Goal: Task Accomplishment & Management: Manage account settings

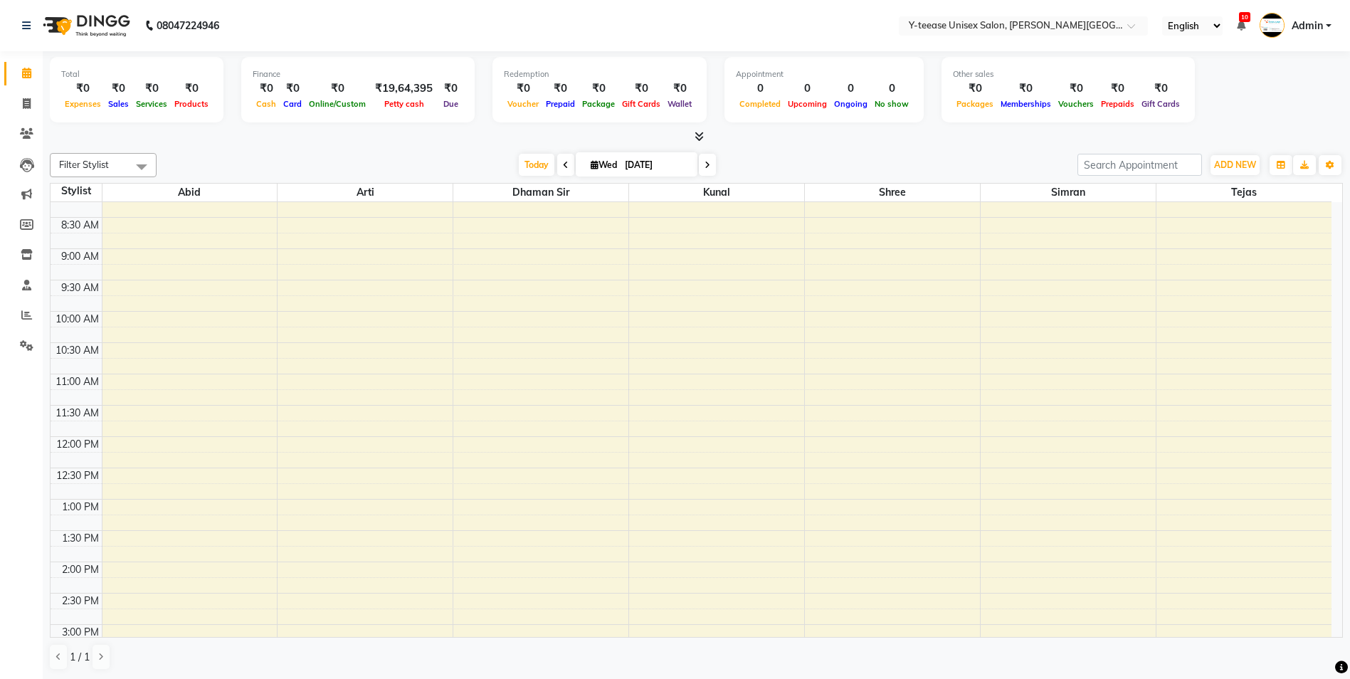
scroll to position [285, 0]
click at [1088, 20] on input "text" at bounding box center [1009, 27] width 206 height 14
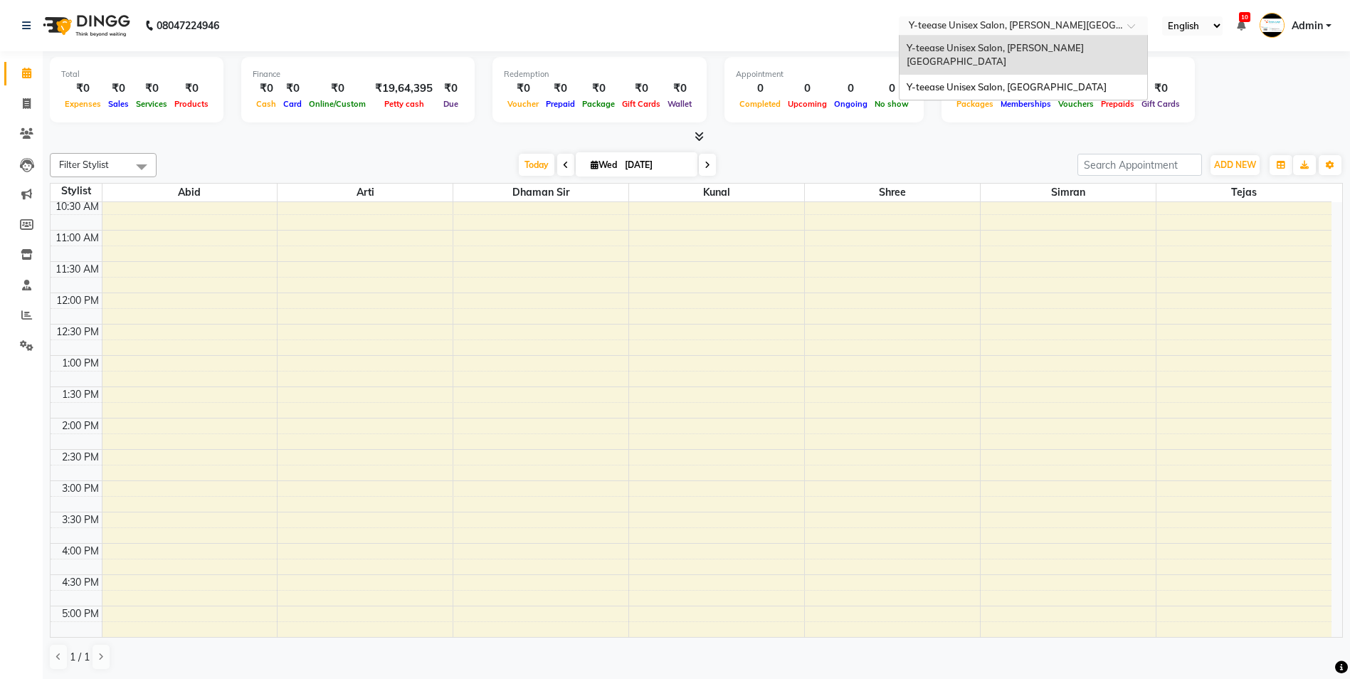
click at [1052, 51] on span "Y-teease Unisex Salon, [PERSON_NAME][GEOGRAPHIC_DATA]" at bounding box center [995, 55] width 177 height 26
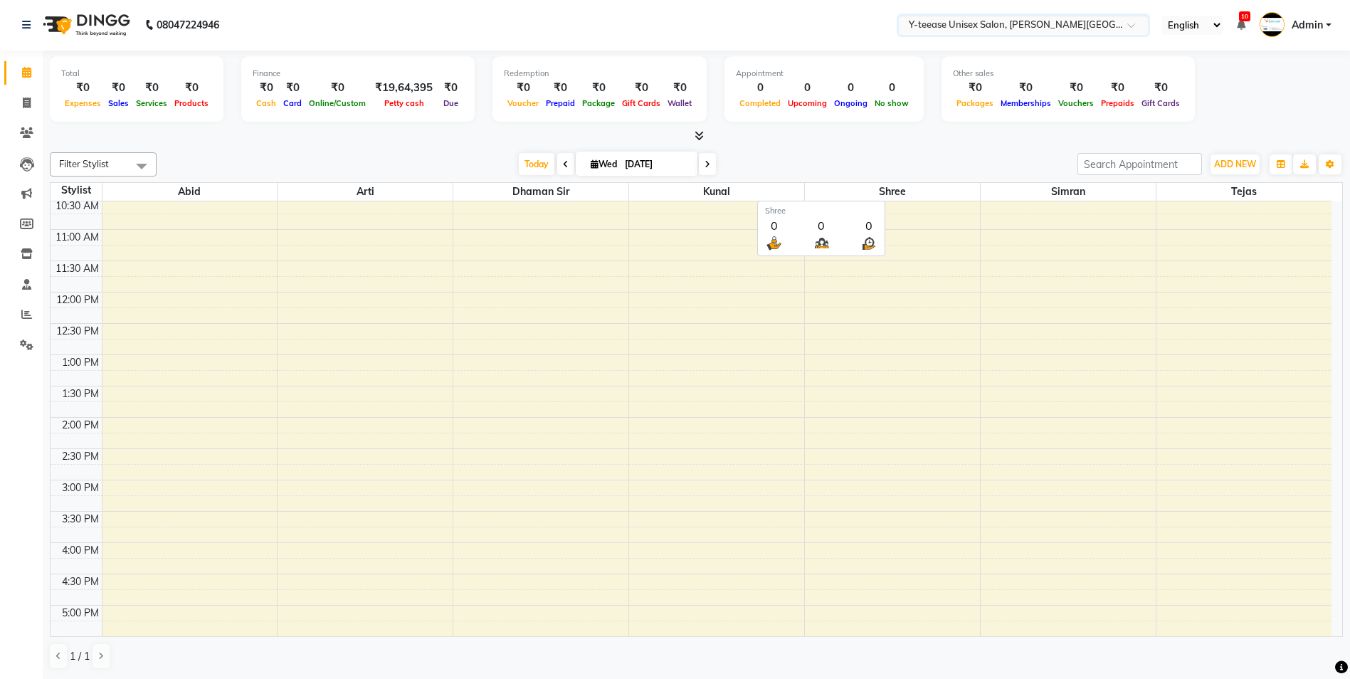
scroll to position [0, 0]
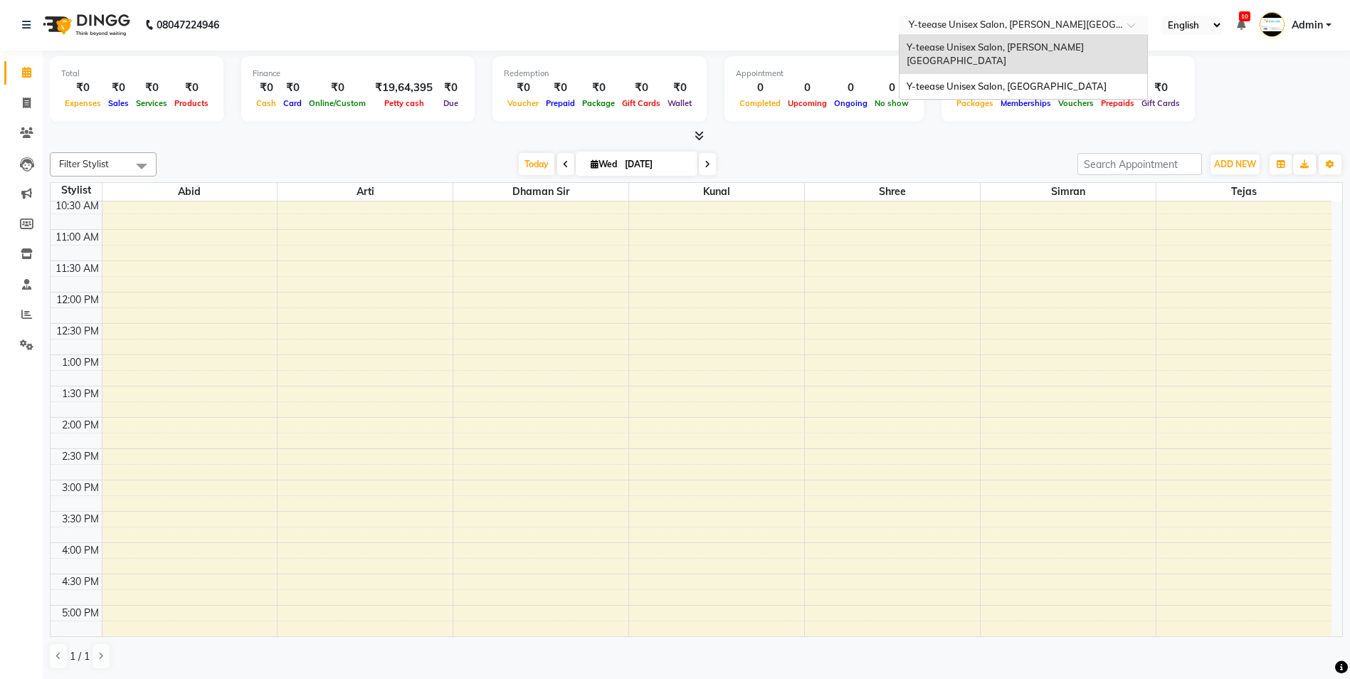
click at [1025, 20] on input "text" at bounding box center [1009, 26] width 206 height 14
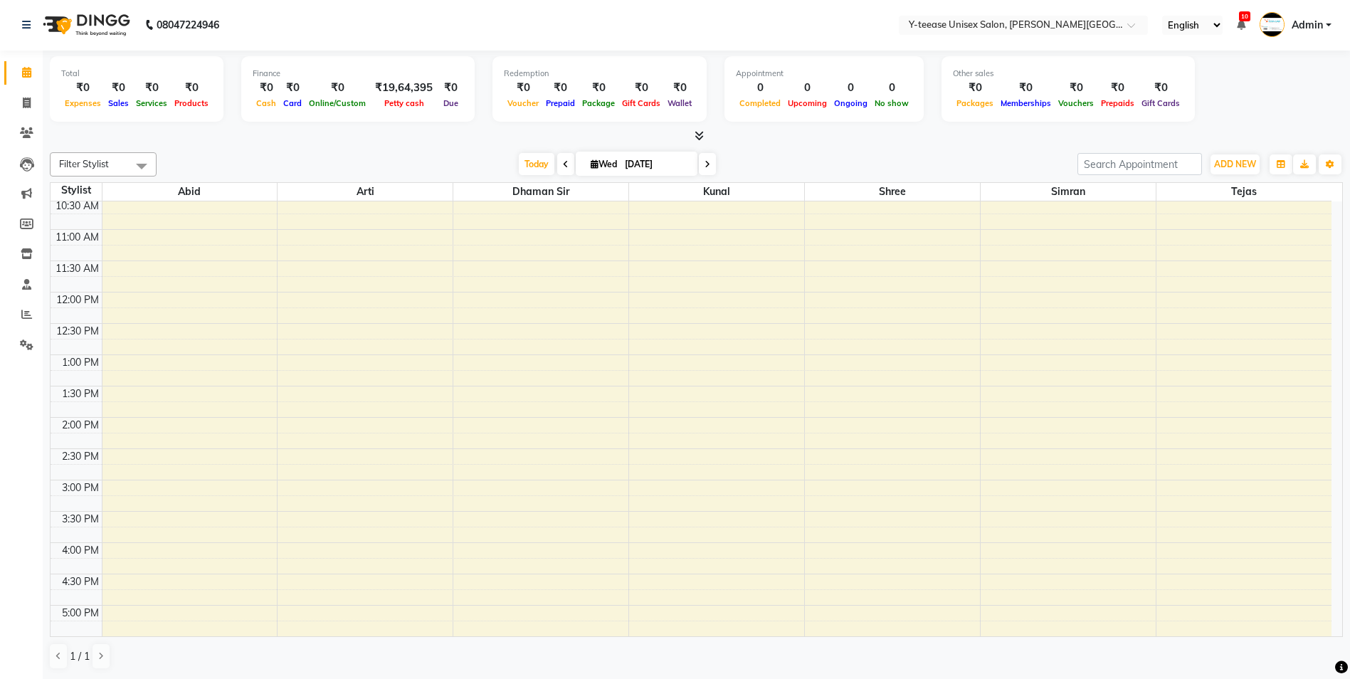
click at [940, 135] on div at bounding box center [696, 136] width 1293 height 15
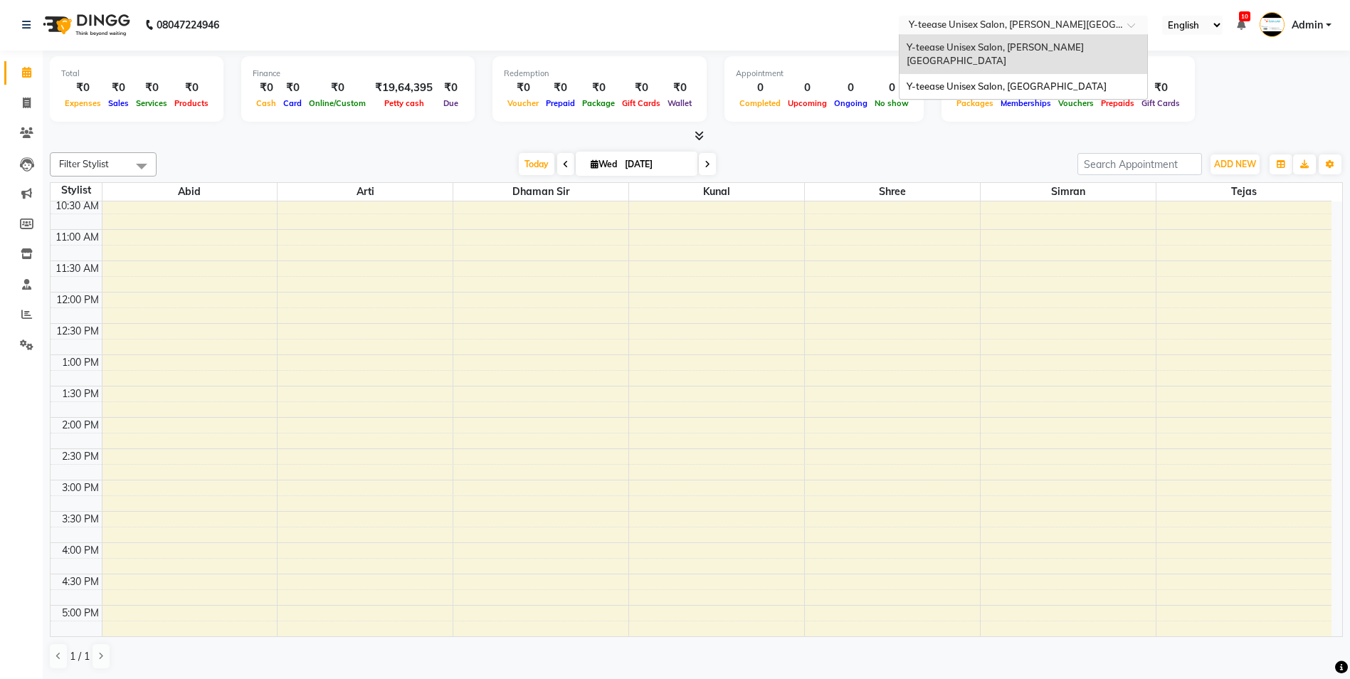
click at [1004, 23] on input "text" at bounding box center [1009, 26] width 206 height 14
click at [1001, 74] on div "Y-teease Unisex Salon, [GEOGRAPHIC_DATA]" at bounding box center [1024, 87] width 248 height 26
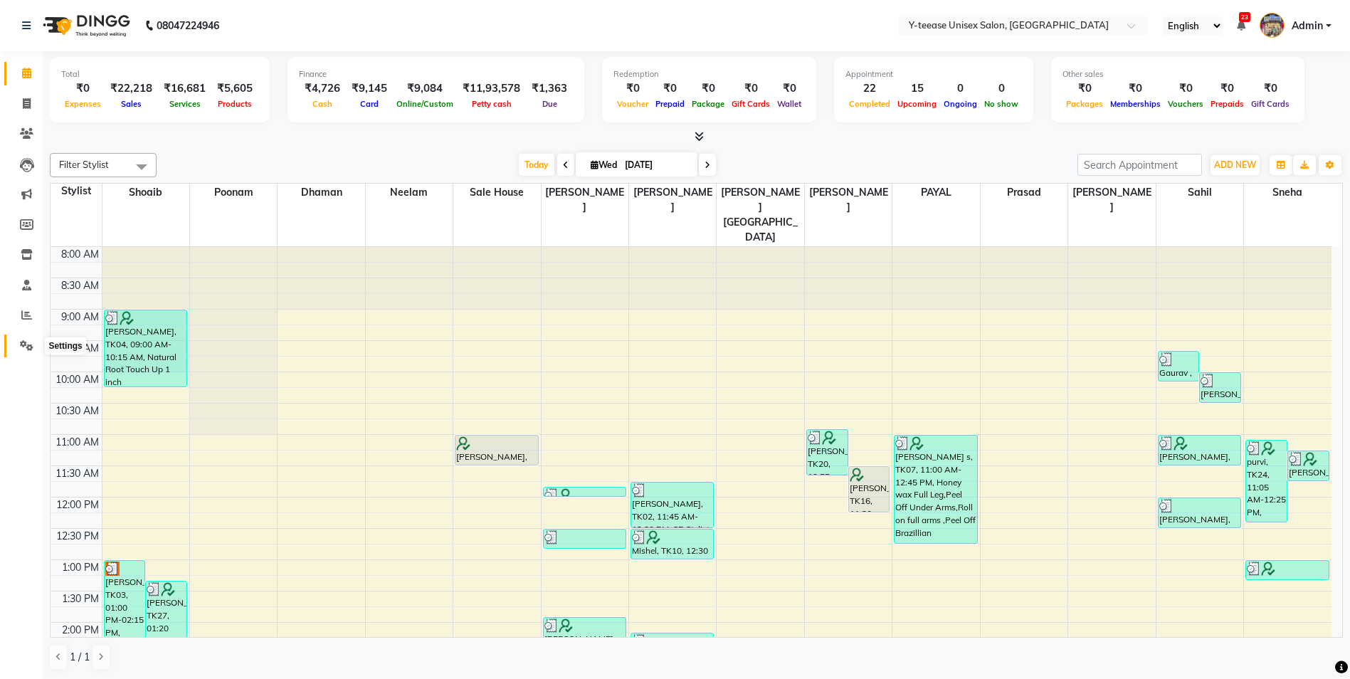
click at [21, 345] on icon at bounding box center [27, 345] width 14 height 11
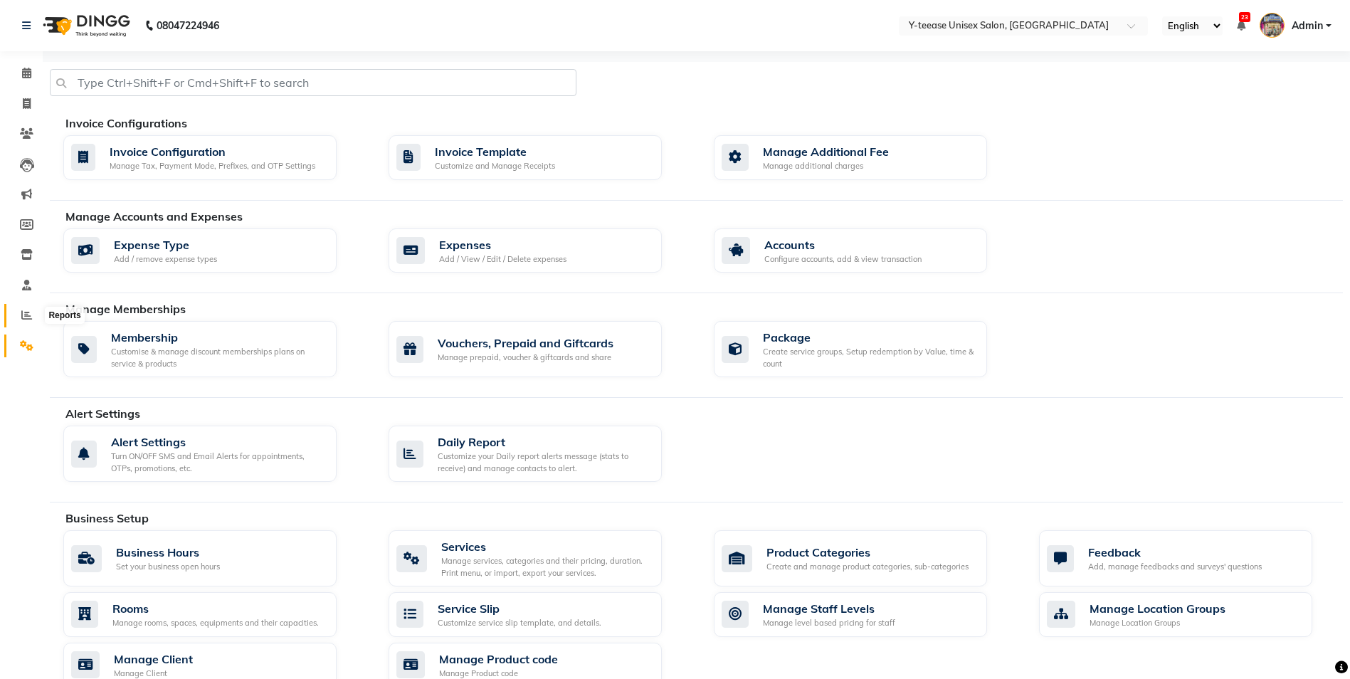
click at [27, 316] on icon at bounding box center [26, 315] width 11 height 11
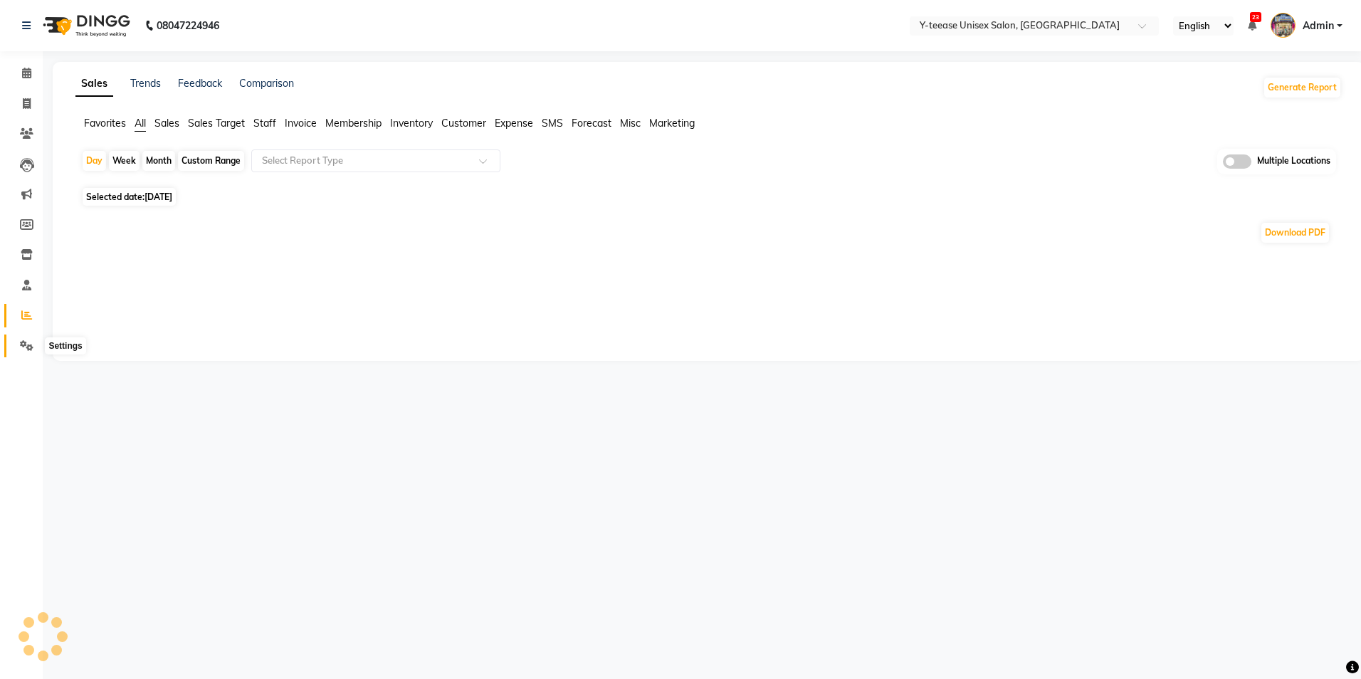
click at [22, 351] on span at bounding box center [26, 346] width 25 height 16
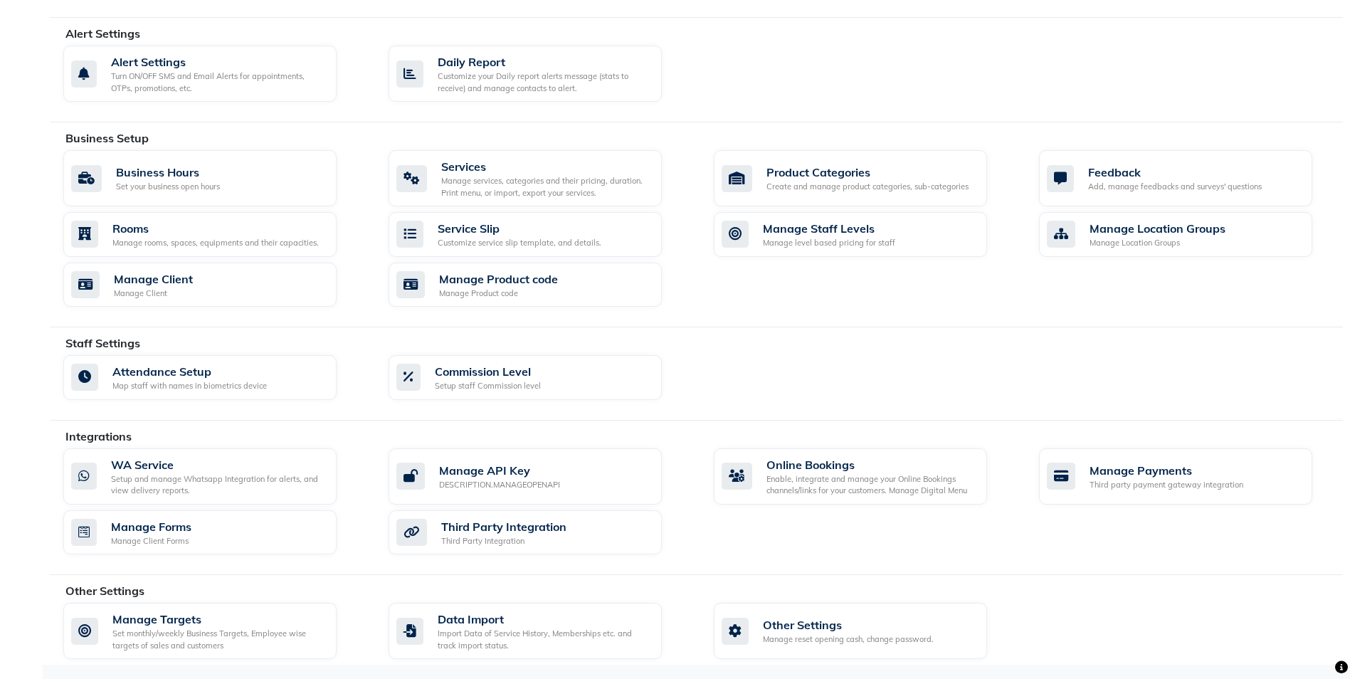
scroll to position [380, 0]
click at [823, 628] on div "Other Settings" at bounding box center [848, 624] width 171 height 17
select select "2: 15"
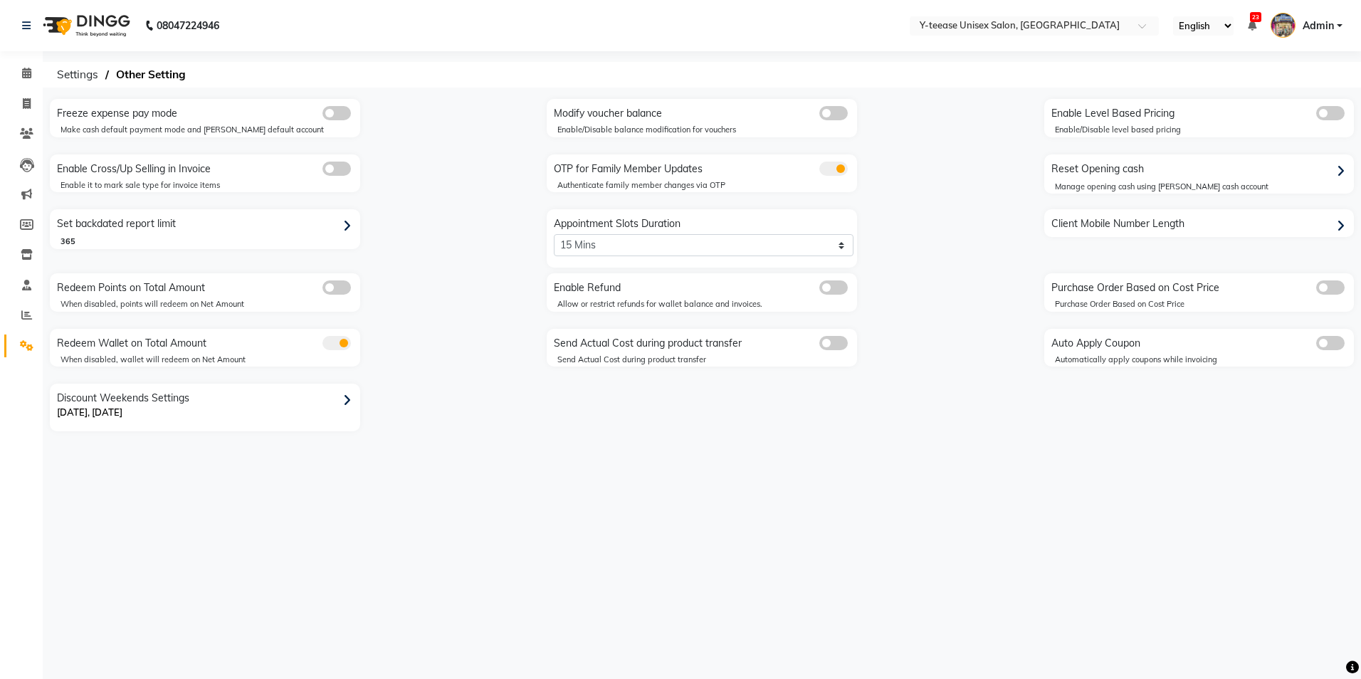
click at [1332, 30] on span "Admin" at bounding box center [1318, 26] width 31 height 15
click at [1269, 58] on link "Manage Profile" at bounding box center [1269, 58] width 130 height 22
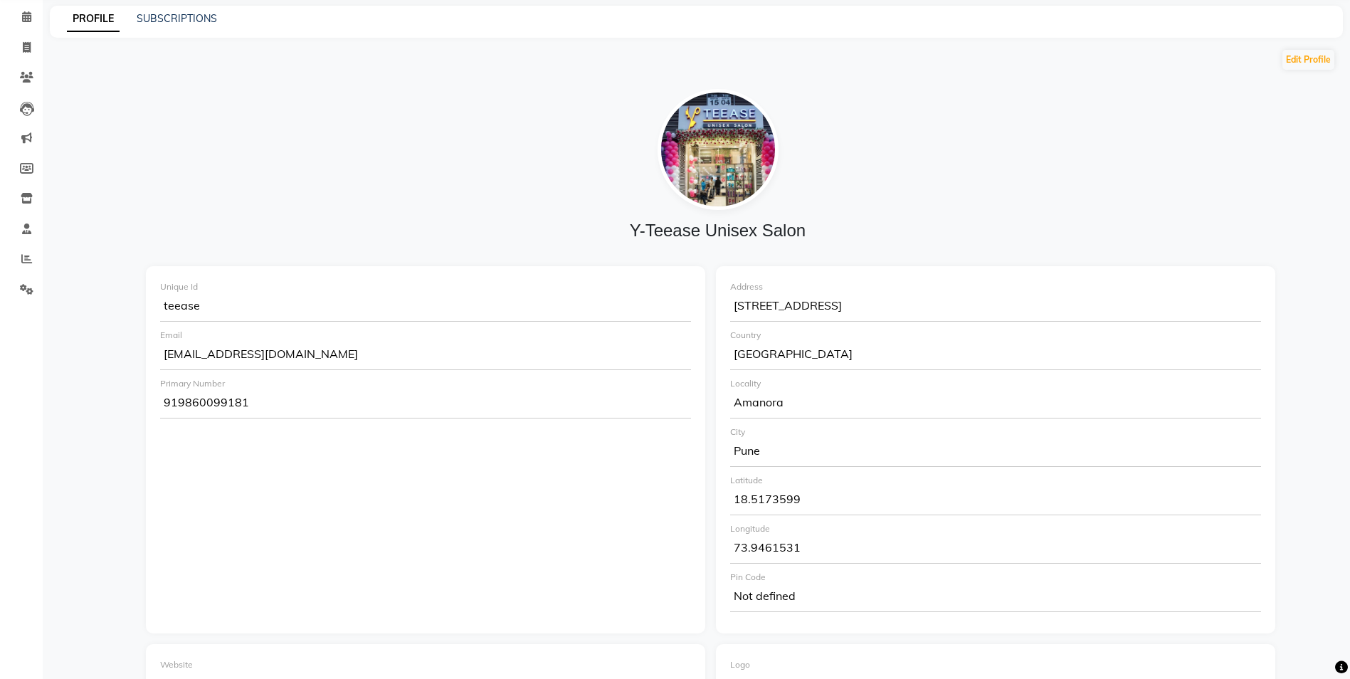
scroll to position [71, 0]
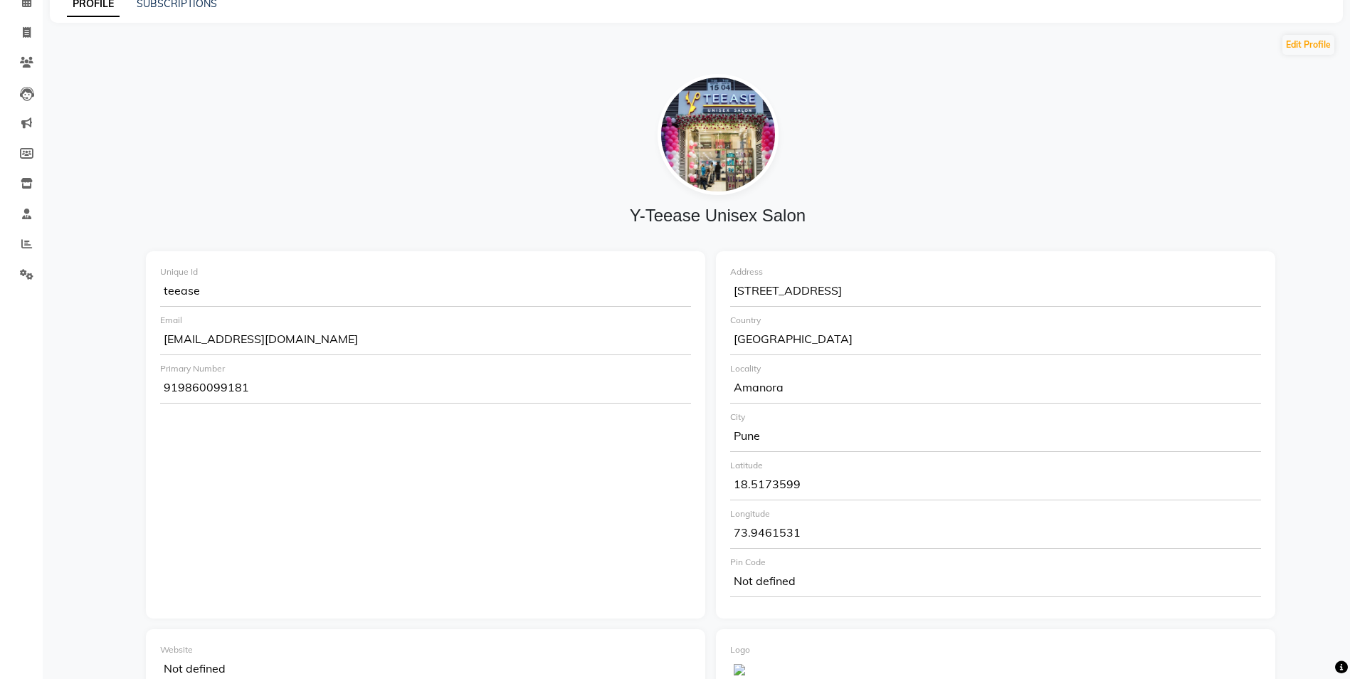
click at [712, 154] on img at bounding box center [718, 134] width 121 height 121
click at [28, 242] on icon at bounding box center [26, 243] width 11 height 11
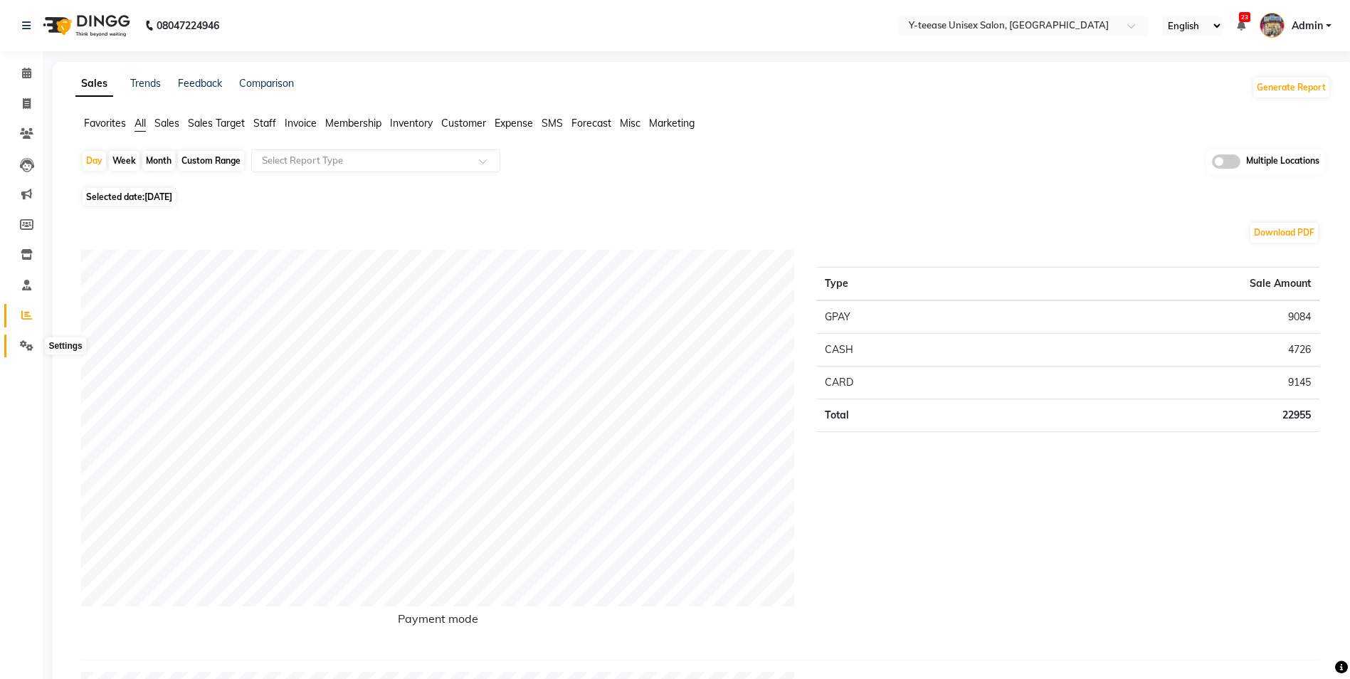
click at [19, 342] on span at bounding box center [26, 346] width 25 height 16
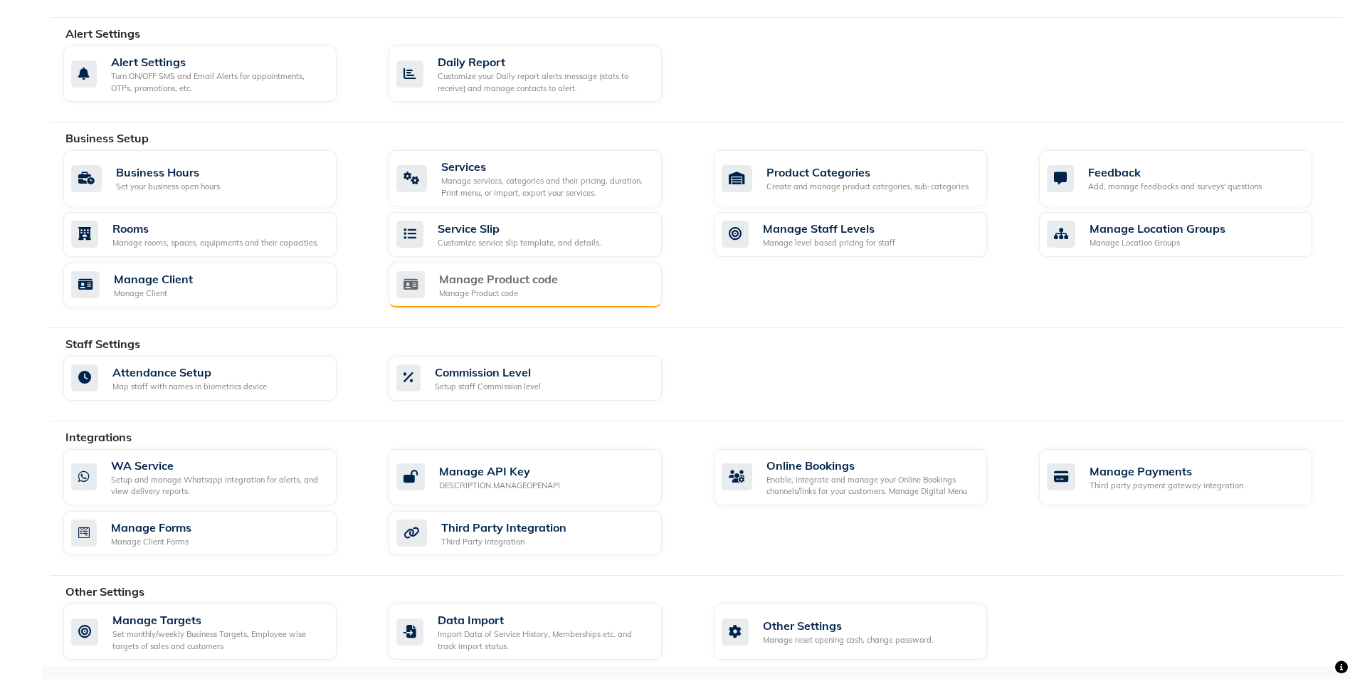
scroll to position [381, 0]
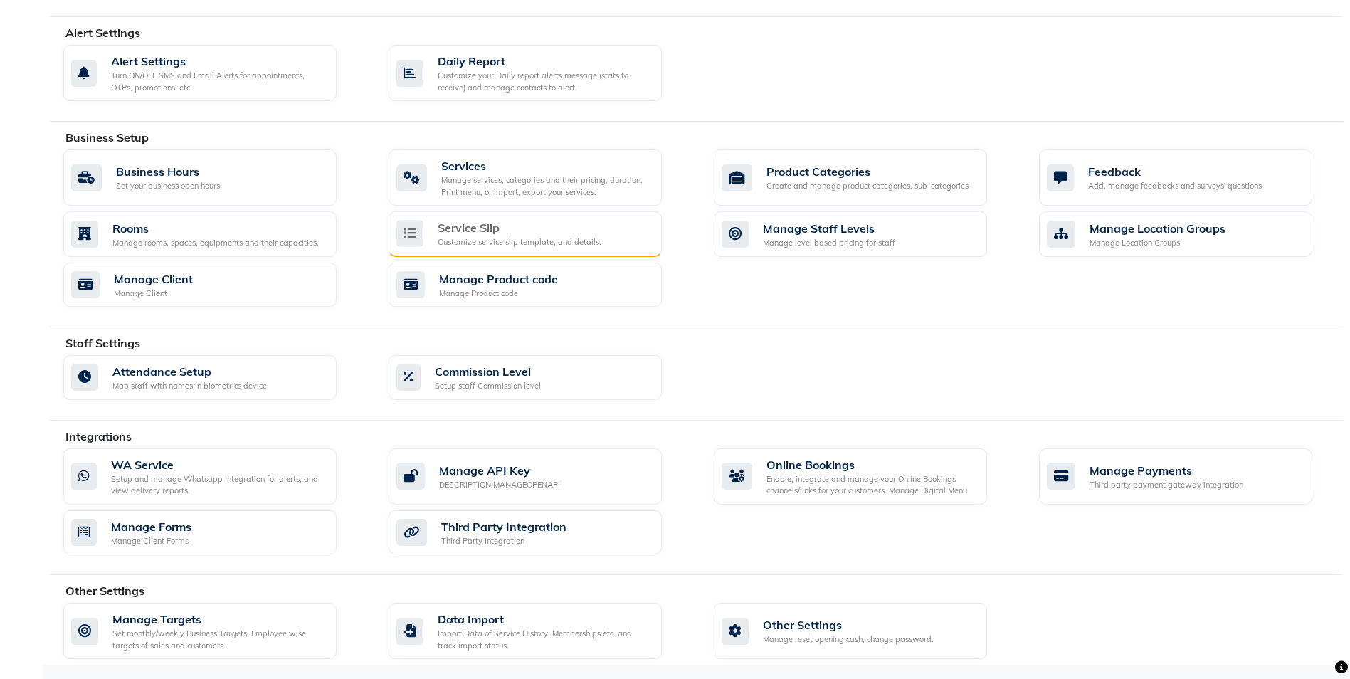
click at [540, 238] on div "Customize service slip template, and details." at bounding box center [520, 242] width 164 height 12
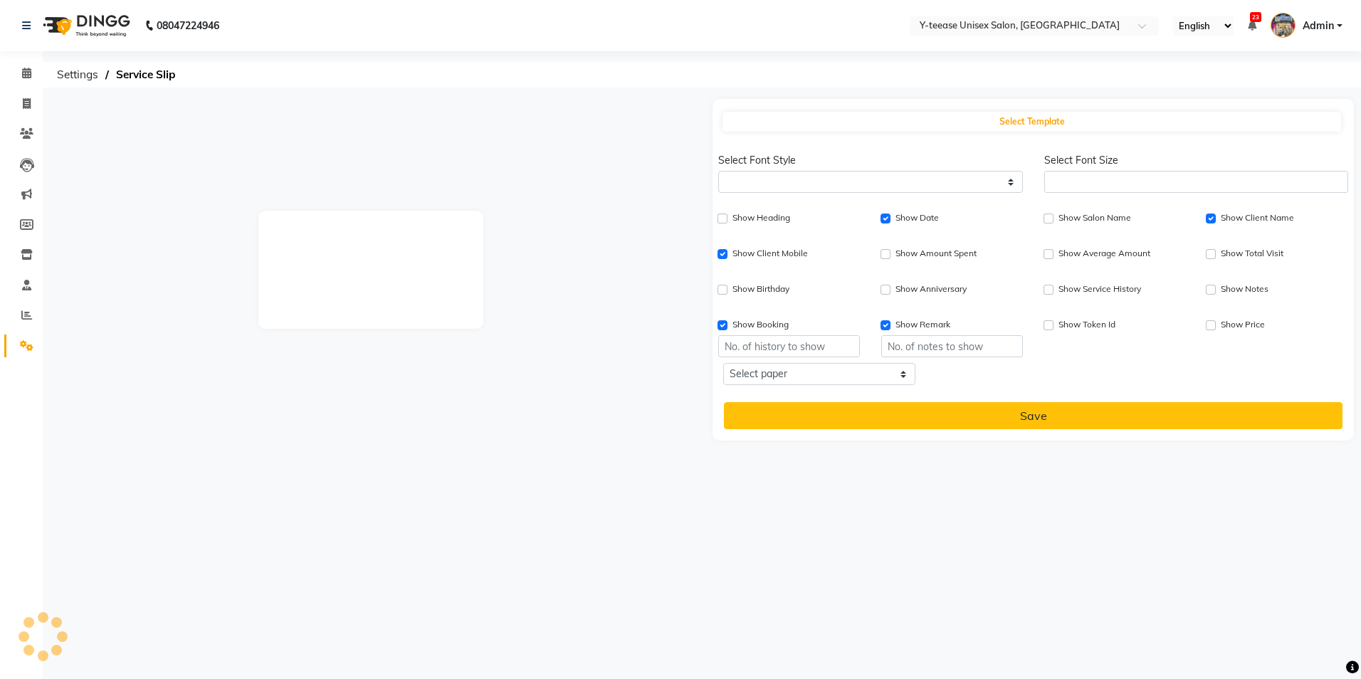
select select
type input "1"
checkbox input "true"
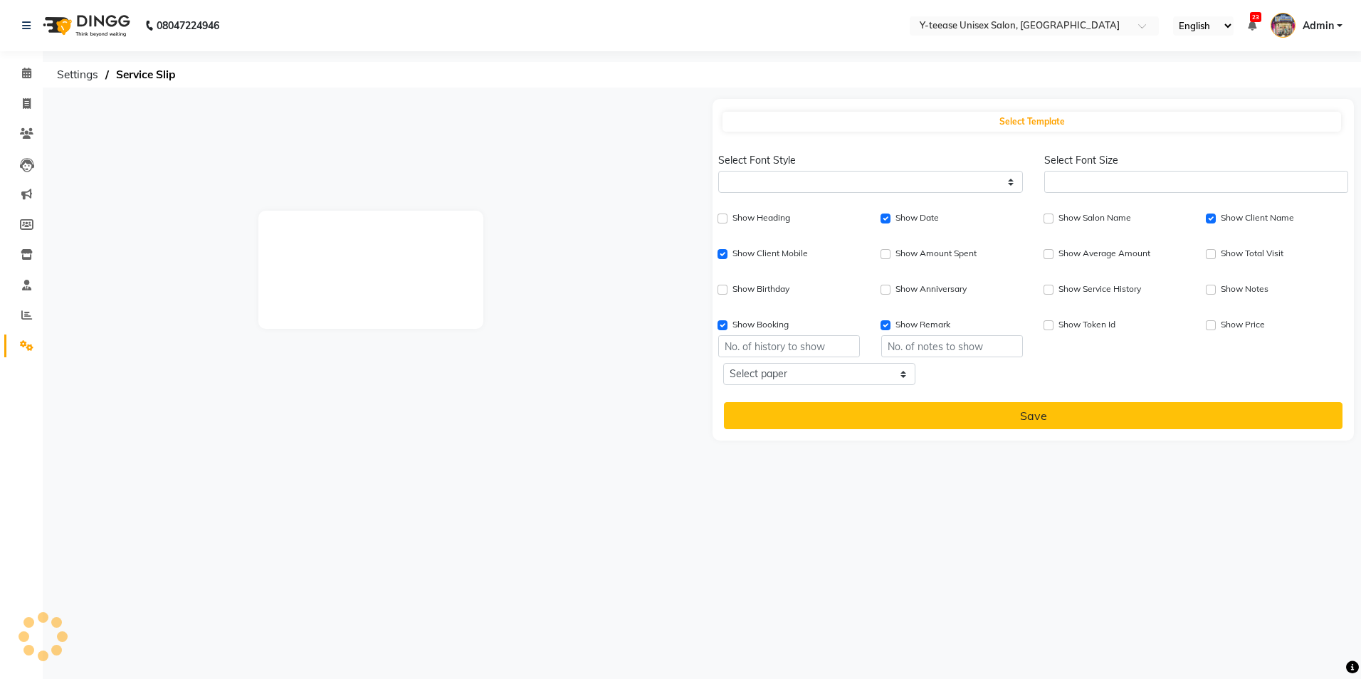
checkbox input "true"
checkbox input "false"
type input "1"
select select "A4"
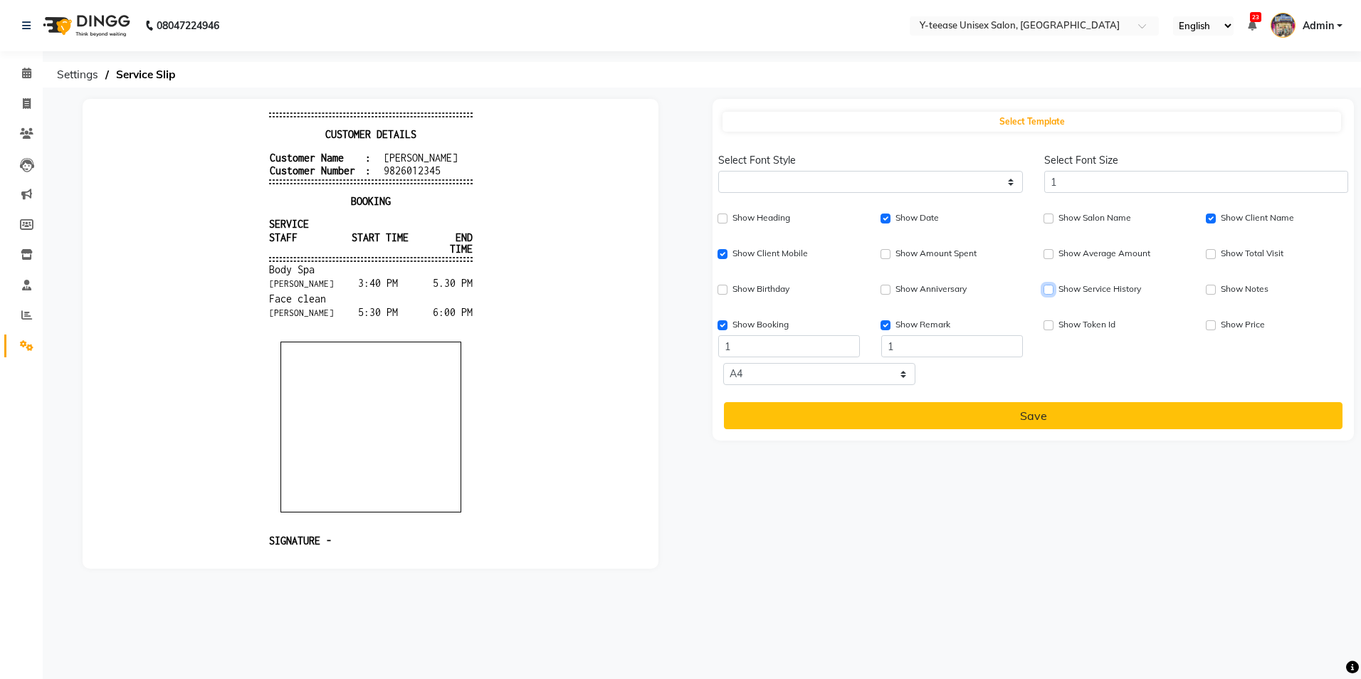
click at [1046, 286] on input "Show Service History" at bounding box center [1048, 290] width 10 height 10
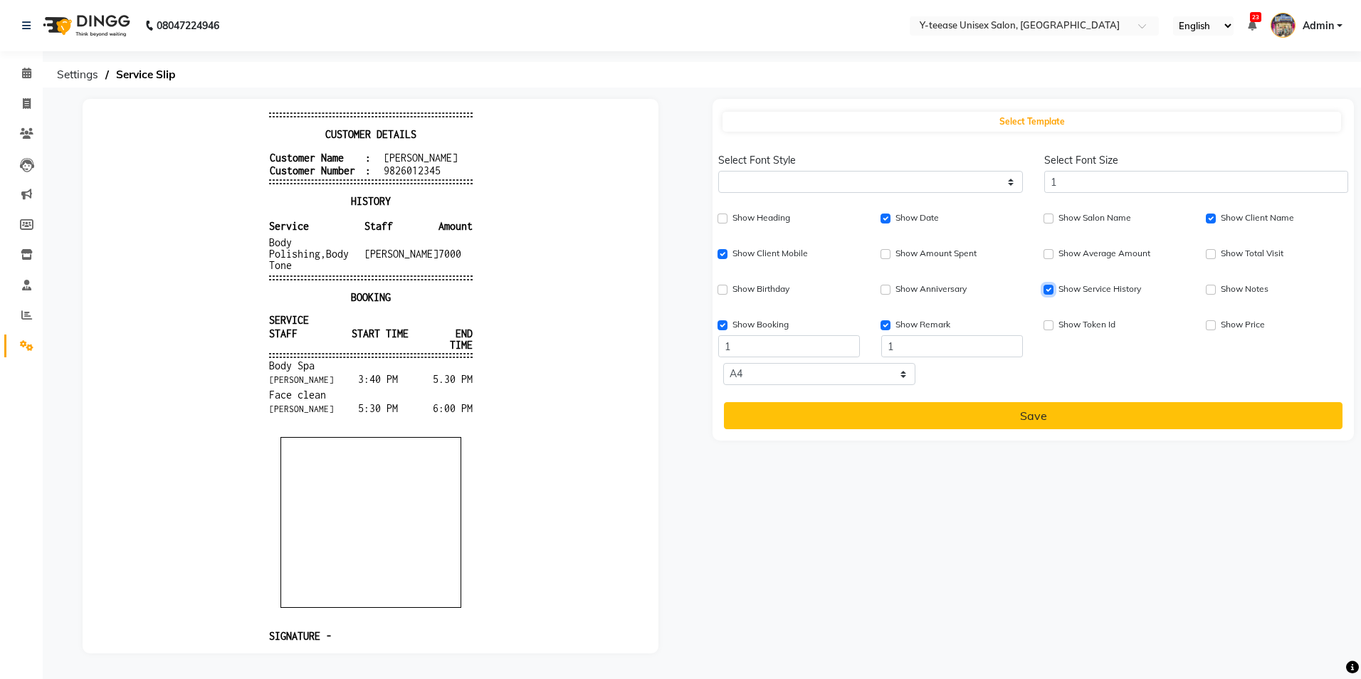
click at [1046, 286] on input "Show Service History" at bounding box center [1048, 290] width 10 height 10
checkbox input "false"
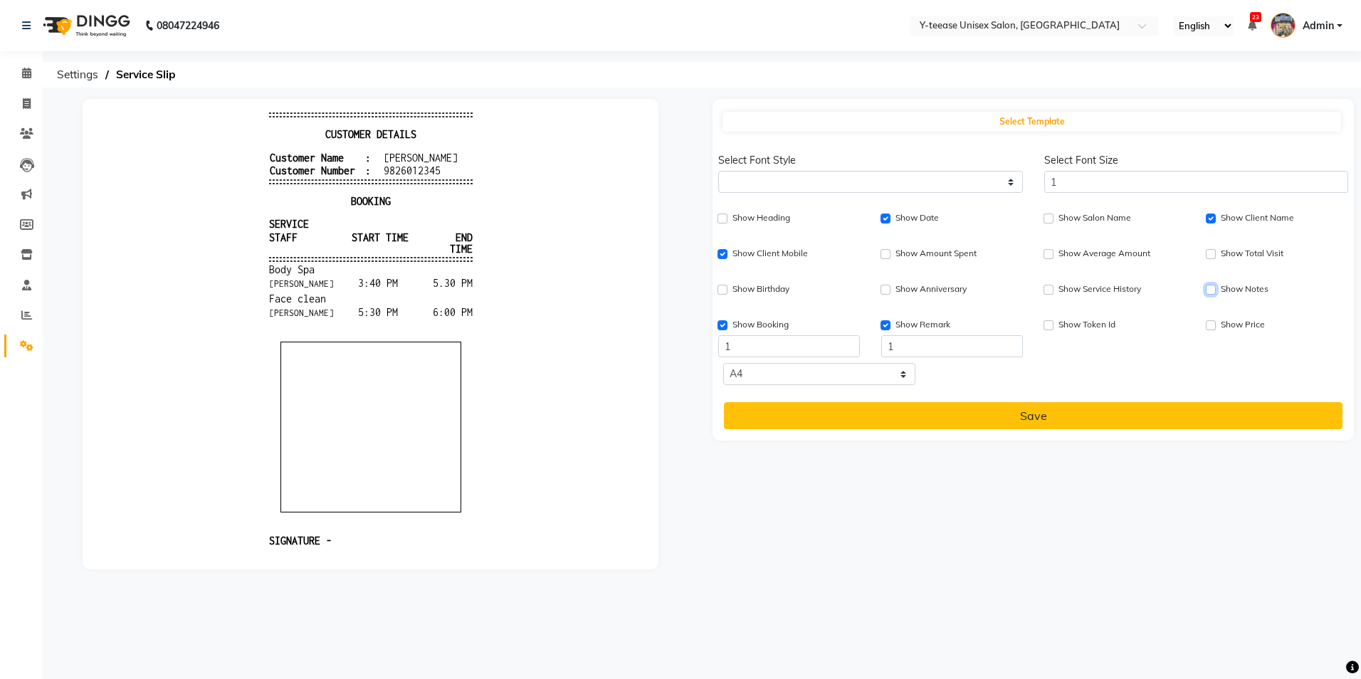
click at [1211, 289] on input "Show Notes" at bounding box center [1211, 290] width 10 height 10
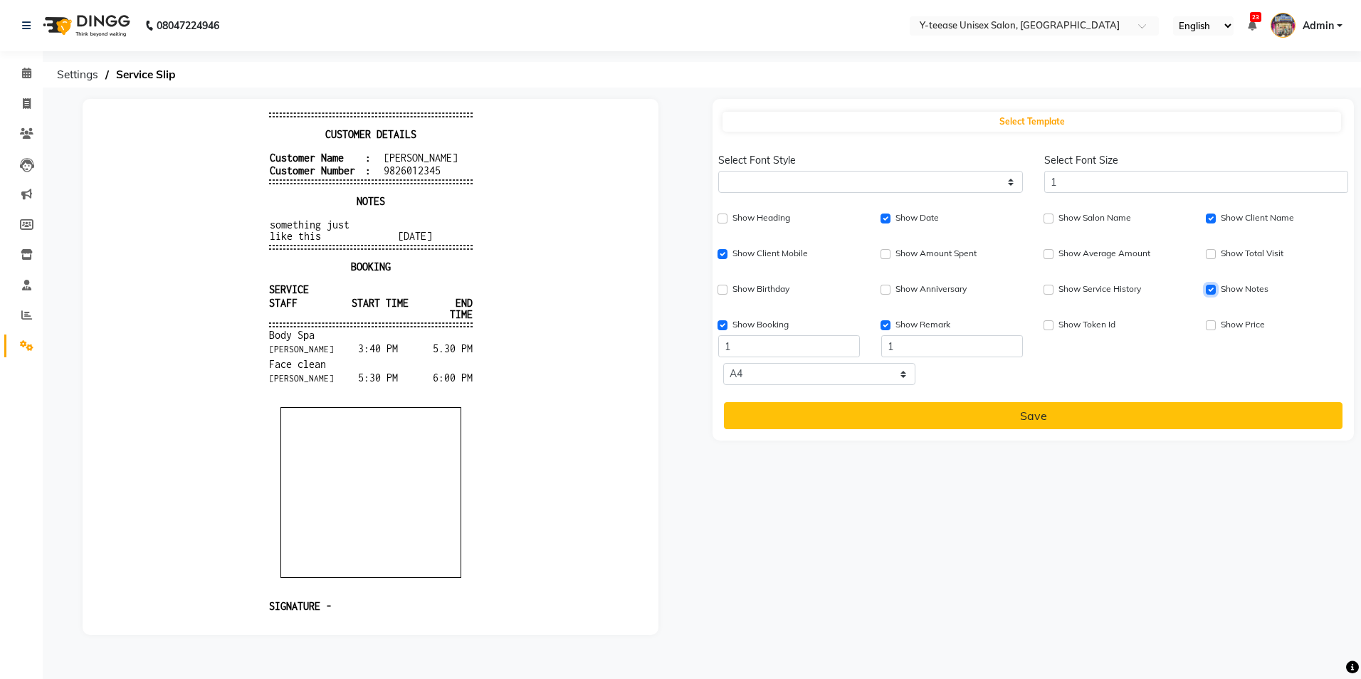
click at [1211, 289] on input "Show Notes" at bounding box center [1211, 290] width 10 height 10
checkbox input "false"
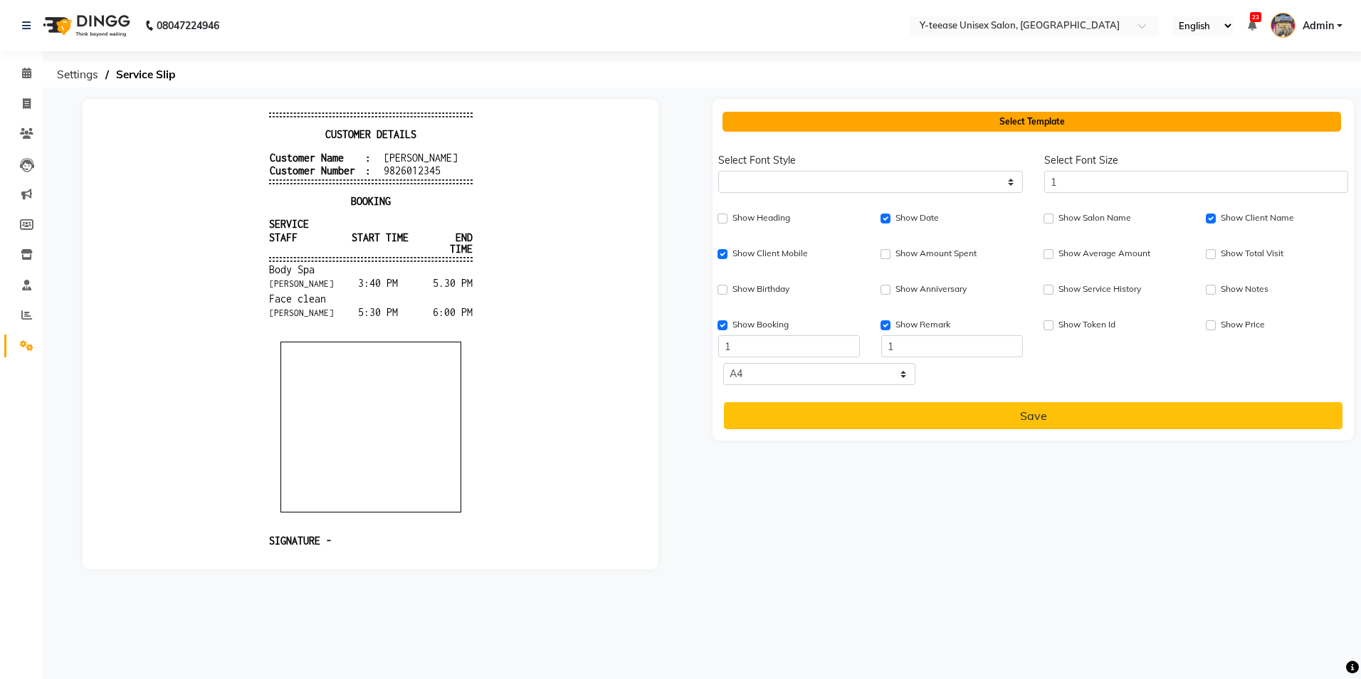
click at [962, 118] on button "Select Template" at bounding box center [1031, 122] width 619 height 20
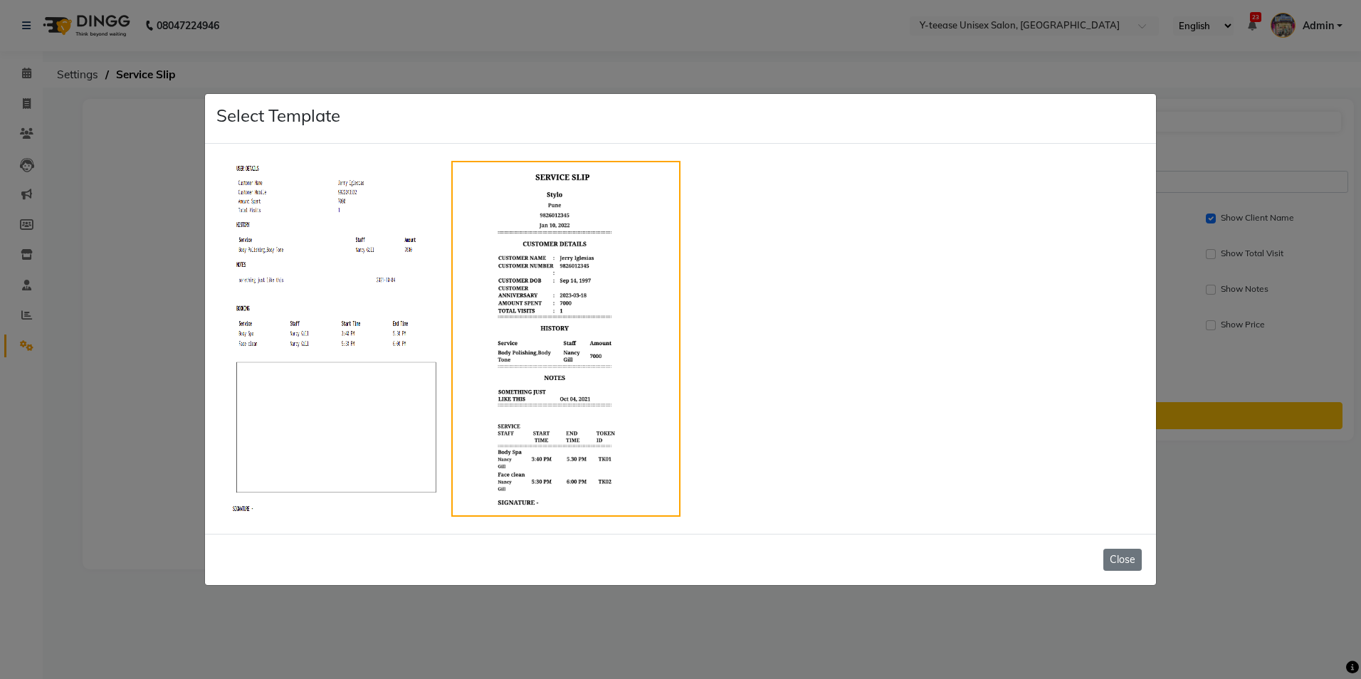
click at [1125, 571] on div "Close" at bounding box center [680, 559] width 951 height 51
click at [1128, 560] on button "Close" at bounding box center [1122, 560] width 38 height 22
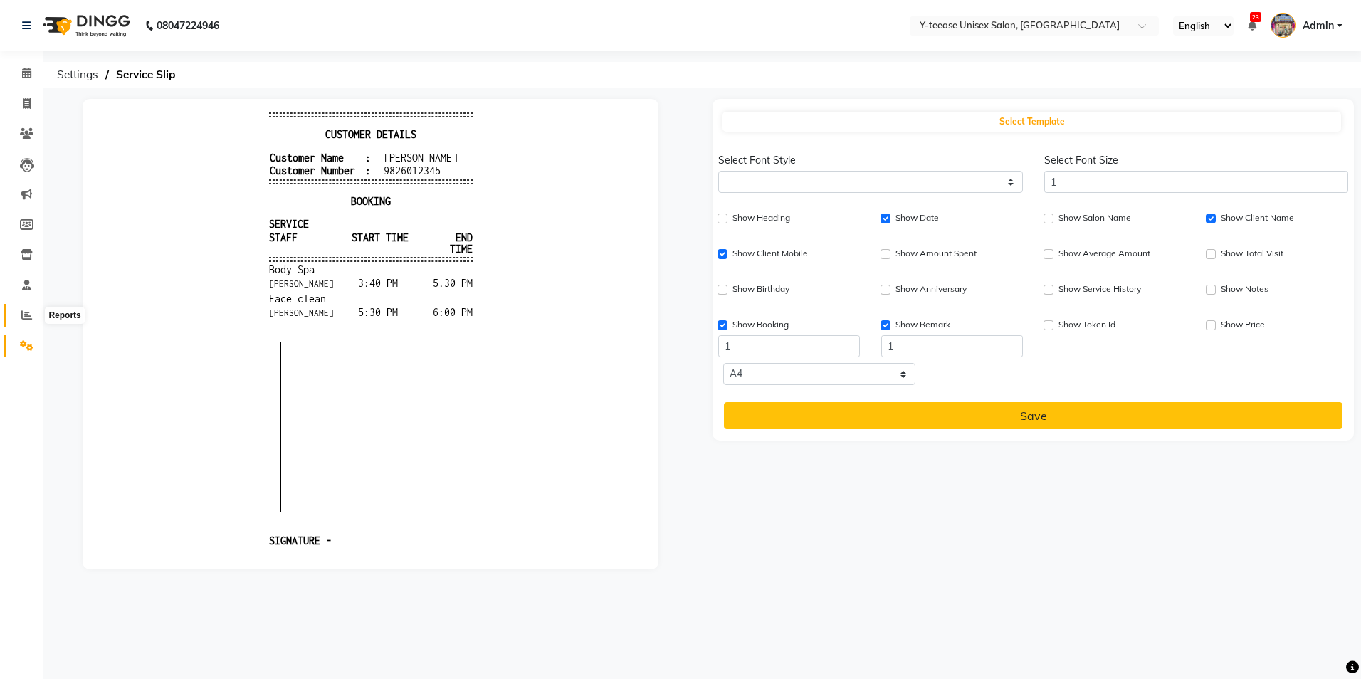
click at [23, 312] on icon at bounding box center [26, 315] width 11 height 11
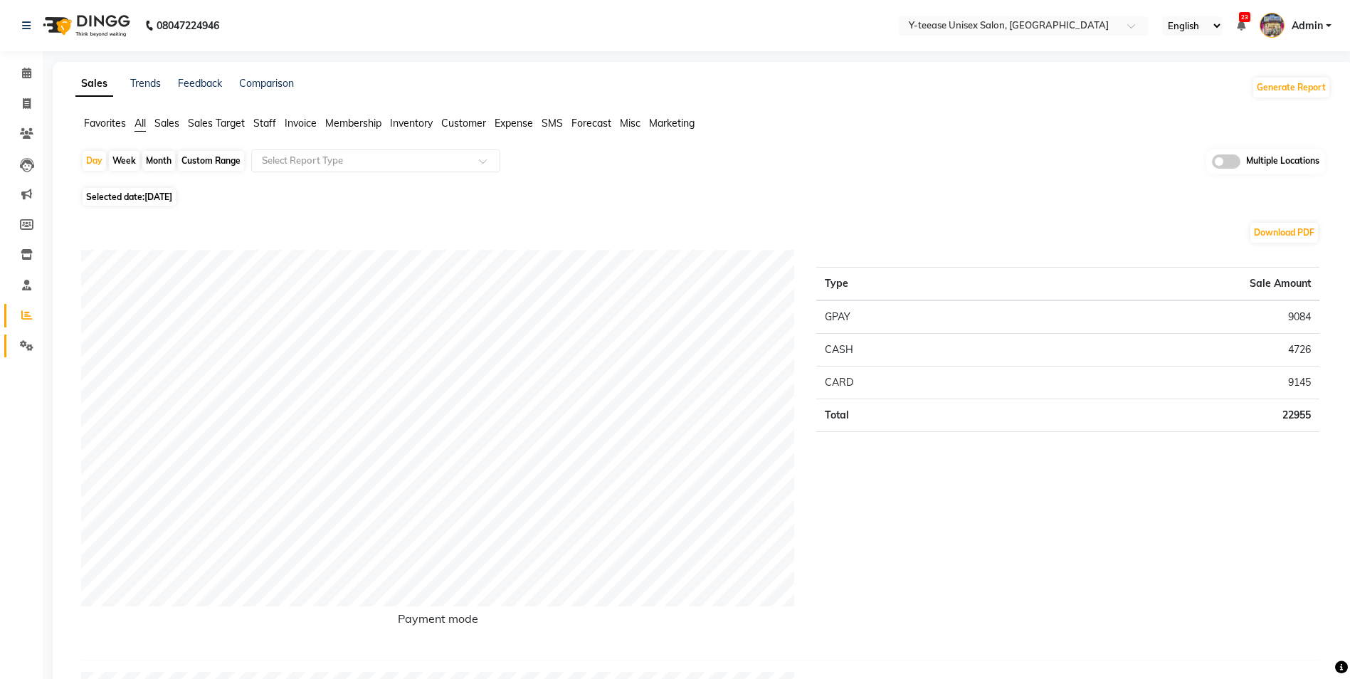
click at [26, 336] on link "Settings" at bounding box center [21, 346] width 34 height 23
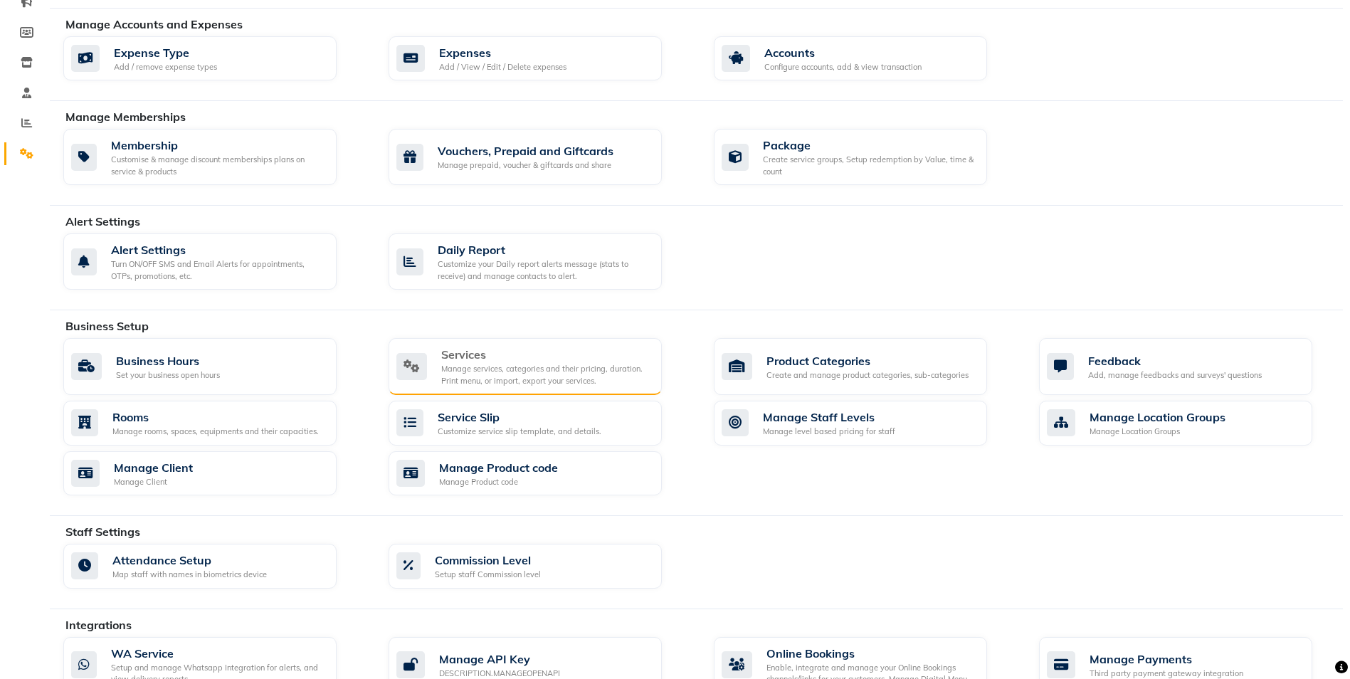
scroll to position [96, 0]
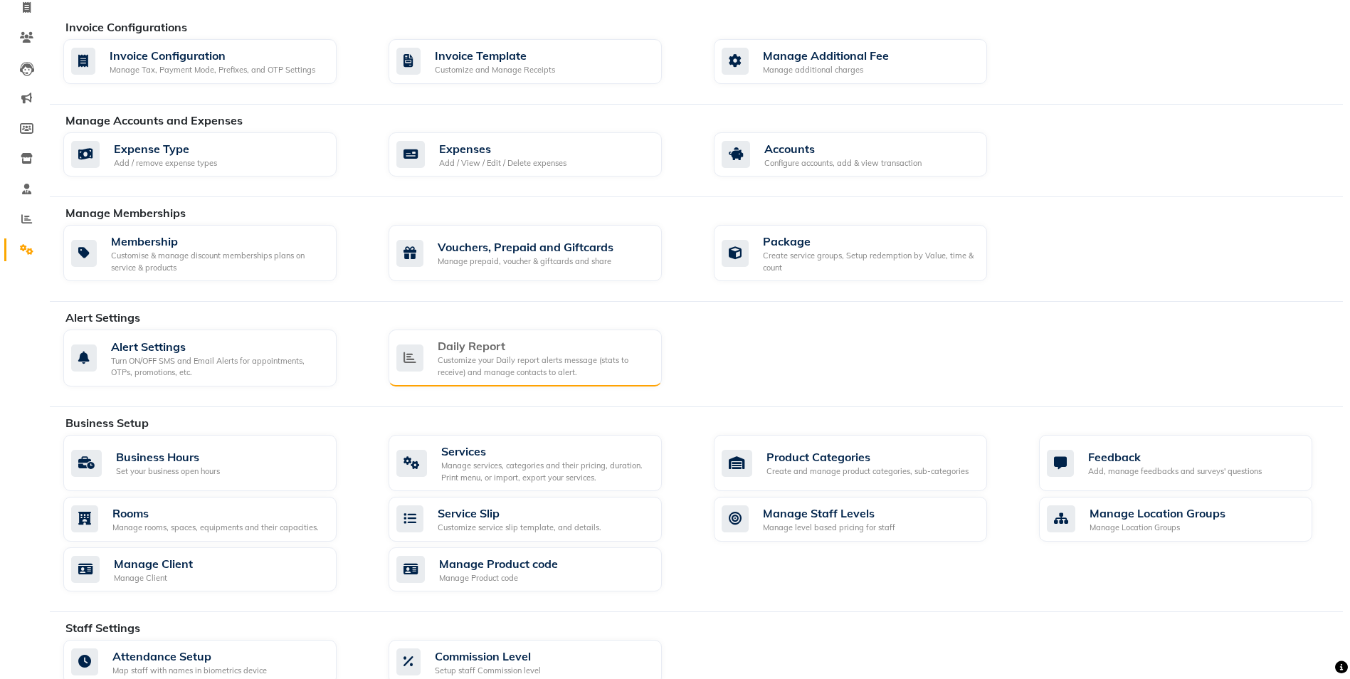
click at [506, 368] on div "Customize your Daily report alerts message (stats to receive) and manage contac…" at bounding box center [544, 365] width 213 height 23
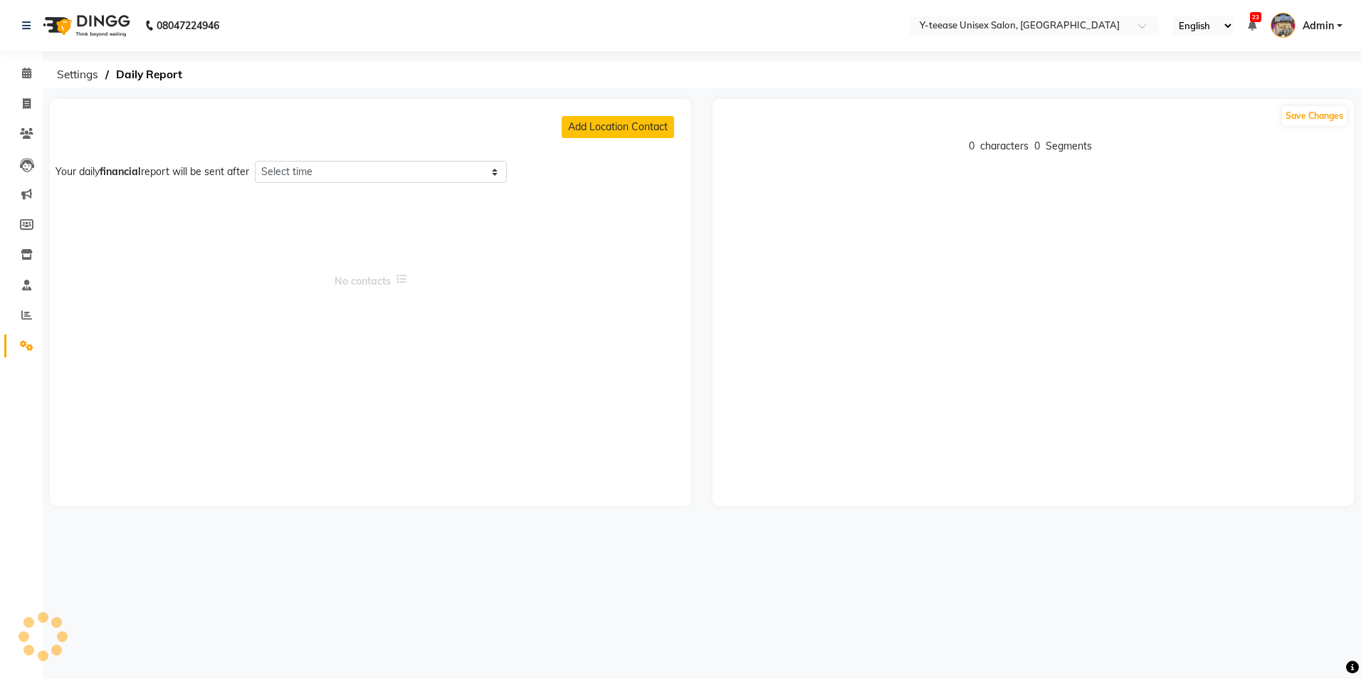
select select "1380"
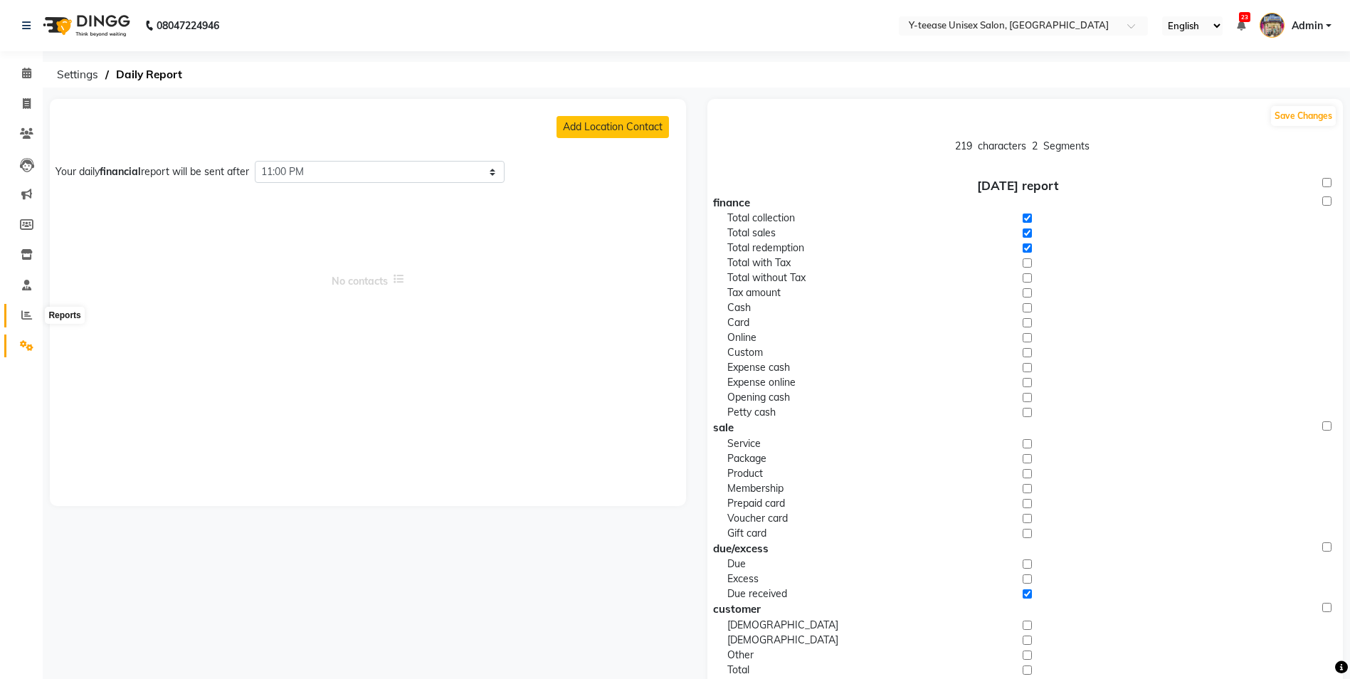
click at [21, 315] on icon at bounding box center [26, 315] width 11 height 11
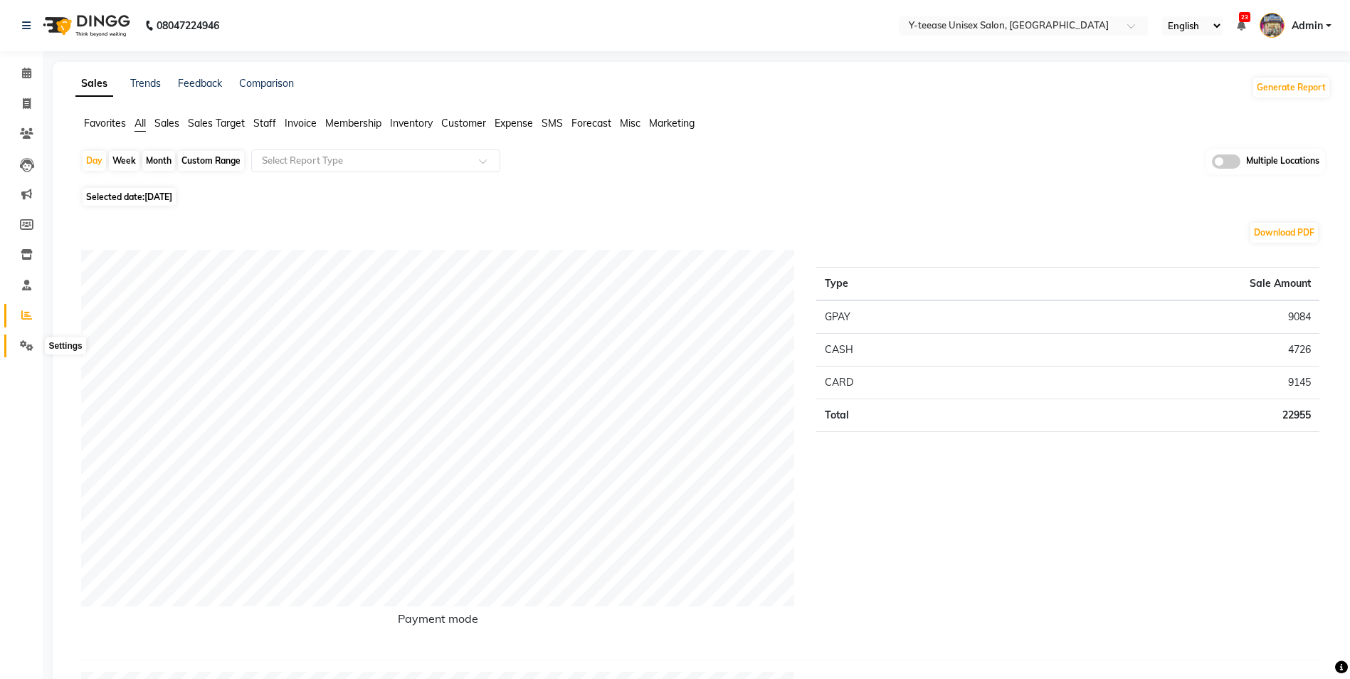
click at [31, 348] on icon at bounding box center [27, 345] width 14 height 11
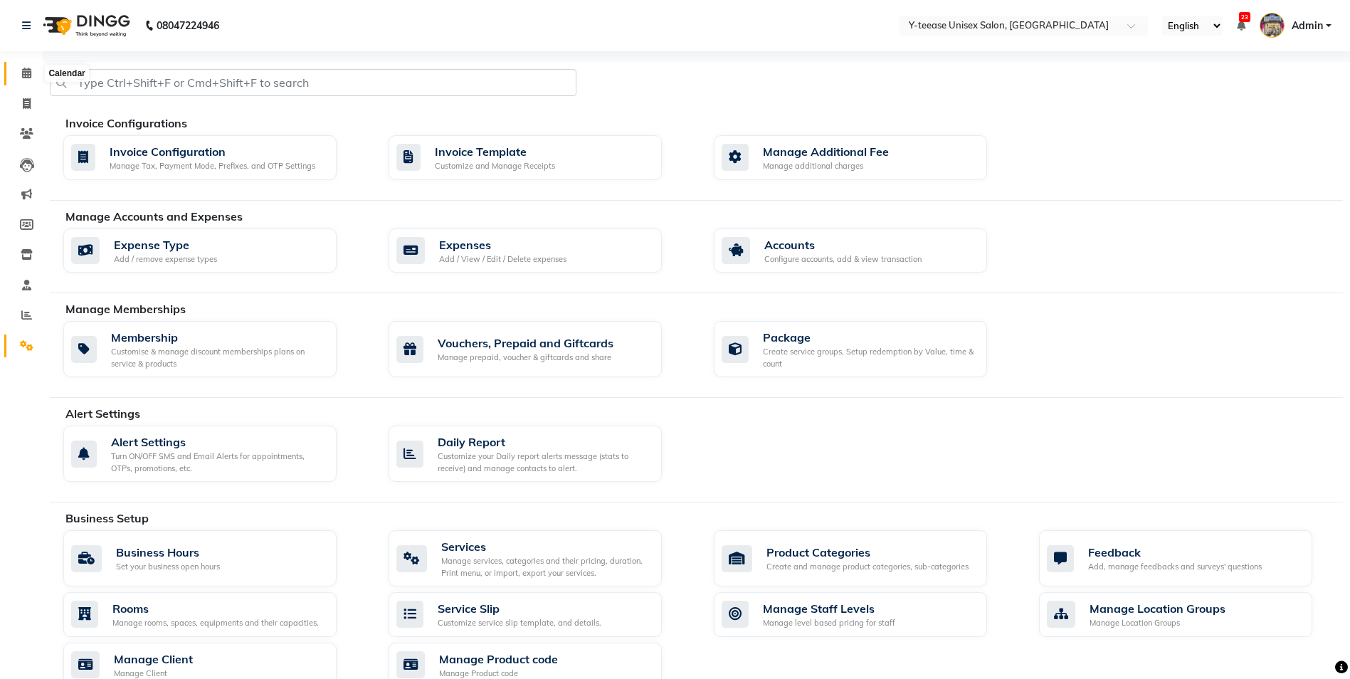
click at [21, 68] on span at bounding box center [26, 73] width 25 height 16
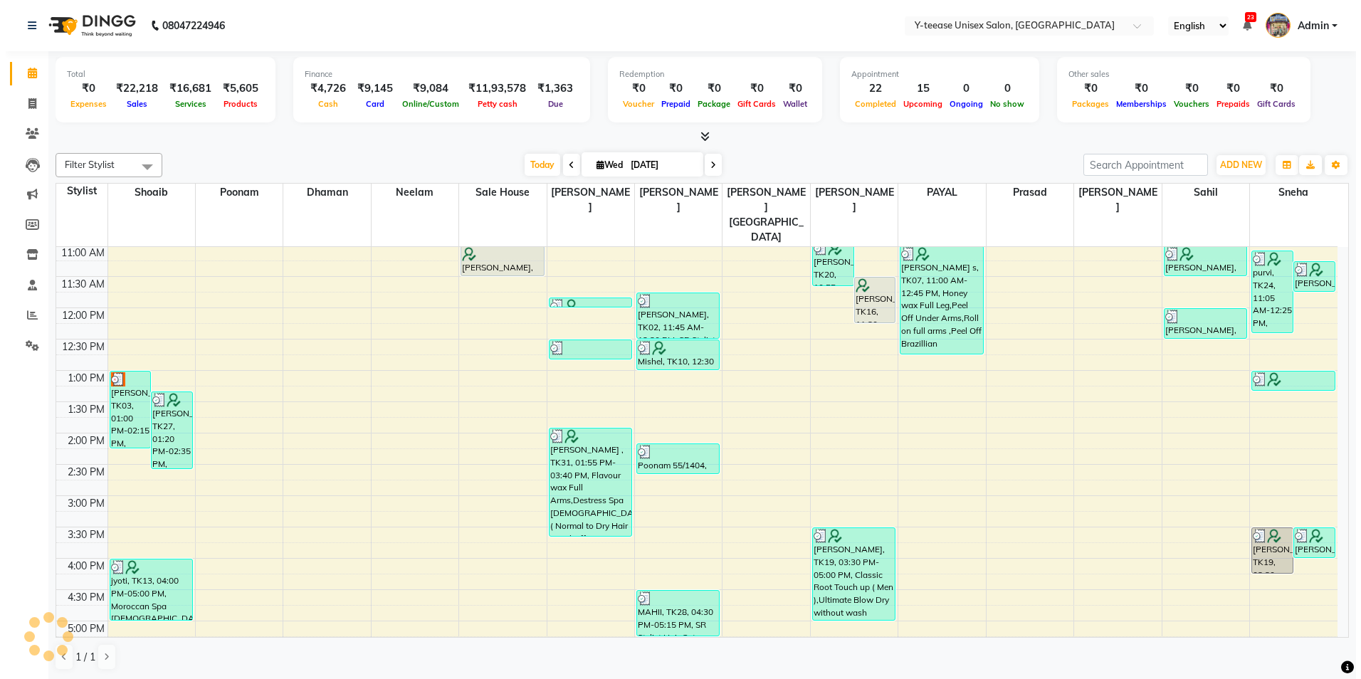
scroll to position [356, 0]
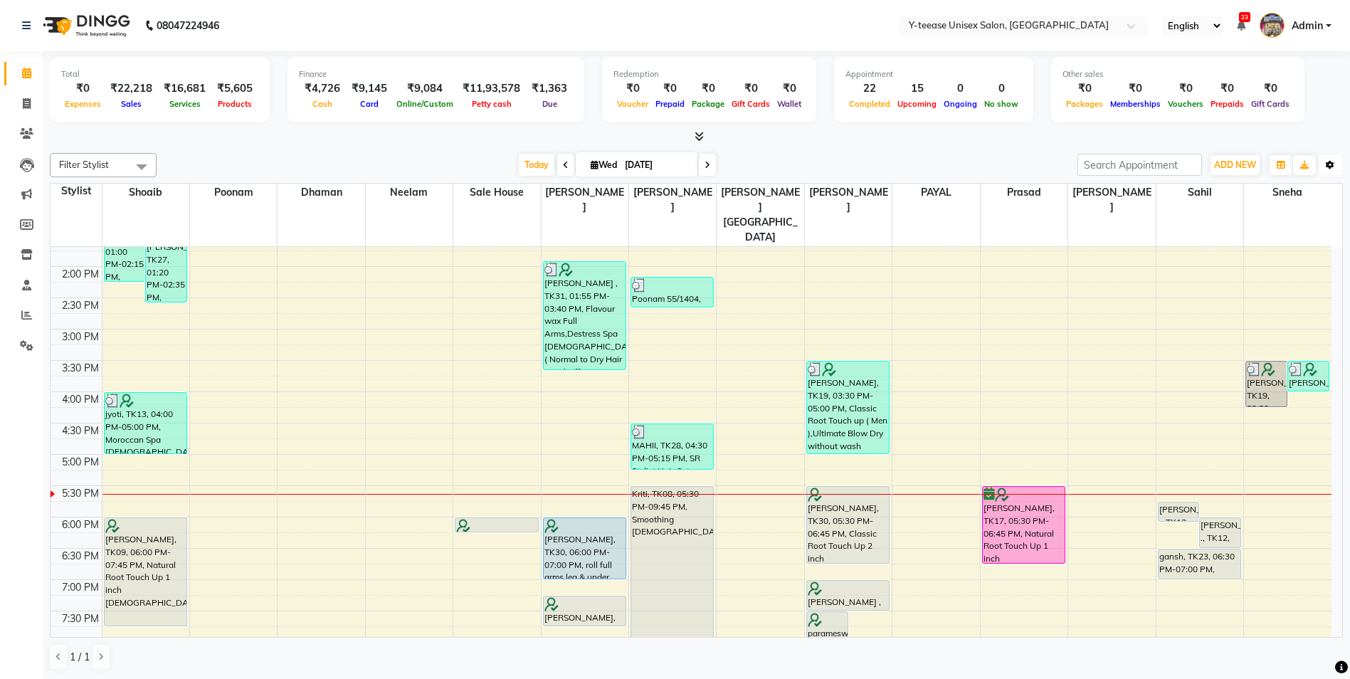
click at [1324, 164] on button "Toggle Dropdown" at bounding box center [1330, 165] width 23 height 20
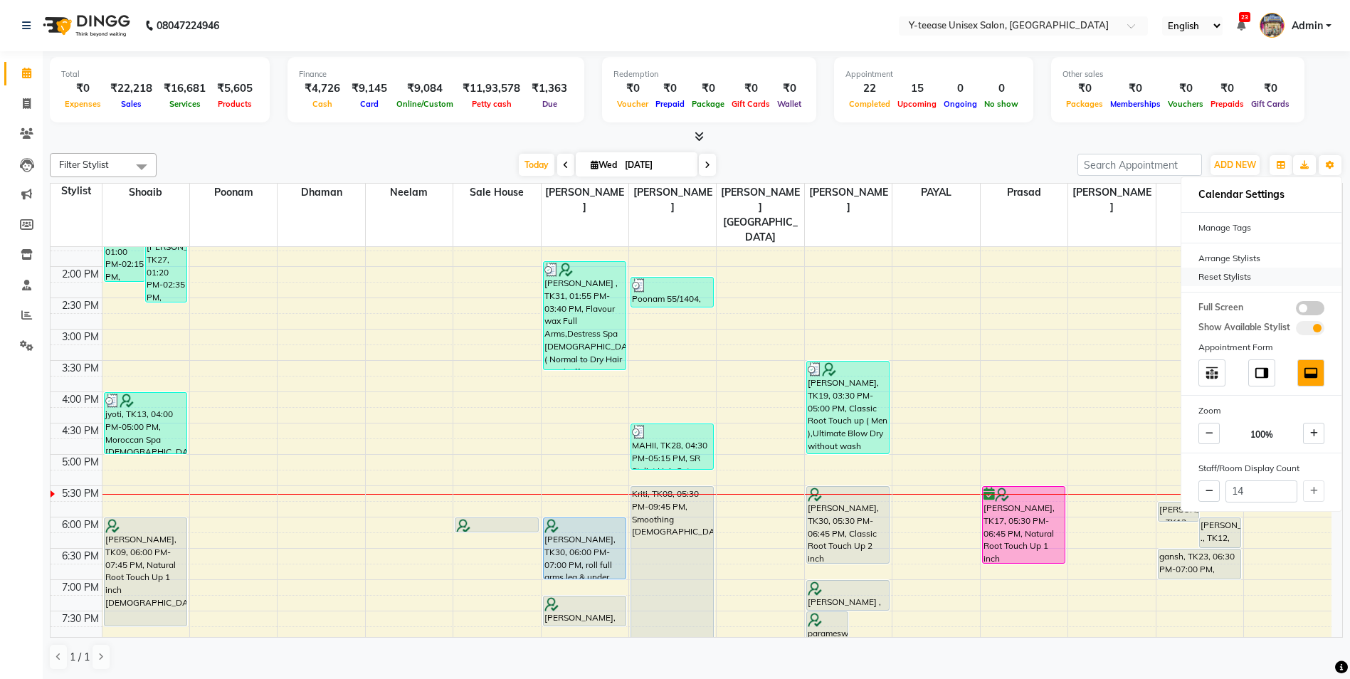
click at [1204, 280] on div "Reset Stylists" at bounding box center [1262, 277] width 160 height 19
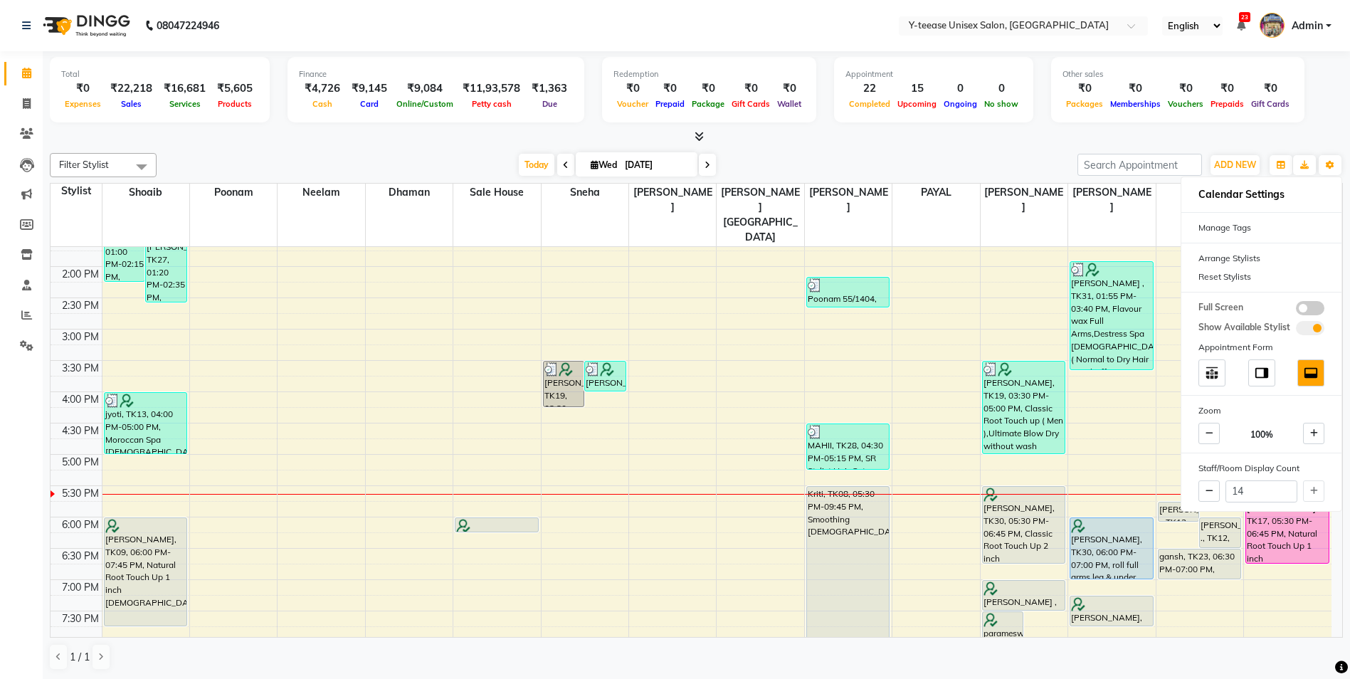
click at [1015, 157] on div "Today Wed 03-09-2025" at bounding box center [617, 164] width 907 height 21
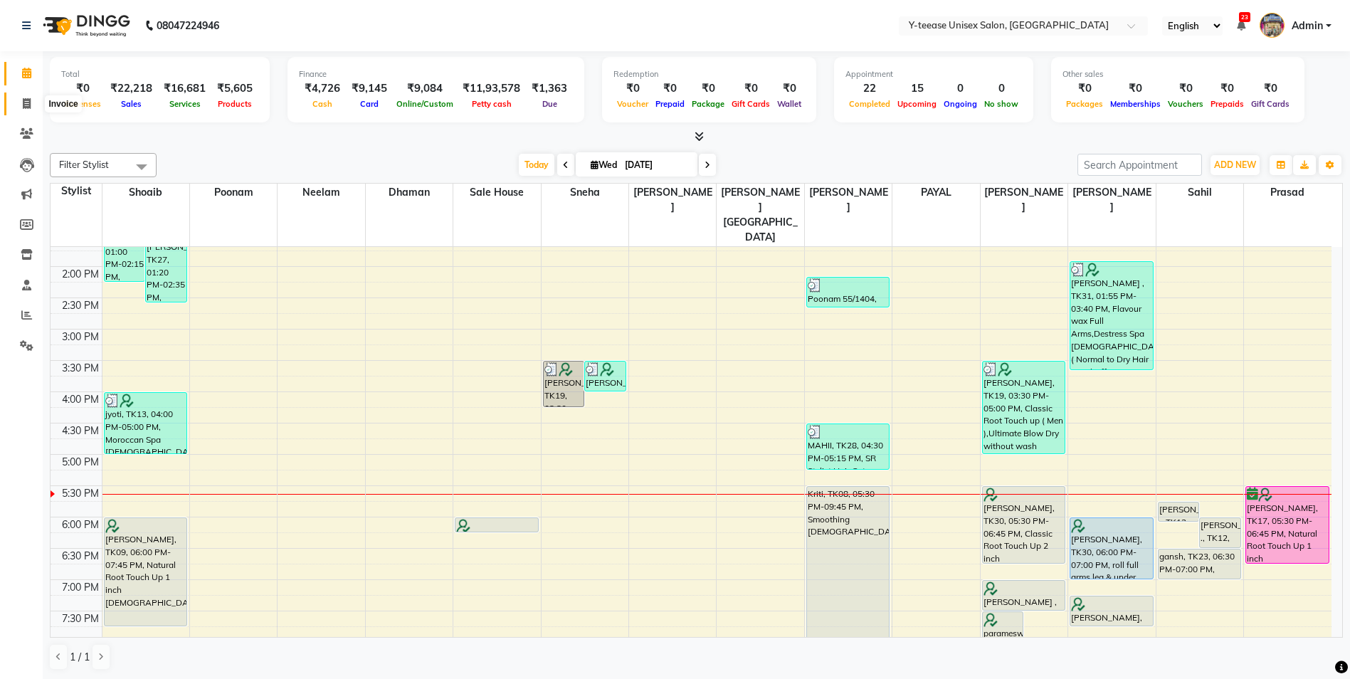
click at [19, 99] on span at bounding box center [26, 104] width 25 height 16
select select "service"
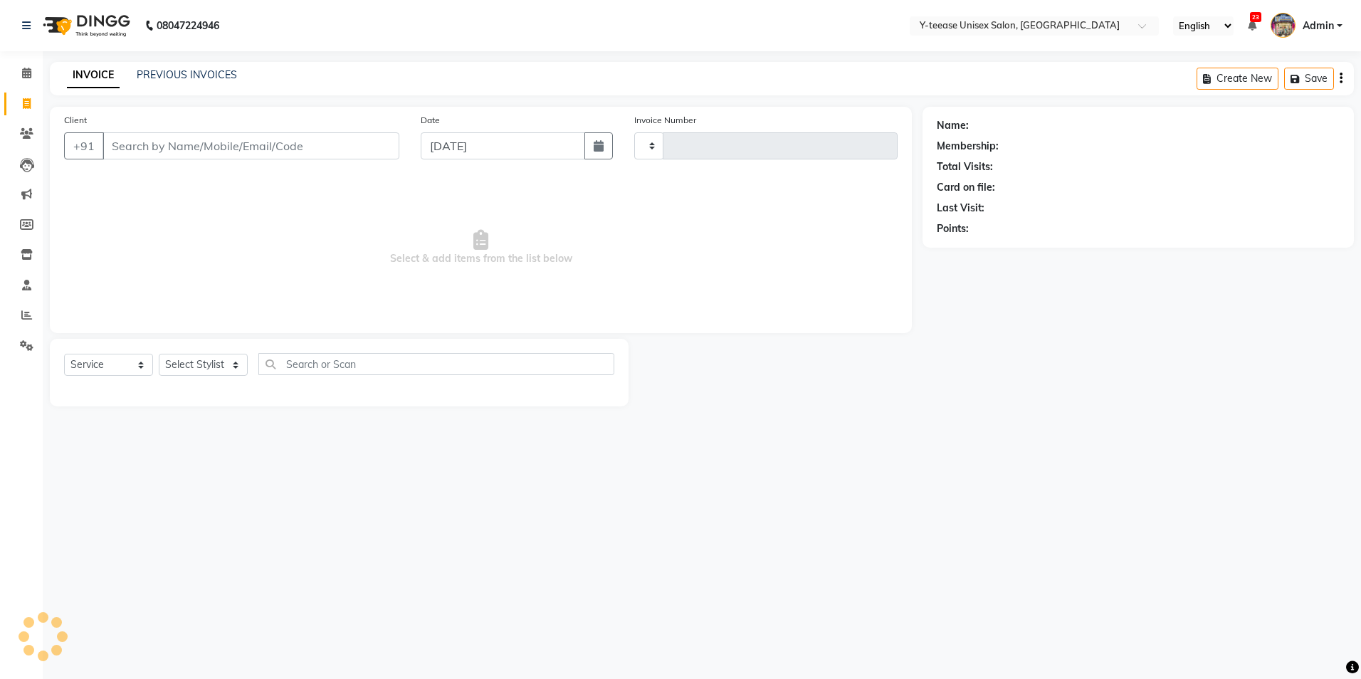
type input "6996"
select select "4"
click at [204, 369] on select "Select Stylist" at bounding box center [203, 365] width 89 height 22
click at [205, 369] on select "Select Stylist" at bounding box center [203, 365] width 89 height 22
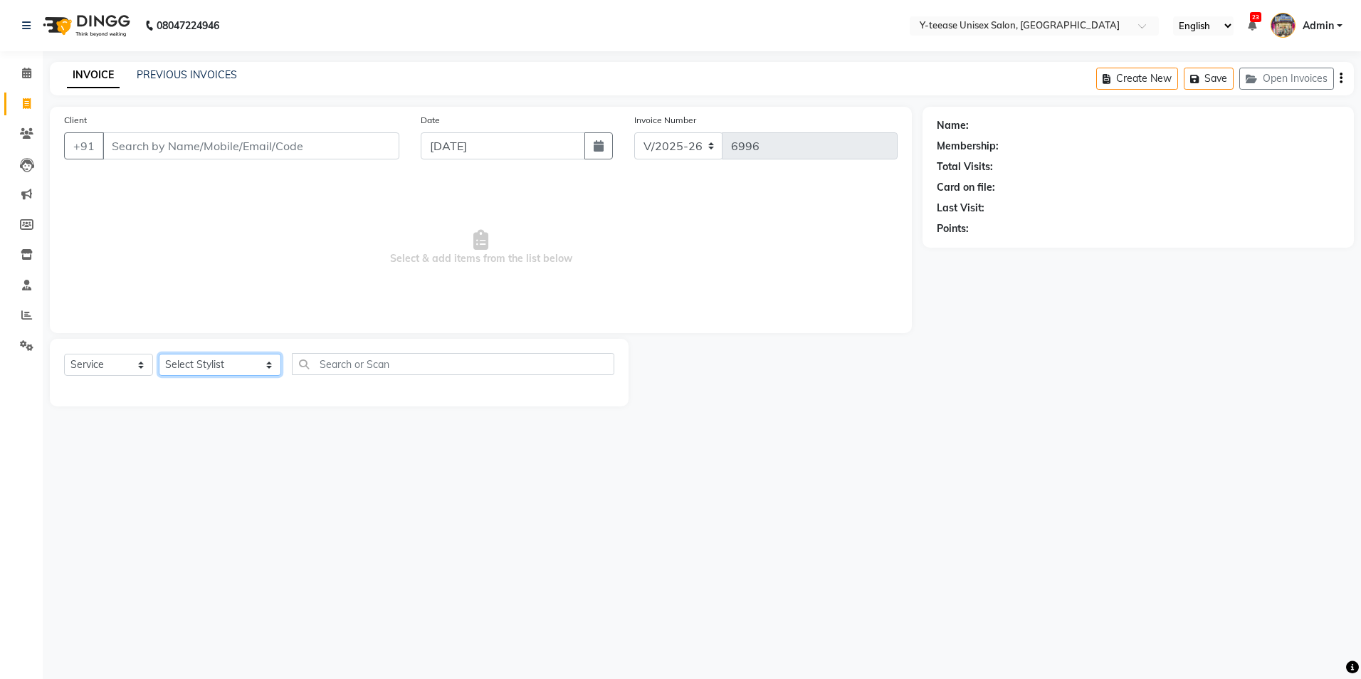
select select "88015"
click at [159, 354] on select "Select Stylist chaitrali Dhaman FAIZAN SALMANI keshav nagar Manager Mosin khan …" at bounding box center [220, 365] width 122 height 22
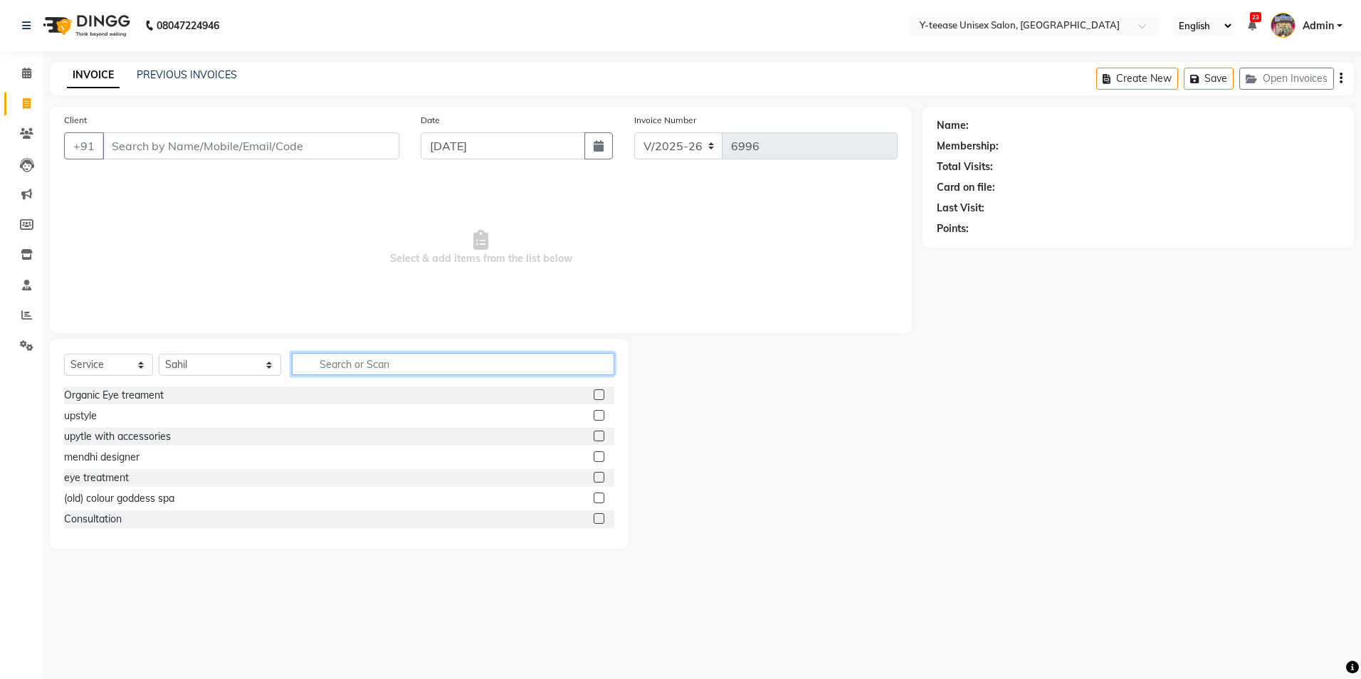
click at [315, 354] on input "text" at bounding box center [453, 364] width 322 height 22
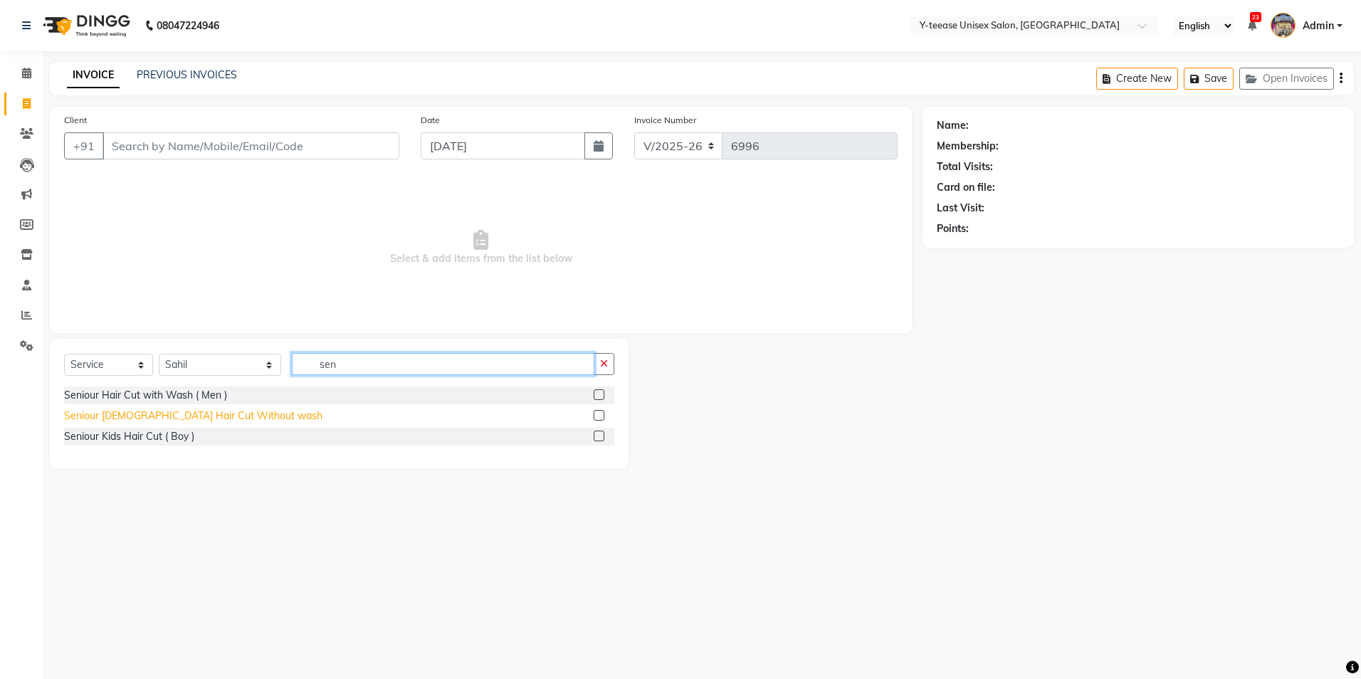
type input "sen"
click at [196, 413] on div "Seniour Male Hair Cut Without wash" at bounding box center [193, 416] width 258 height 15
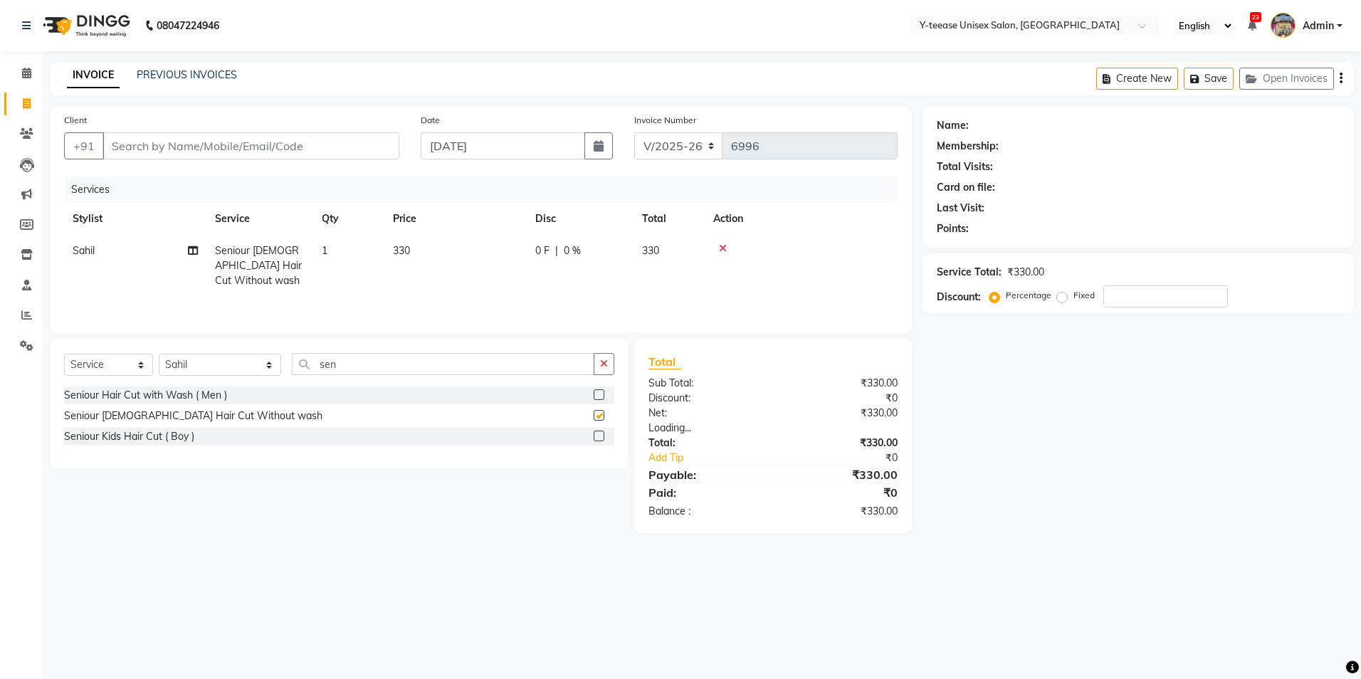
checkbox input "false"
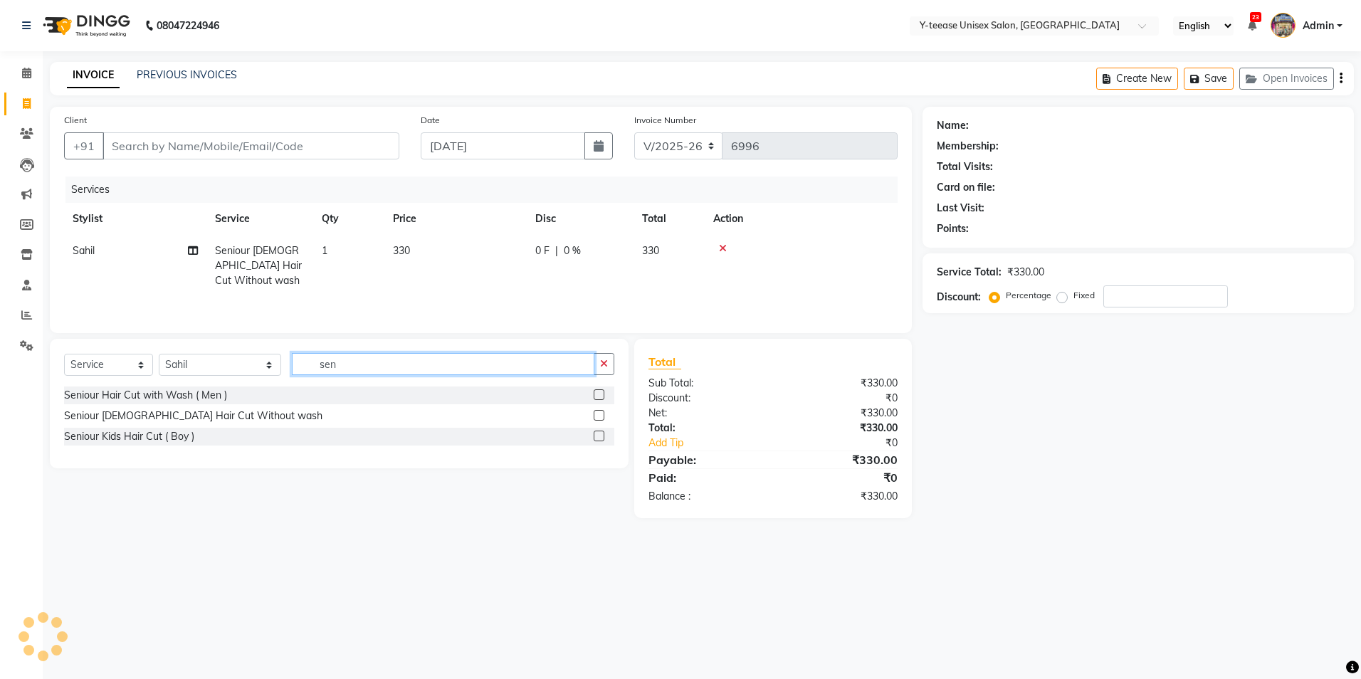
click at [347, 369] on input "sen" at bounding box center [443, 364] width 302 height 22
click at [347, 368] on input "sen" at bounding box center [443, 364] width 302 height 22
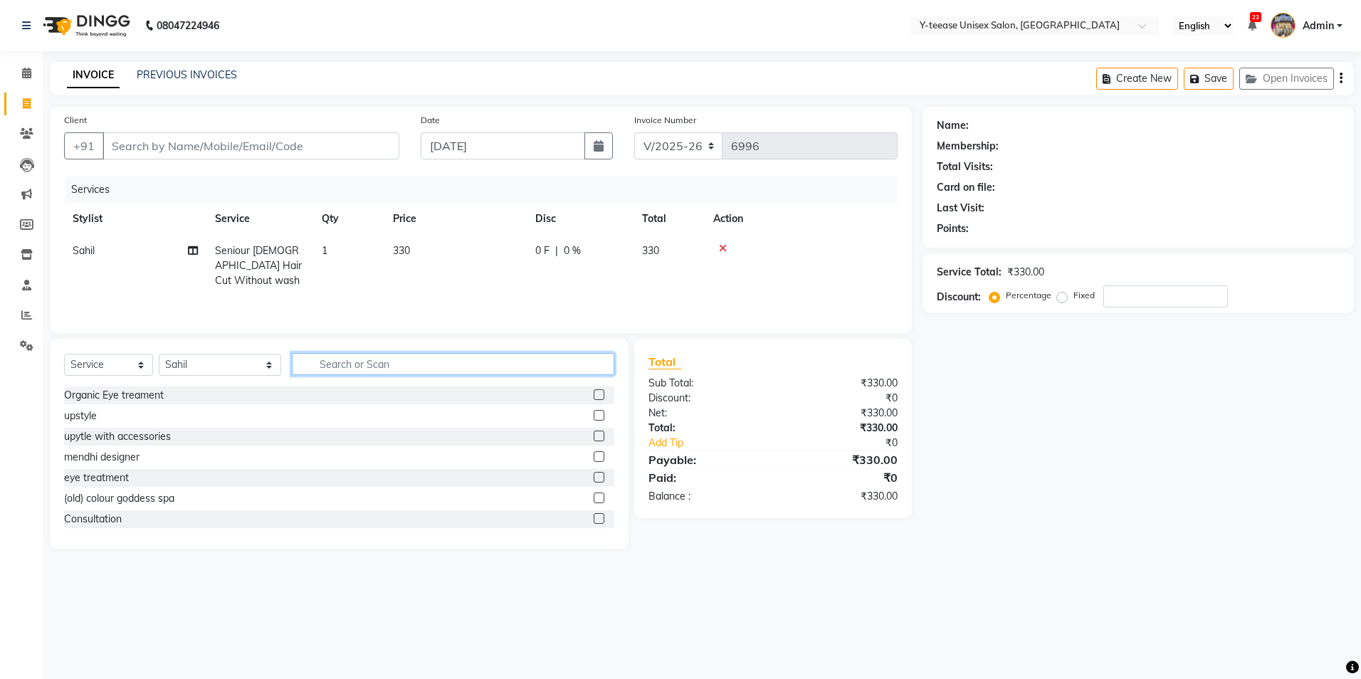
type input "b"
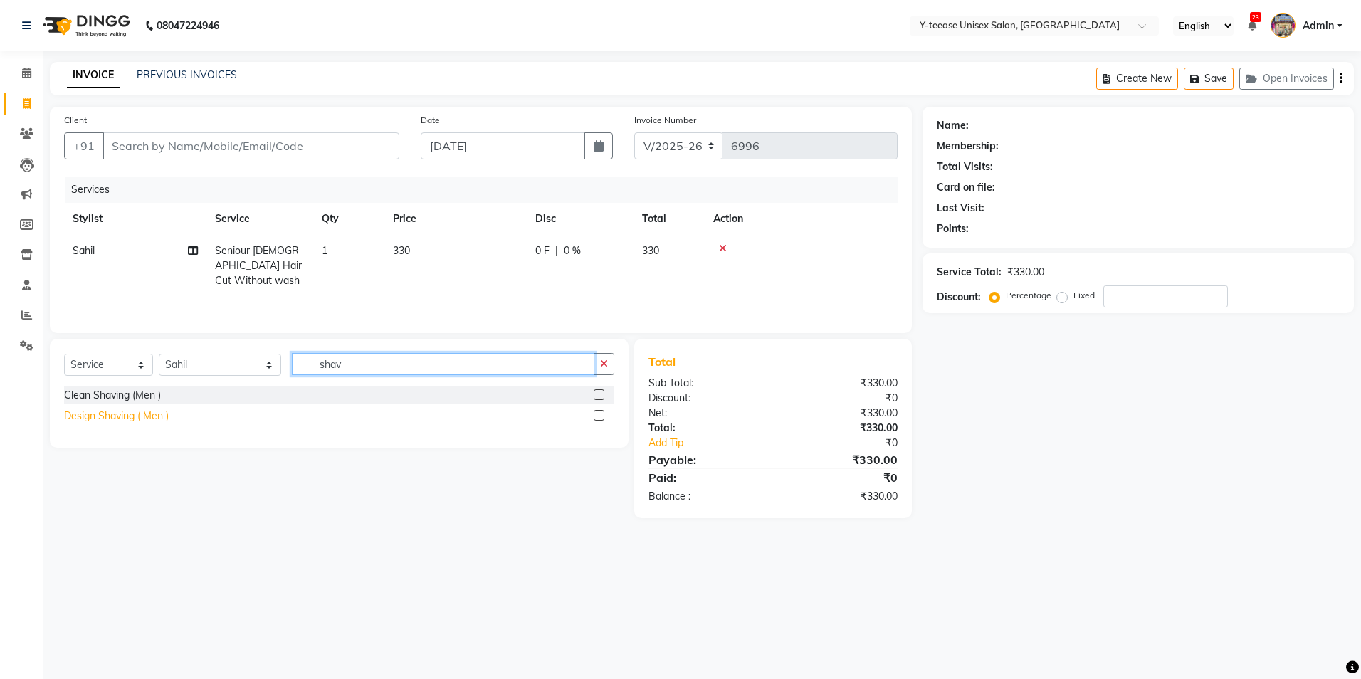
type input "shav"
click at [139, 419] on div "Design Shaving ( Men )" at bounding box center [116, 416] width 105 height 15
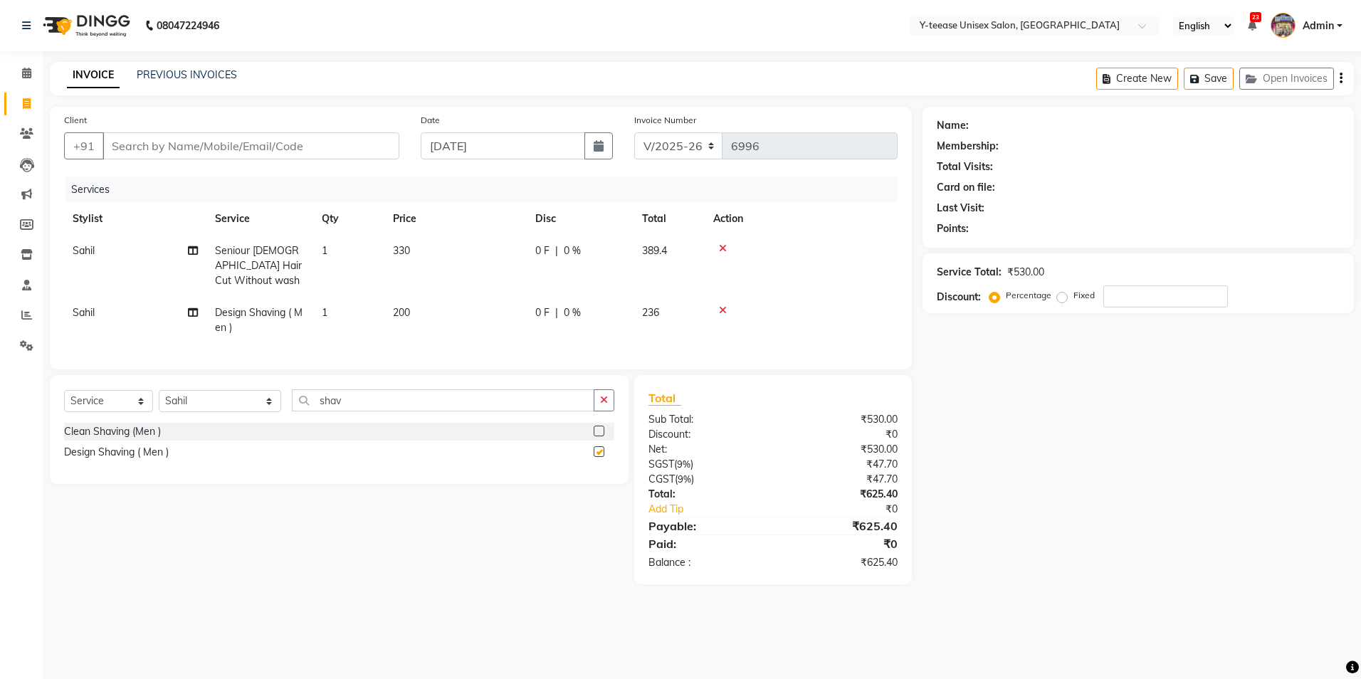
checkbox input "false"
click at [249, 137] on input "Client" at bounding box center [250, 145] width 297 height 27
type input "9"
type input "0"
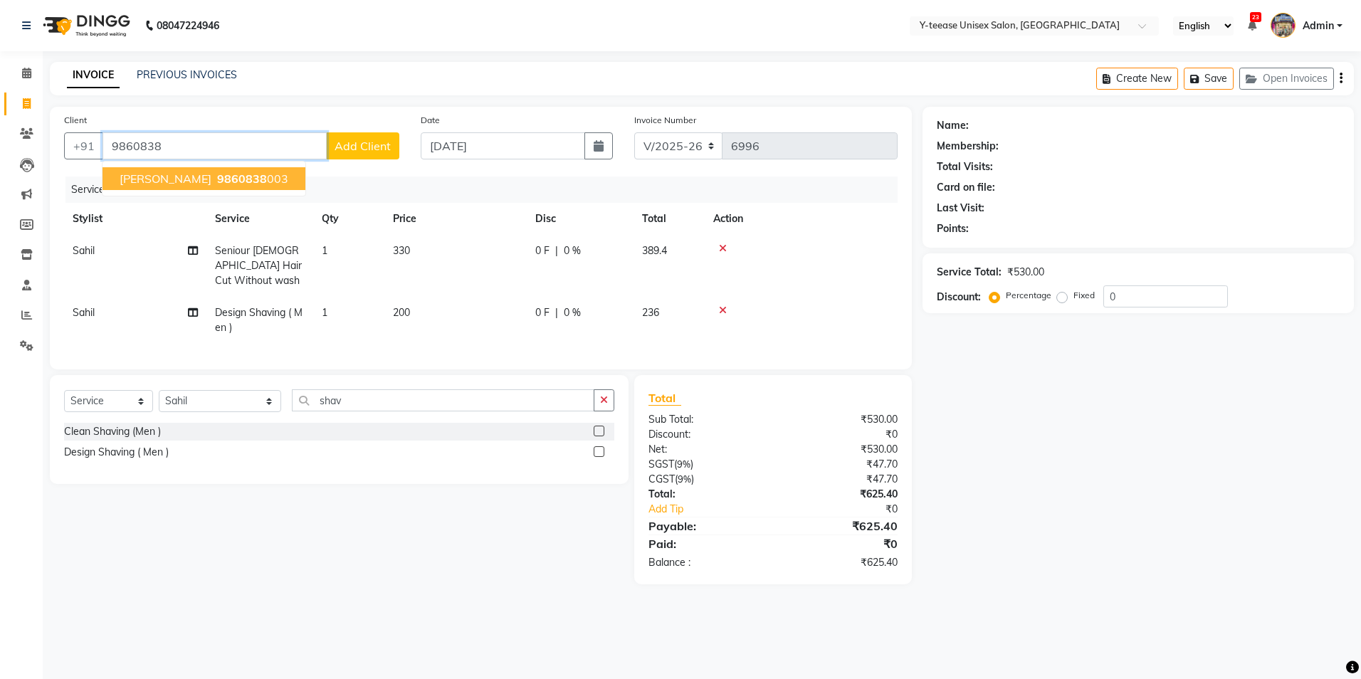
click at [220, 181] on ngb-highlight "9860838 003" at bounding box center [251, 179] width 74 height 14
type input "9860838003"
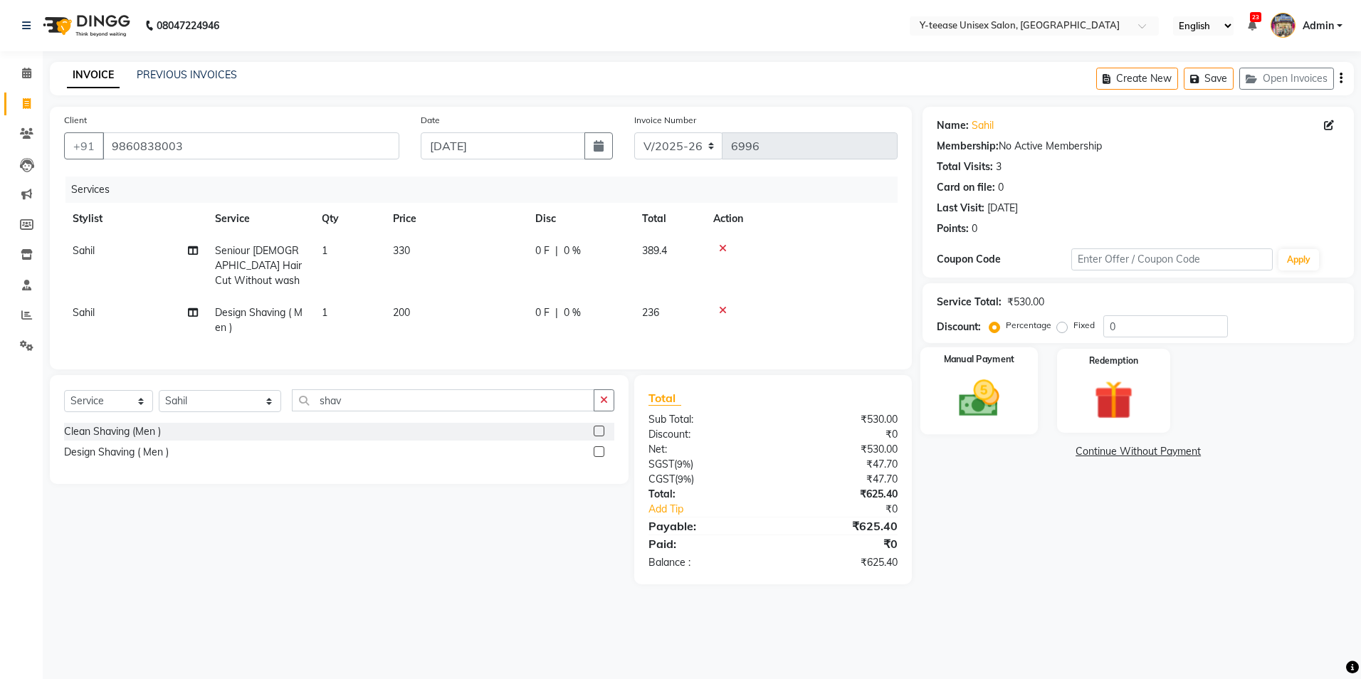
click at [995, 386] on img at bounding box center [979, 398] width 66 height 47
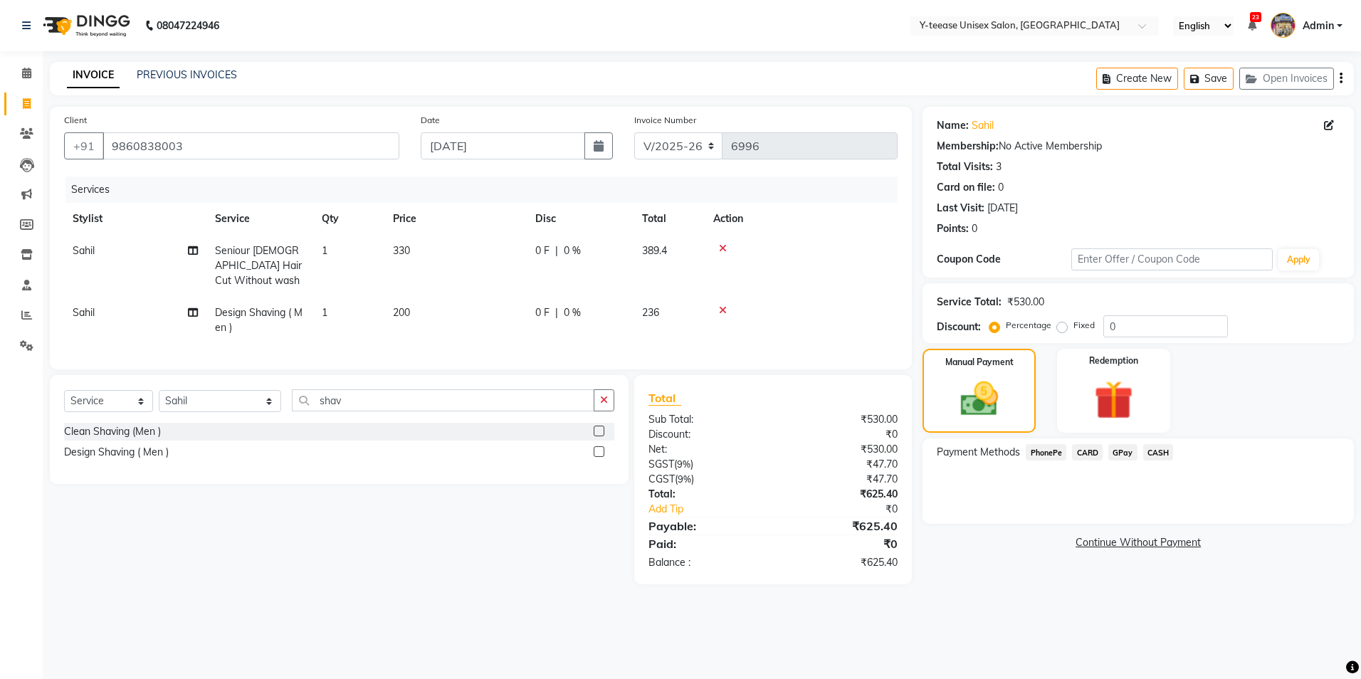
click at [1120, 451] on span "GPay" at bounding box center [1122, 452] width 29 height 16
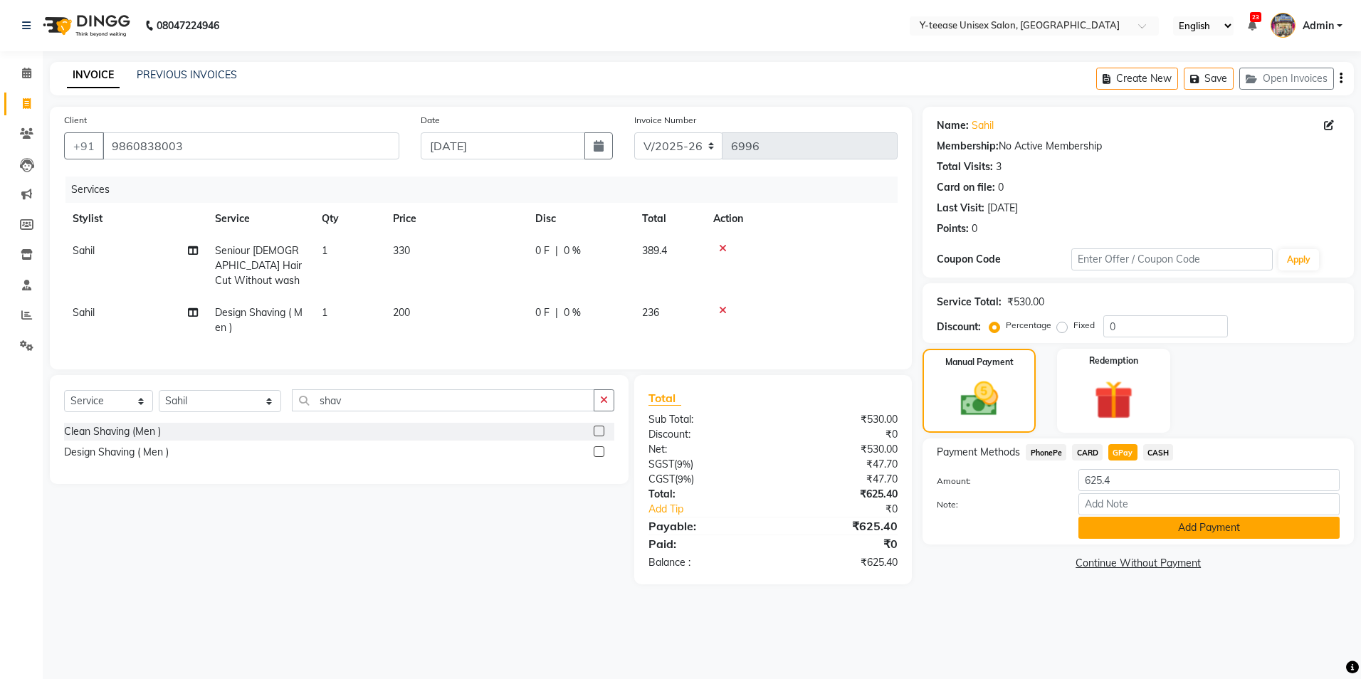
click at [1154, 522] on button "Add Payment" at bounding box center [1208, 528] width 261 height 22
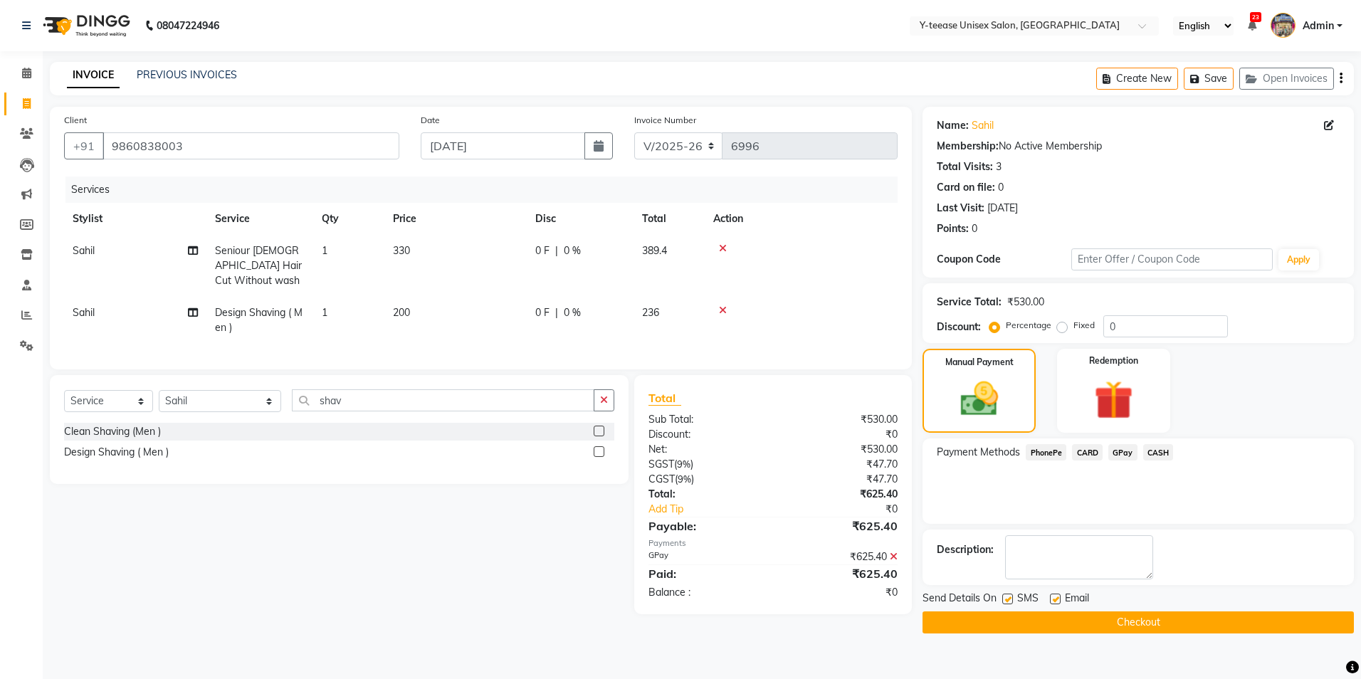
click at [1104, 623] on button "Checkout" at bounding box center [1137, 622] width 431 height 22
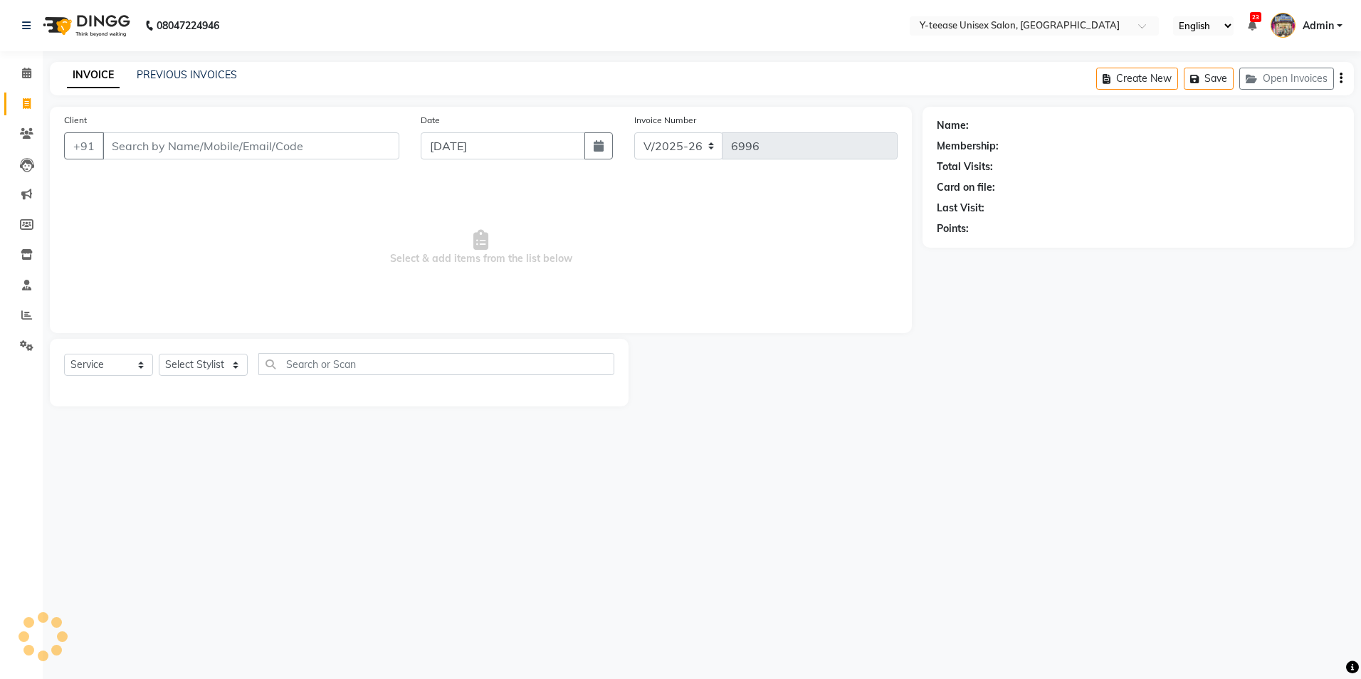
select select "4"
select select "service"
click at [25, 71] on icon at bounding box center [26, 73] width 9 height 11
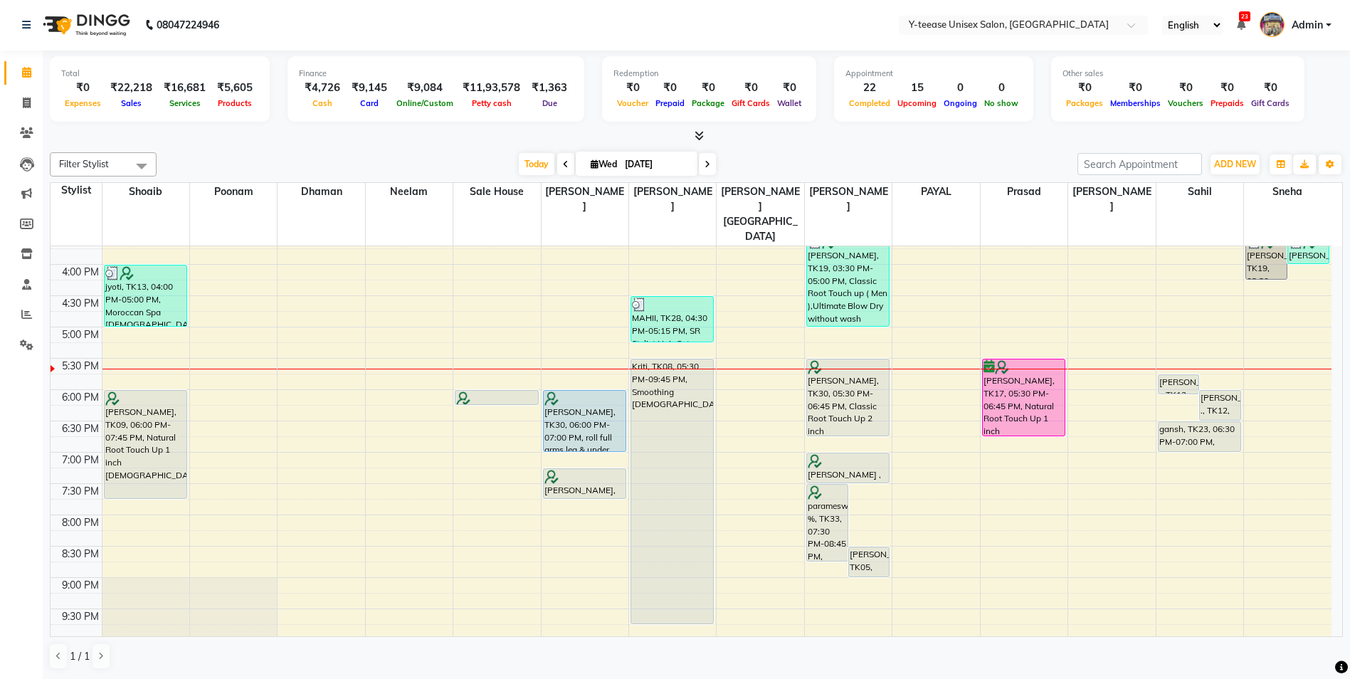
scroll to position [498, 0]
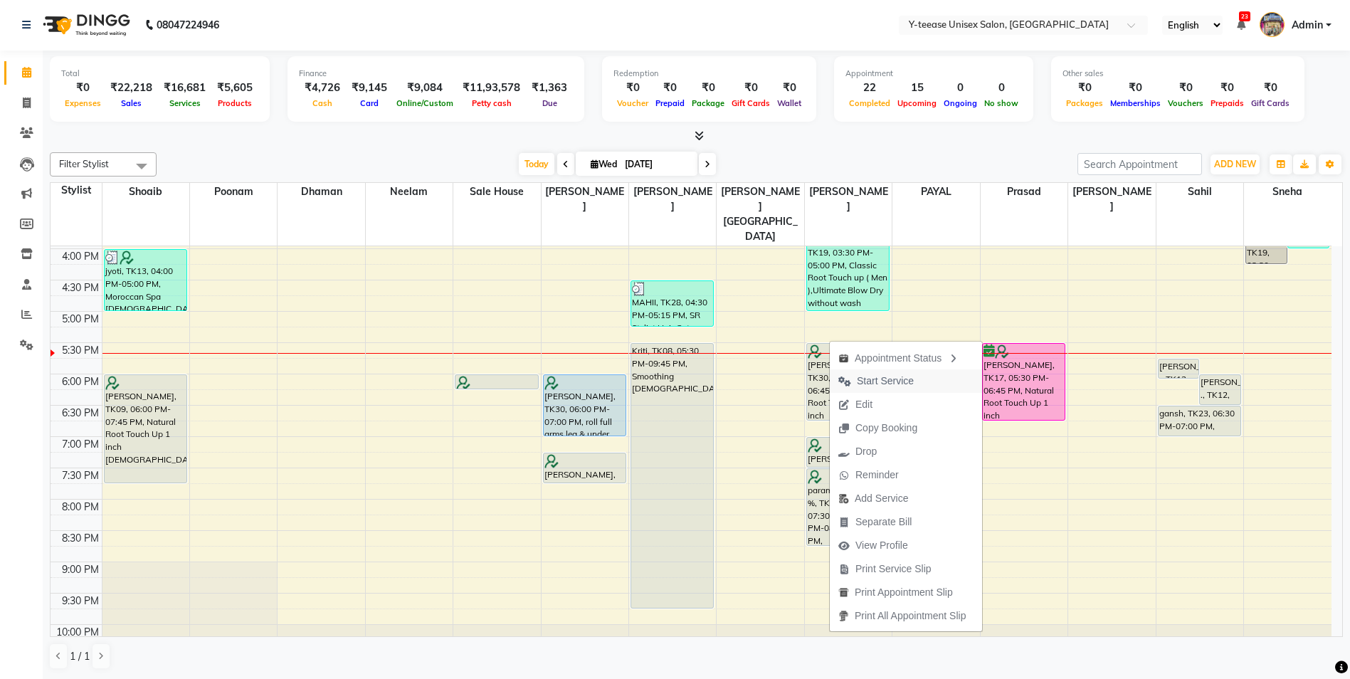
click at [877, 382] on span "Start Service" at bounding box center [885, 381] width 57 height 15
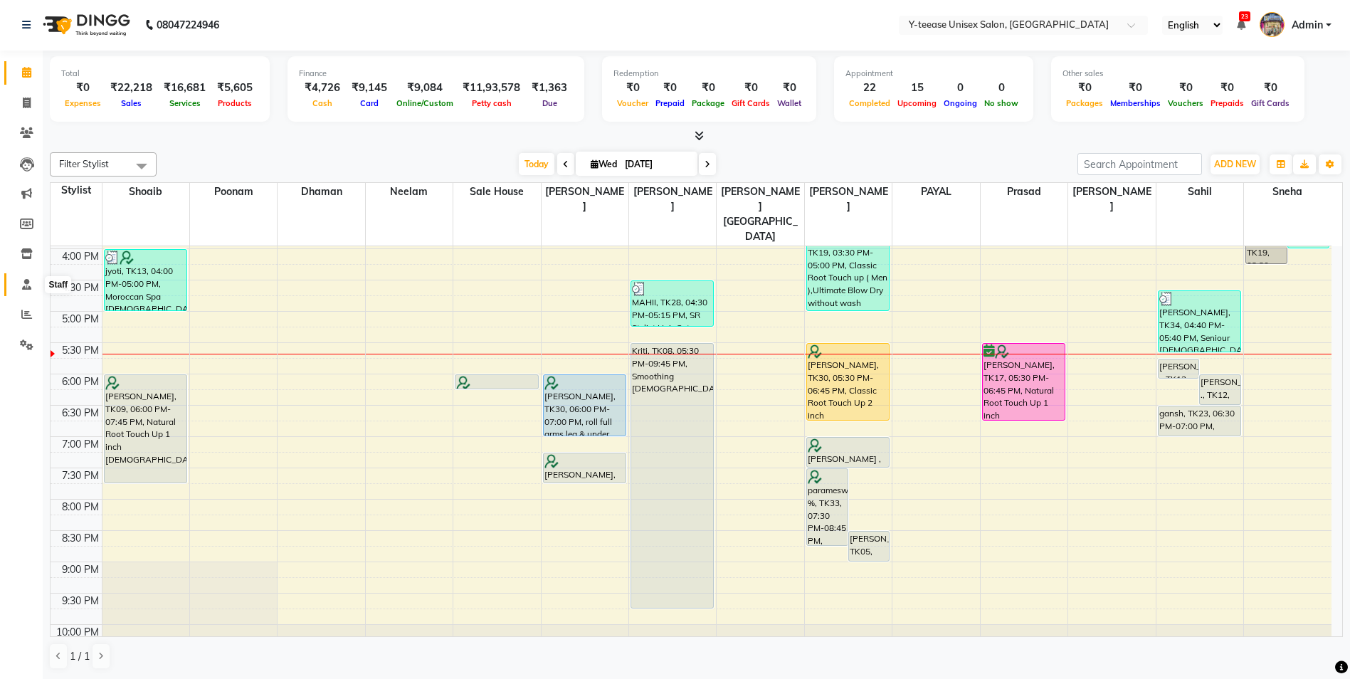
click at [32, 286] on span at bounding box center [26, 285] width 25 height 16
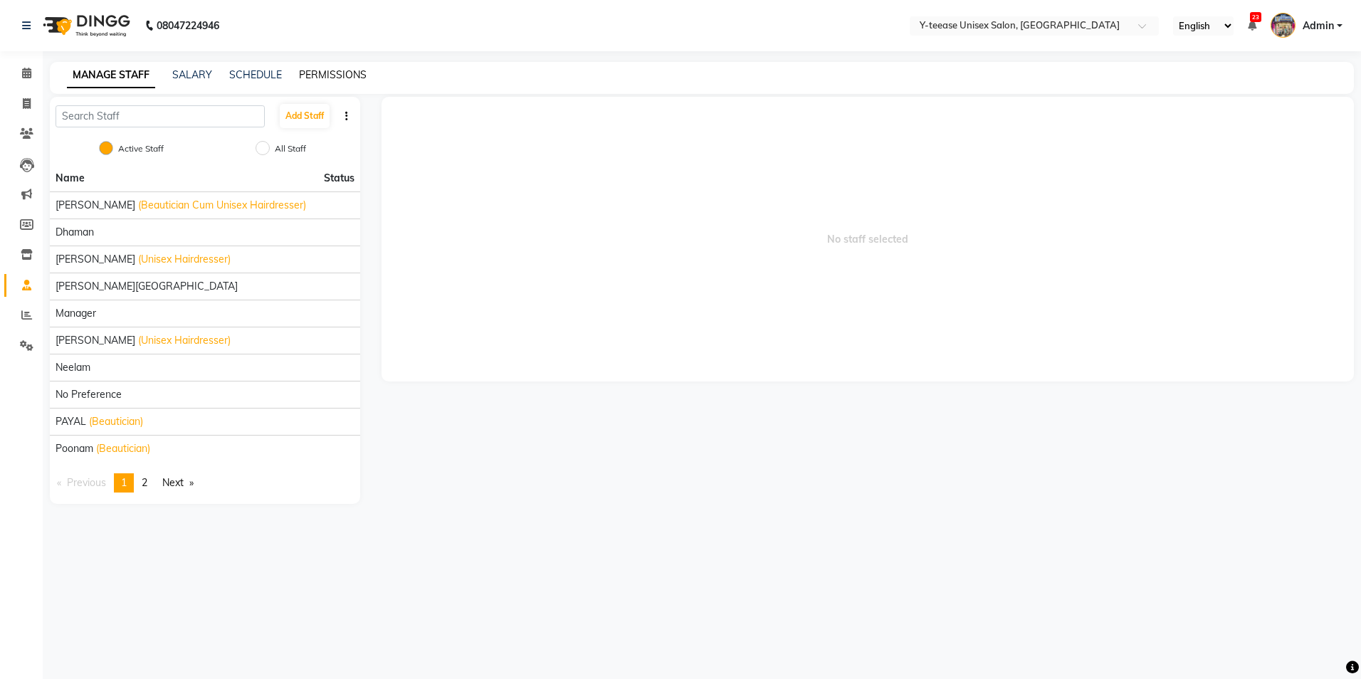
click at [347, 78] on link "PERMISSIONS" at bounding box center [333, 74] width 68 height 13
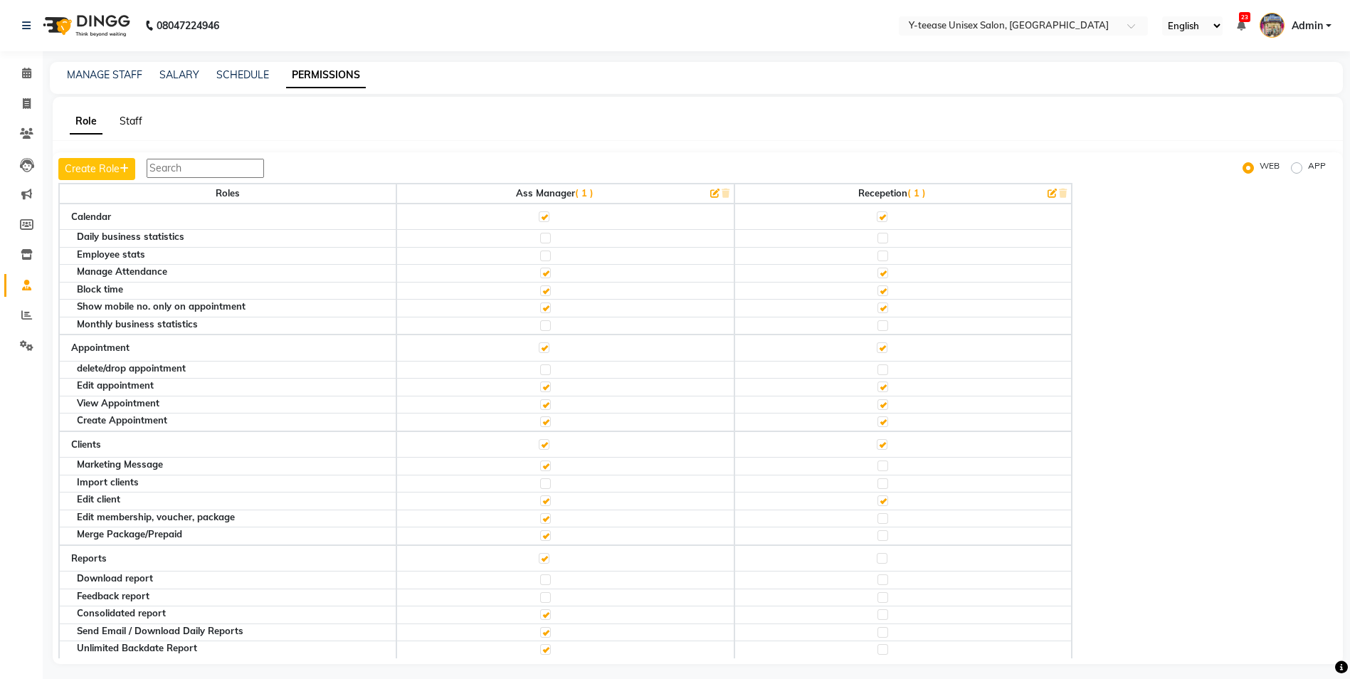
click at [130, 122] on link "Staff" at bounding box center [131, 121] width 23 height 13
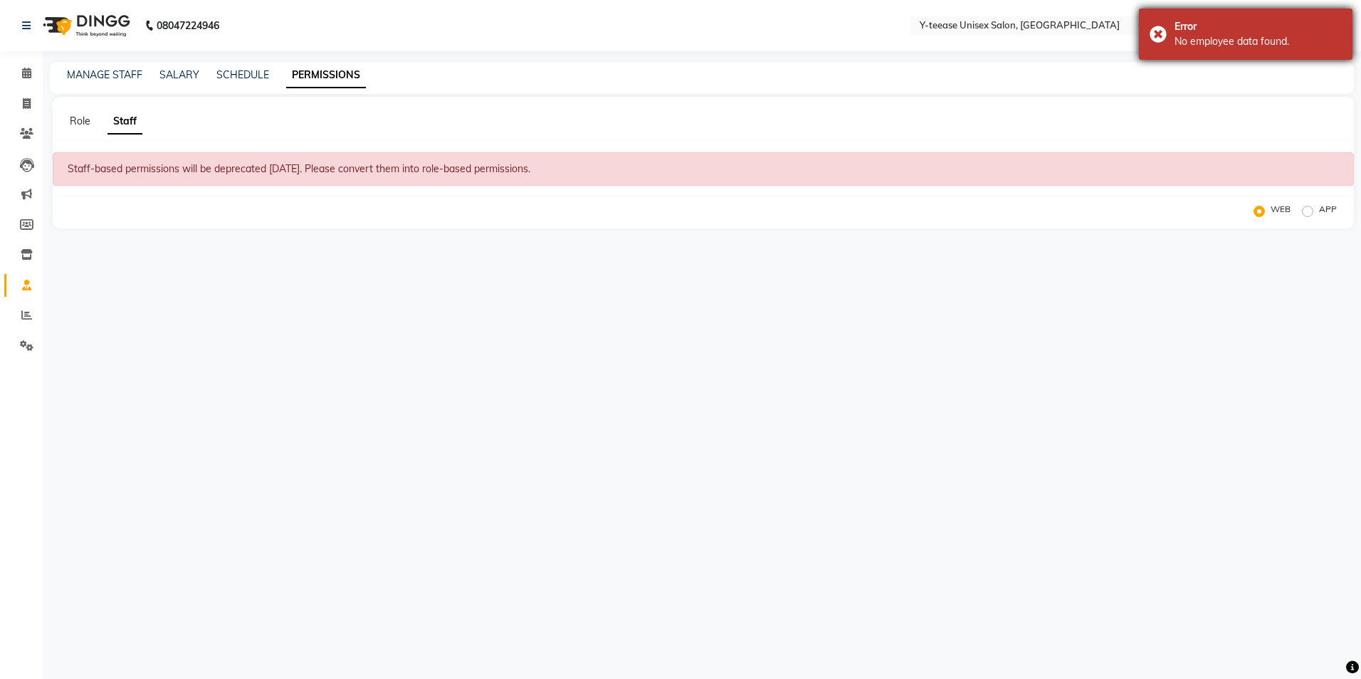
click at [1209, 46] on div "No employee data found." at bounding box center [1257, 41] width 167 height 15
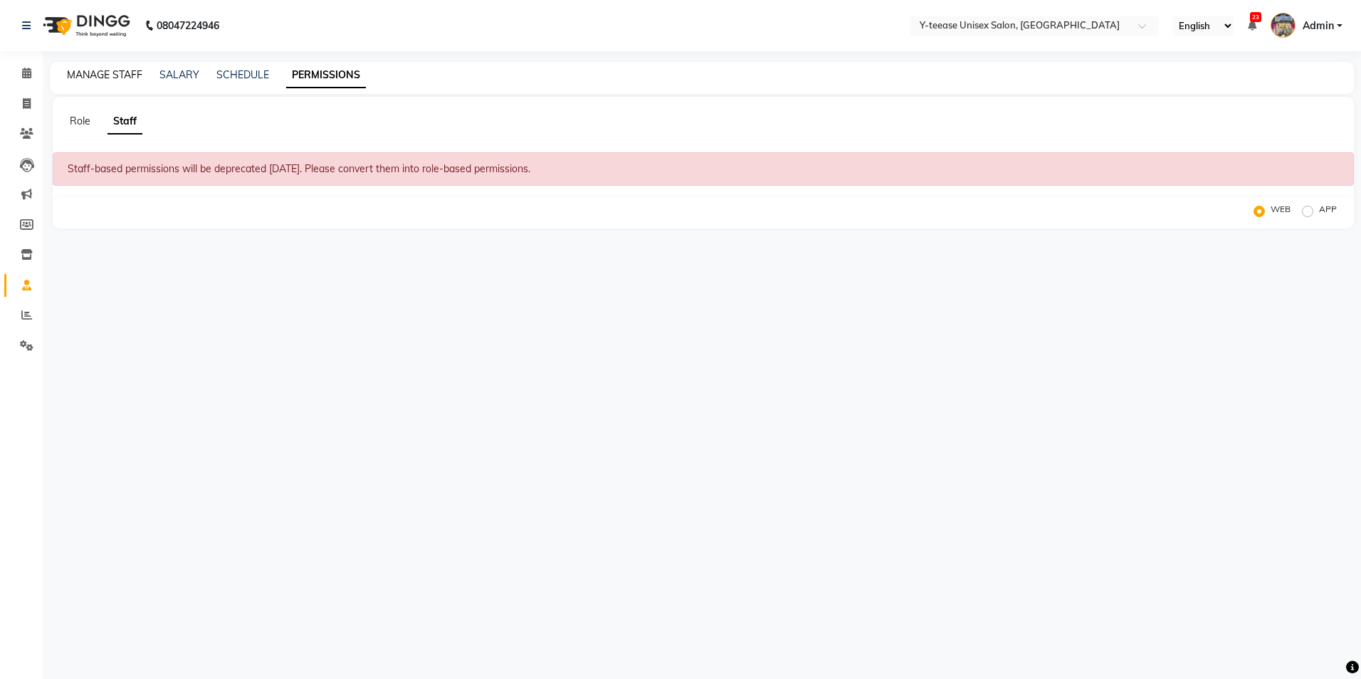
click at [125, 73] on link "MANAGE STAFF" at bounding box center [104, 74] width 75 height 13
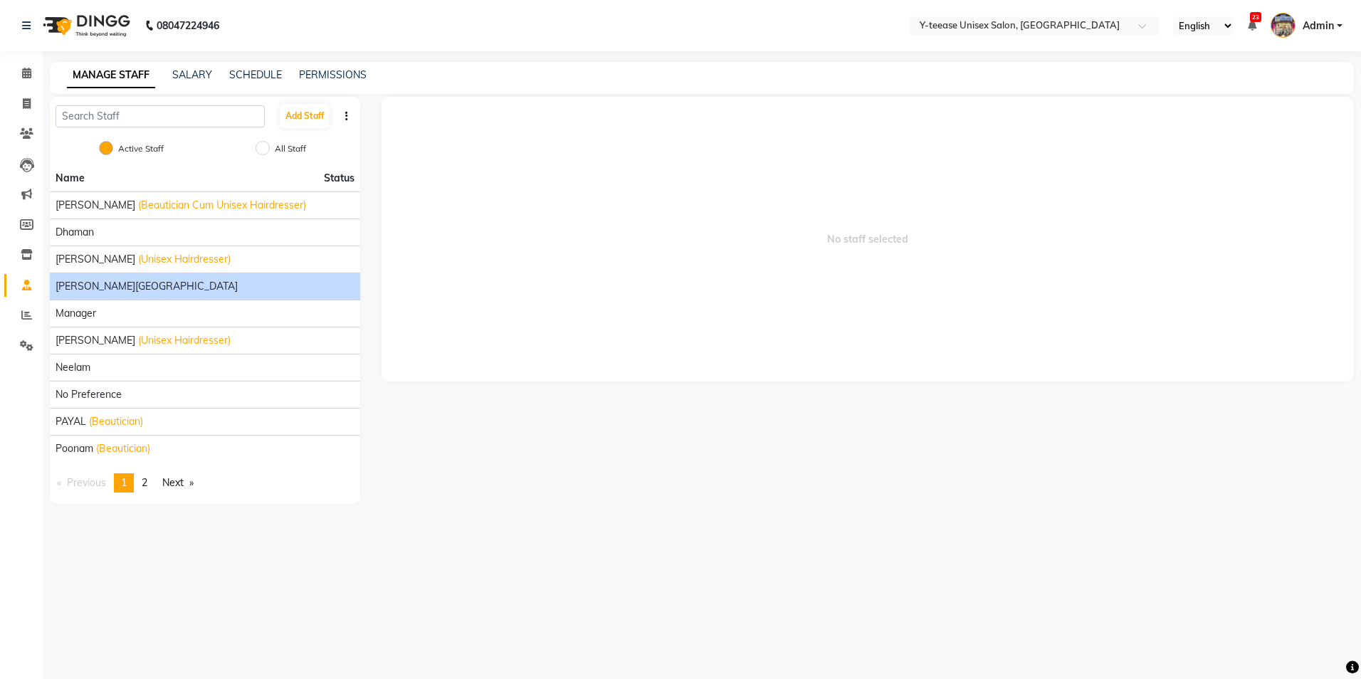
click at [78, 284] on span "[PERSON_NAME][GEOGRAPHIC_DATA]" at bounding box center [147, 286] width 182 height 15
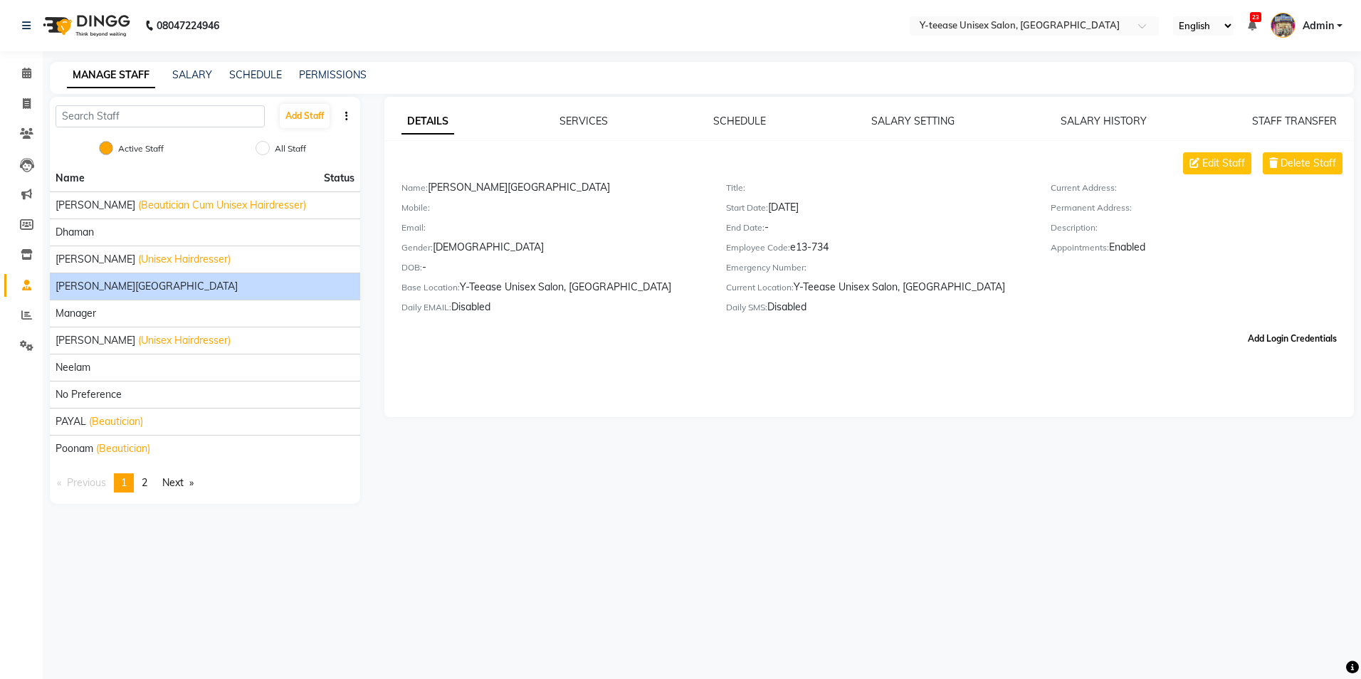
click at [1285, 343] on button "Add Login Credentials" at bounding box center [1292, 339] width 100 height 24
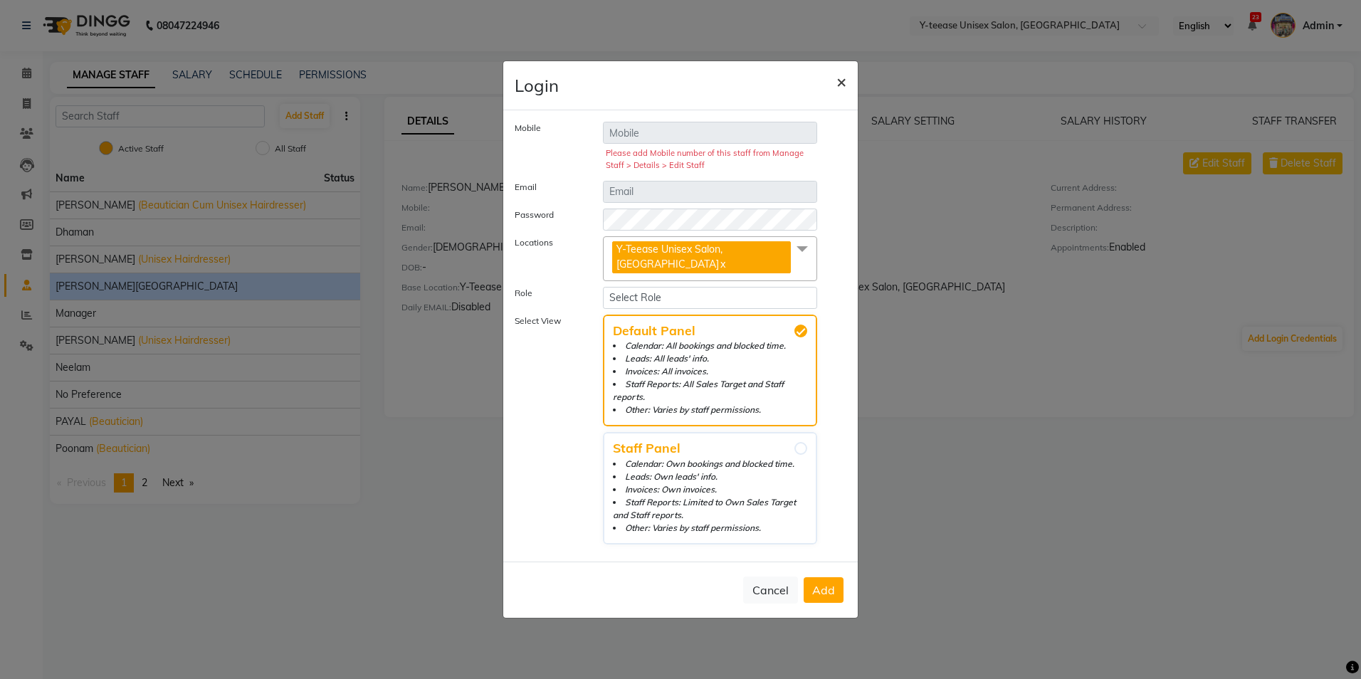
click at [833, 93] on button "×" at bounding box center [841, 81] width 33 height 40
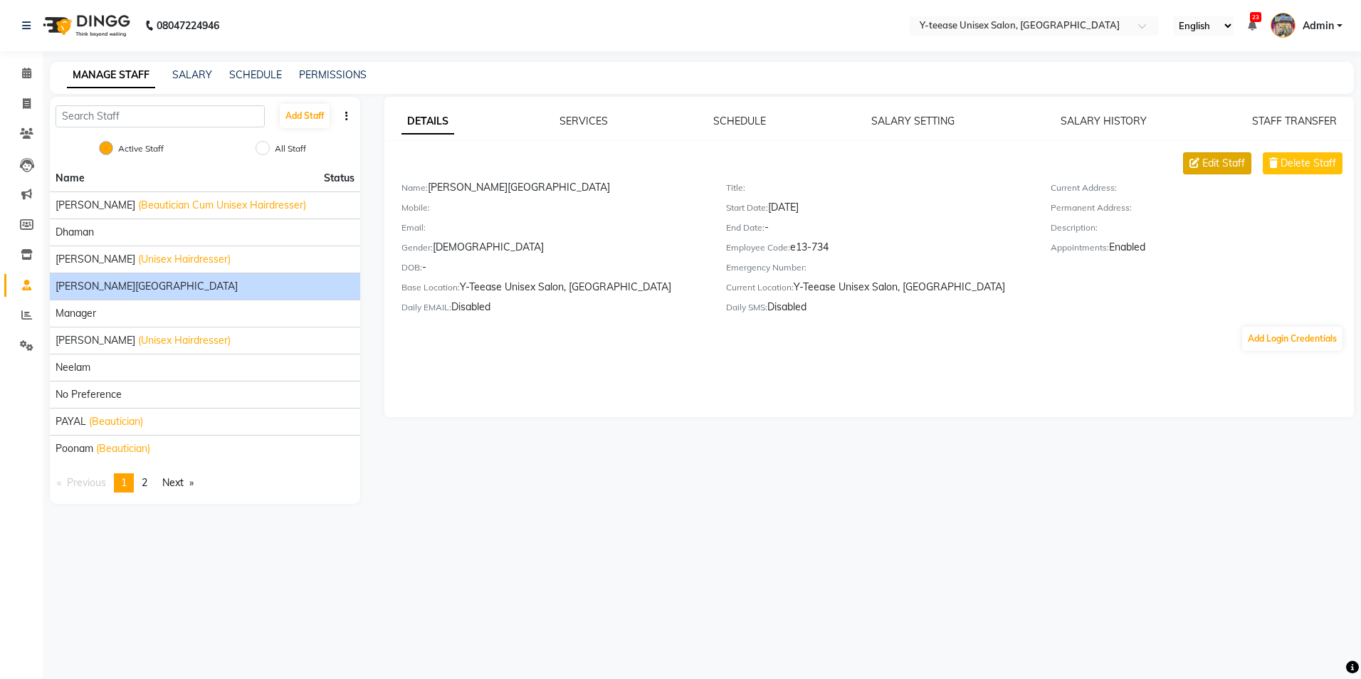
click at [1232, 167] on span "Edit Staff" at bounding box center [1223, 163] width 43 height 15
select select "female"
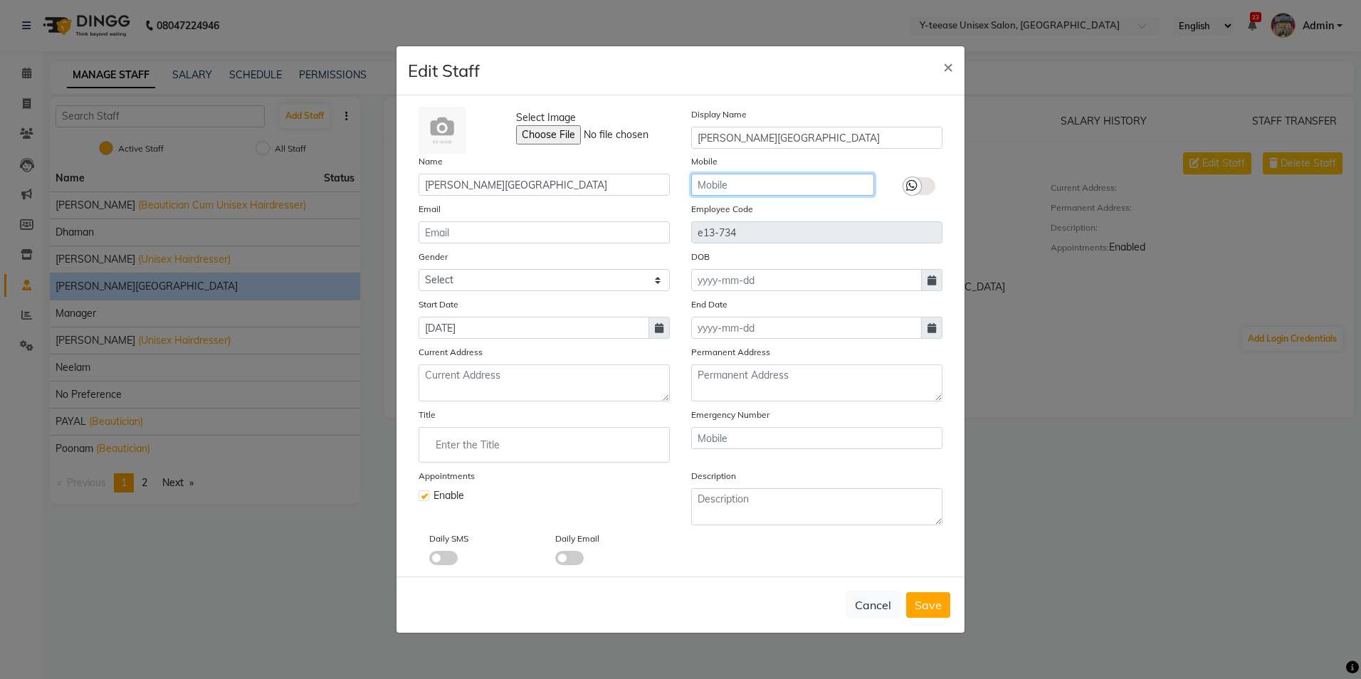
click at [738, 183] on input "text" at bounding box center [782, 185] width 183 height 22
click at [917, 592] on button "Save" at bounding box center [928, 605] width 44 height 26
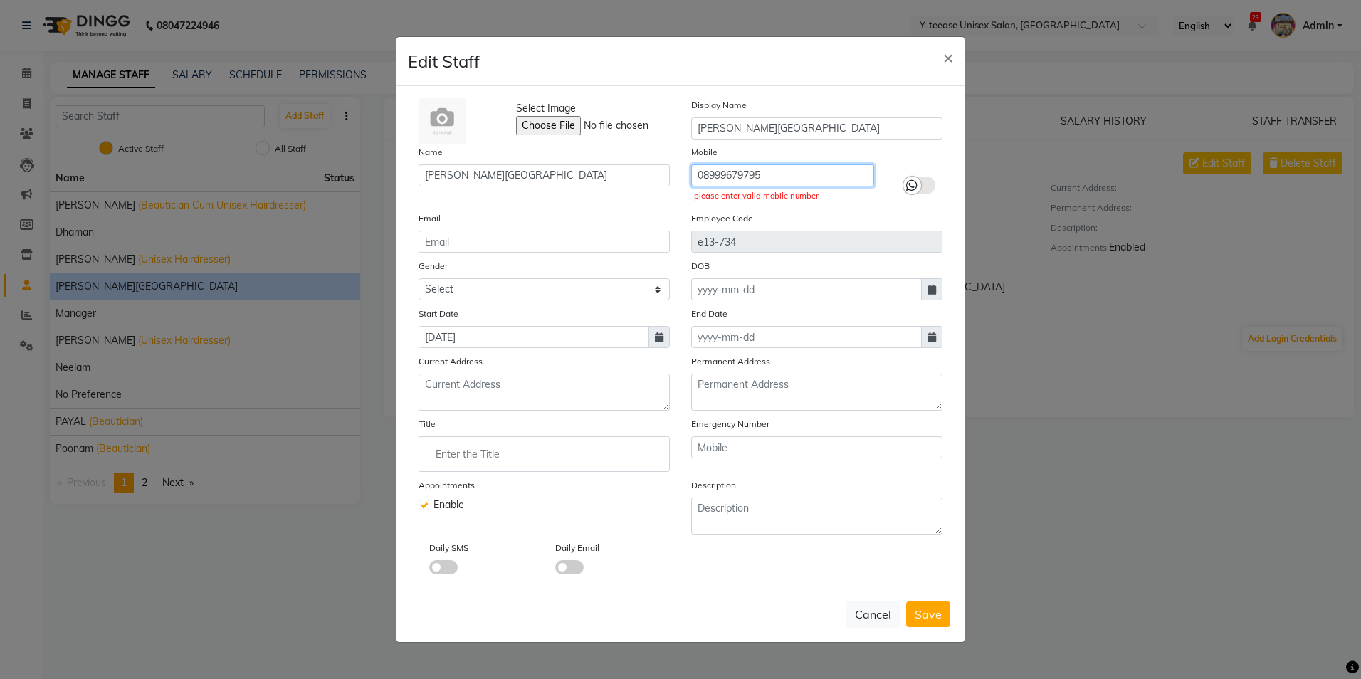
drag, startPoint x: 702, startPoint y: 177, endPoint x: 715, endPoint y: 183, distance: 14.7
click at [702, 177] on input "08999679795" at bounding box center [782, 175] width 183 height 22
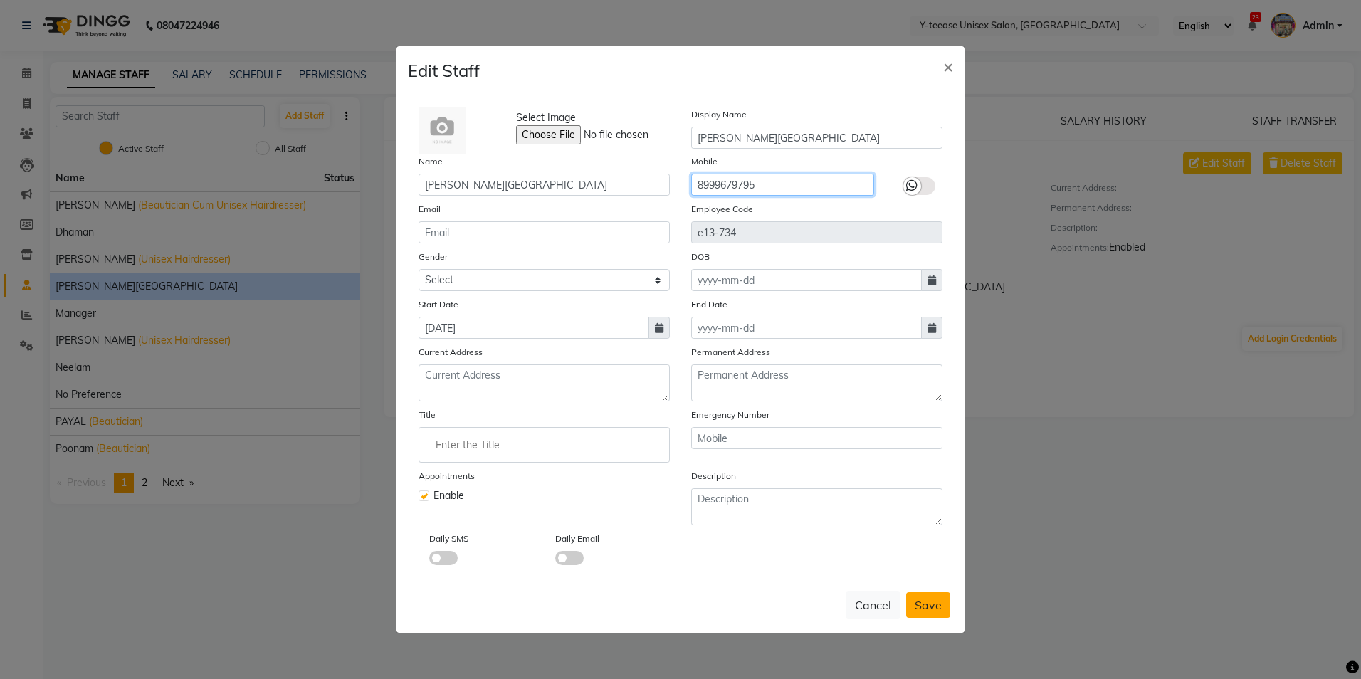
type input "8999679795"
click at [927, 601] on span "Save" at bounding box center [928, 605] width 27 height 14
select select
checkbox input "false"
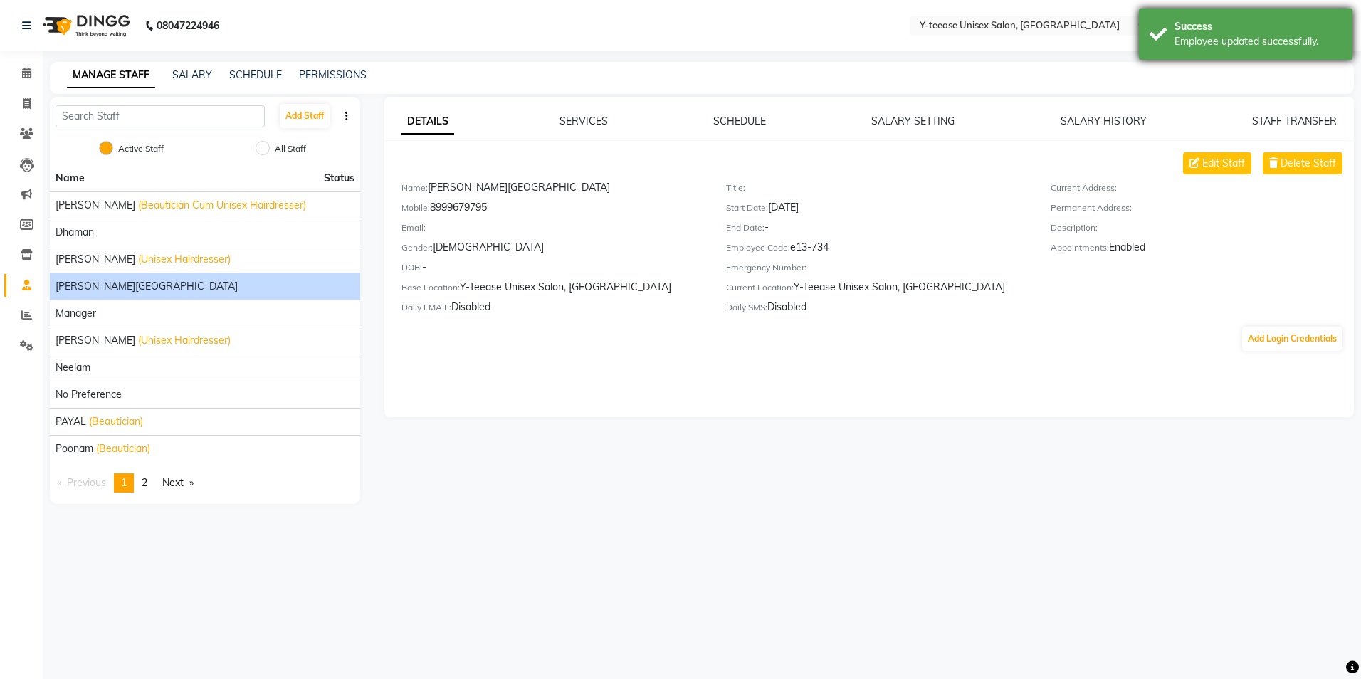
click at [1179, 50] on div "Success Employee updated successfully." at bounding box center [1246, 34] width 214 height 51
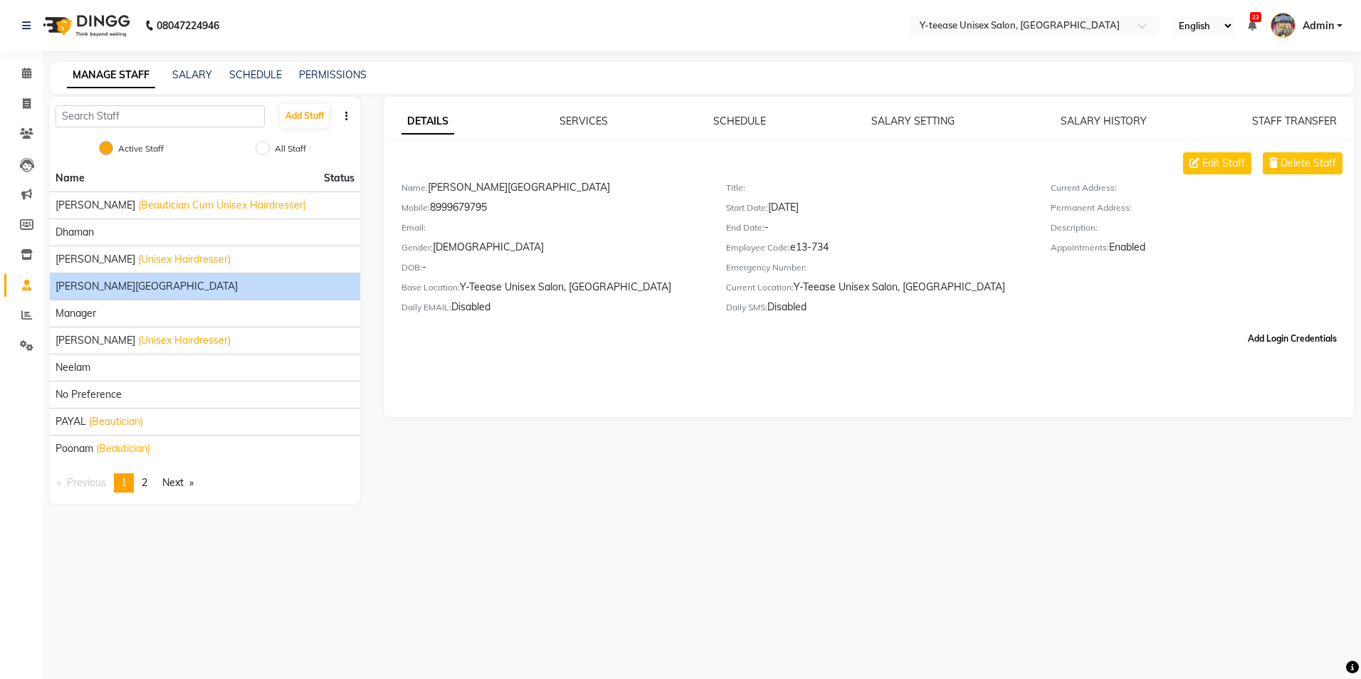
click at [1295, 336] on button "Add Login Credentials" at bounding box center [1292, 339] width 100 height 24
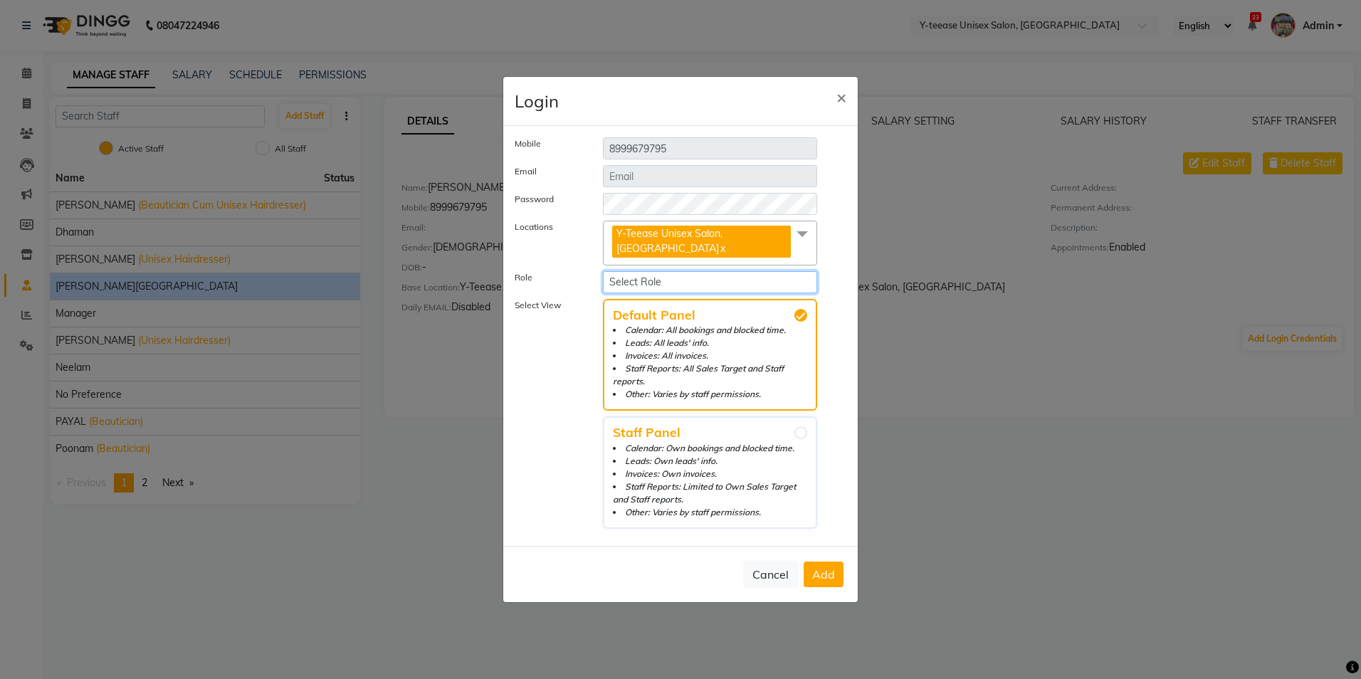
click at [714, 274] on select "Select Role Ass Manager Recepetion" at bounding box center [710, 282] width 214 height 22
select select "5520"
click at [603, 271] on select "Select Role Ass Manager Recepetion" at bounding box center [710, 282] width 214 height 22
click at [826, 567] on span "Add" at bounding box center [823, 574] width 23 height 14
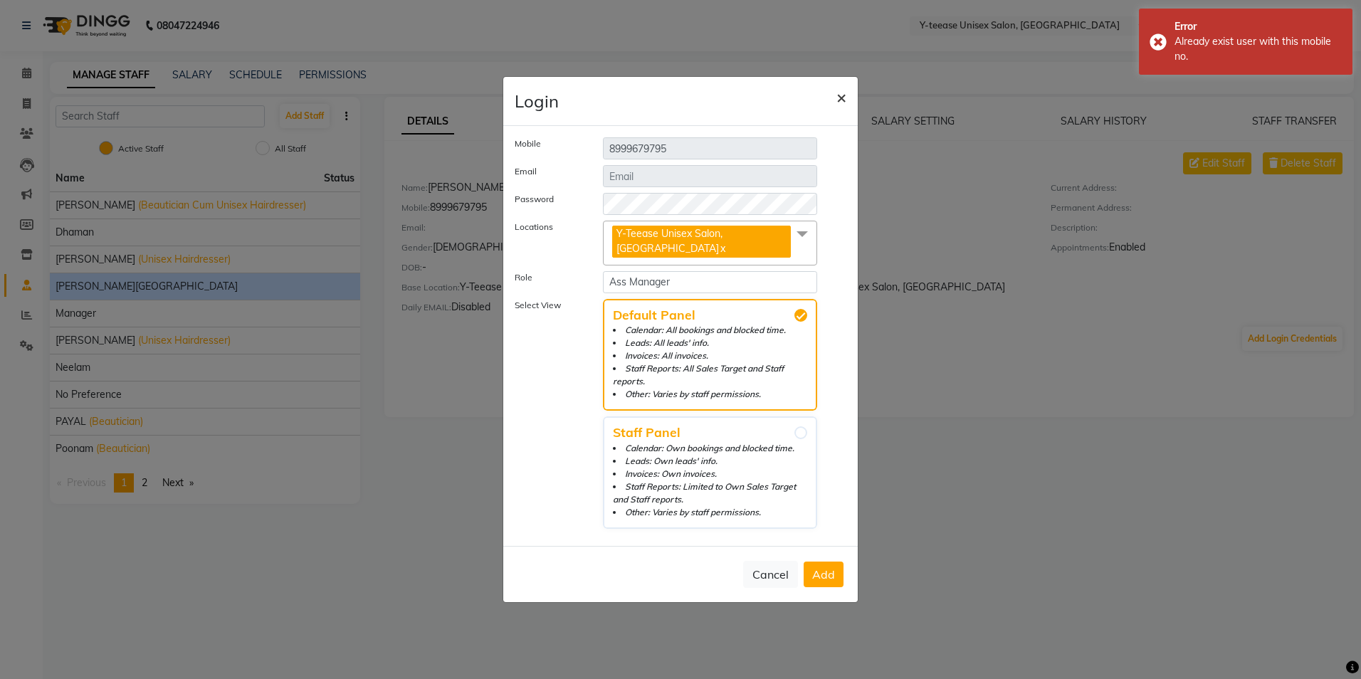
click at [841, 104] on span "×" at bounding box center [841, 96] width 10 height 21
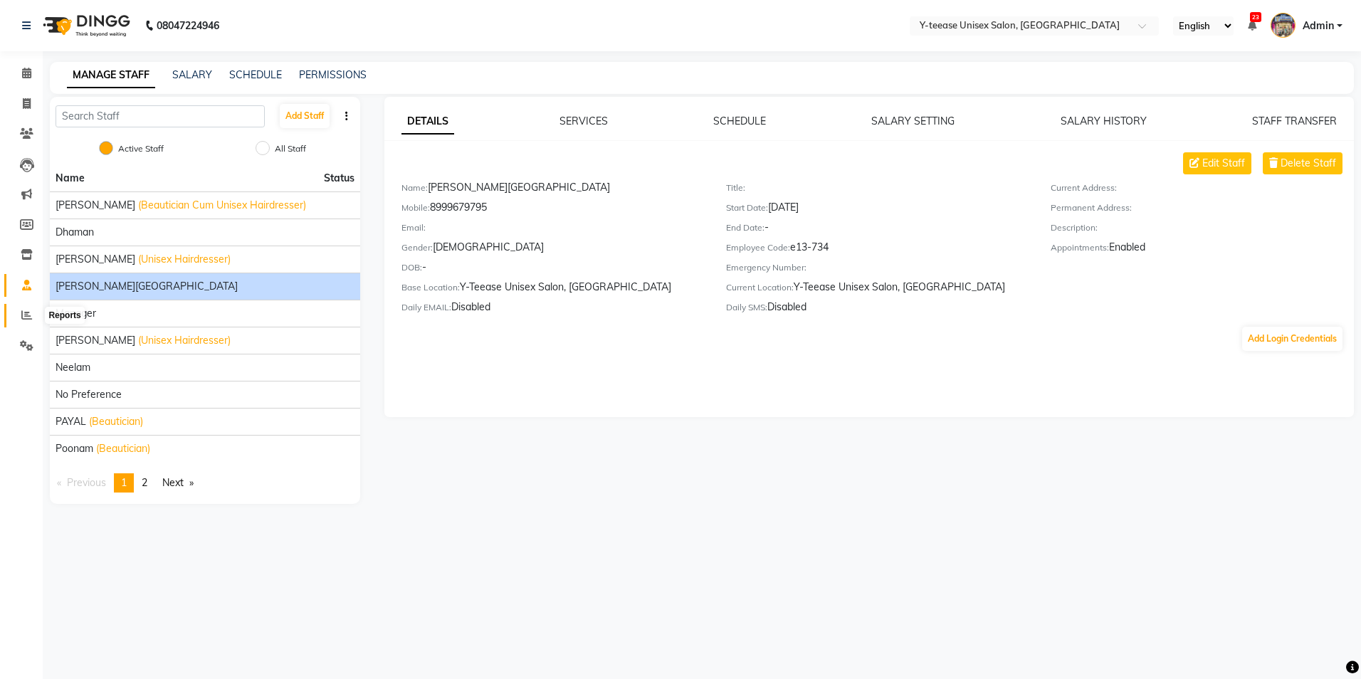
click at [20, 318] on span at bounding box center [26, 315] width 25 height 16
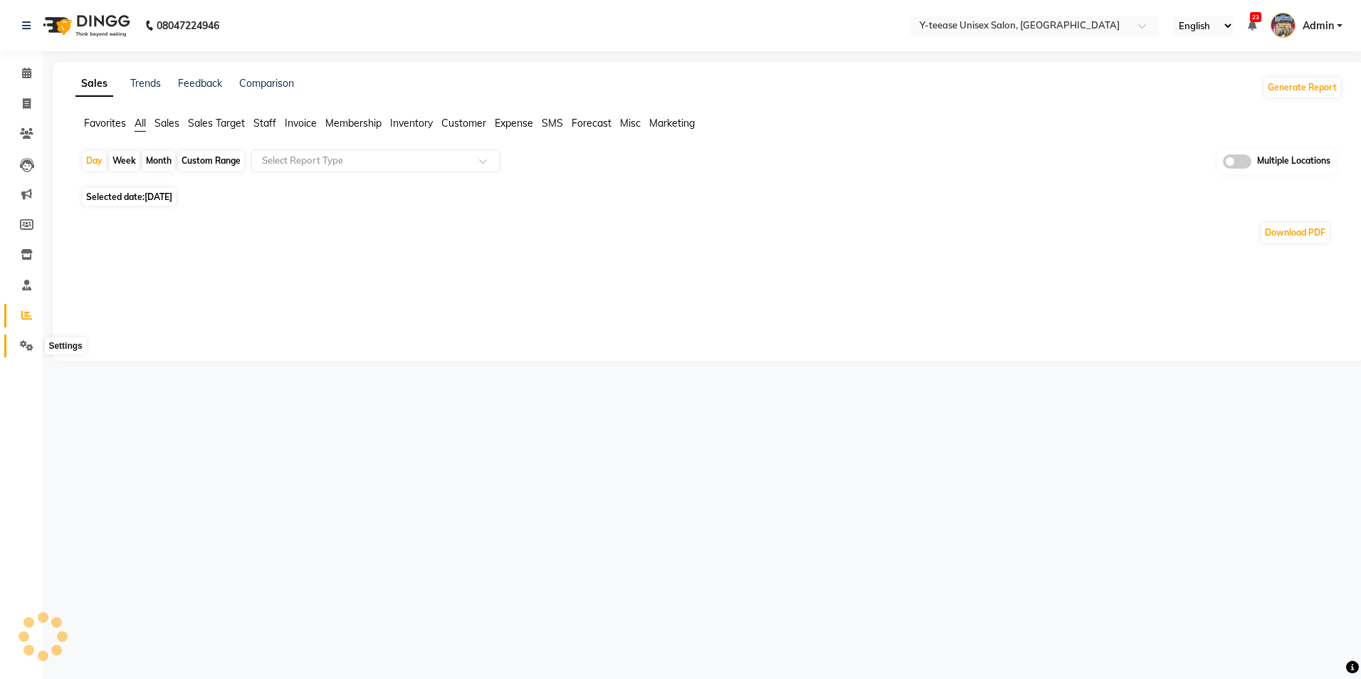
click at [28, 342] on icon at bounding box center [27, 345] width 14 height 11
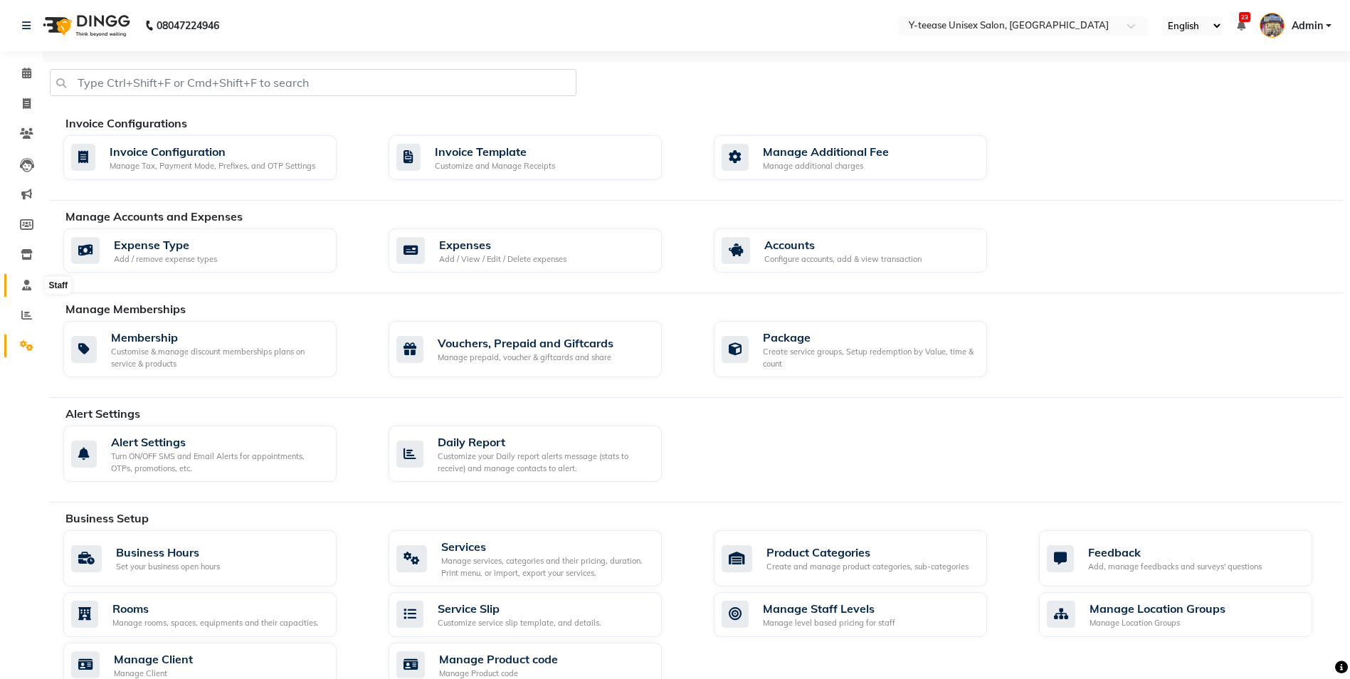
click at [20, 293] on span at bounding box center [26, 286] width 25 height 16
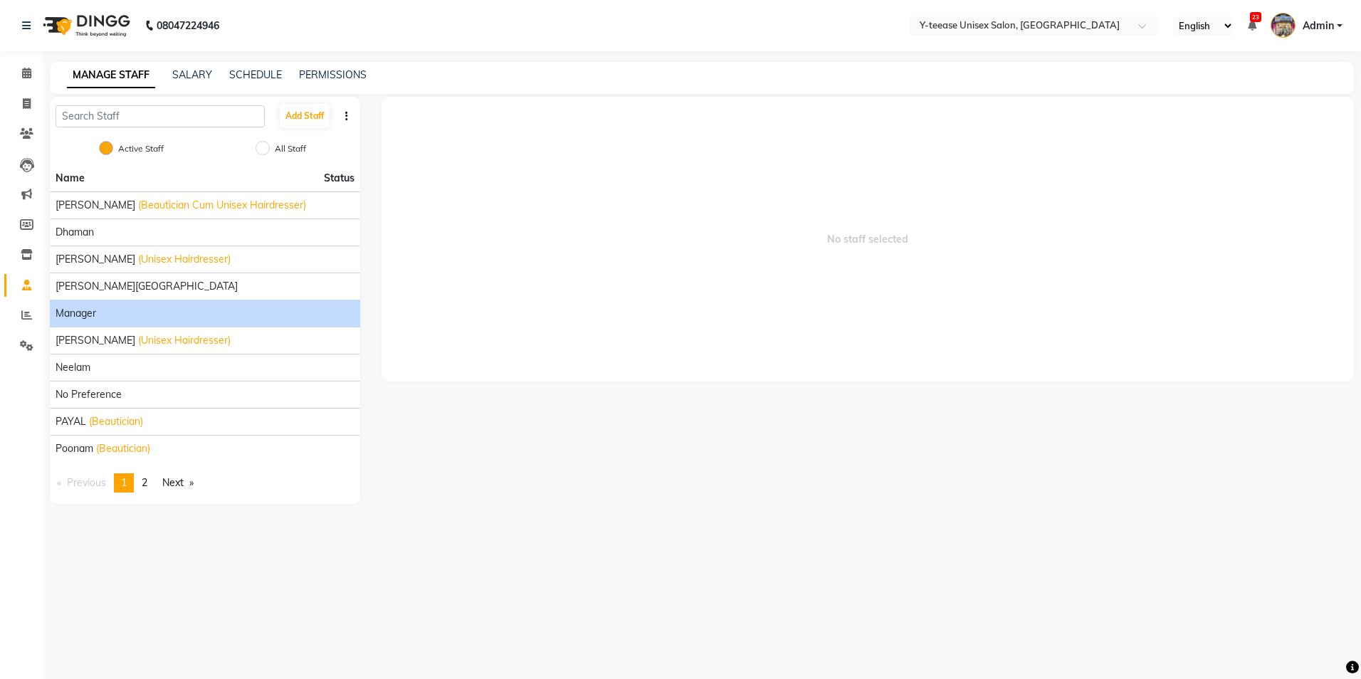
click at [152, 317] on div "Manager" at bounding box center [205, 313] width 299 height 15
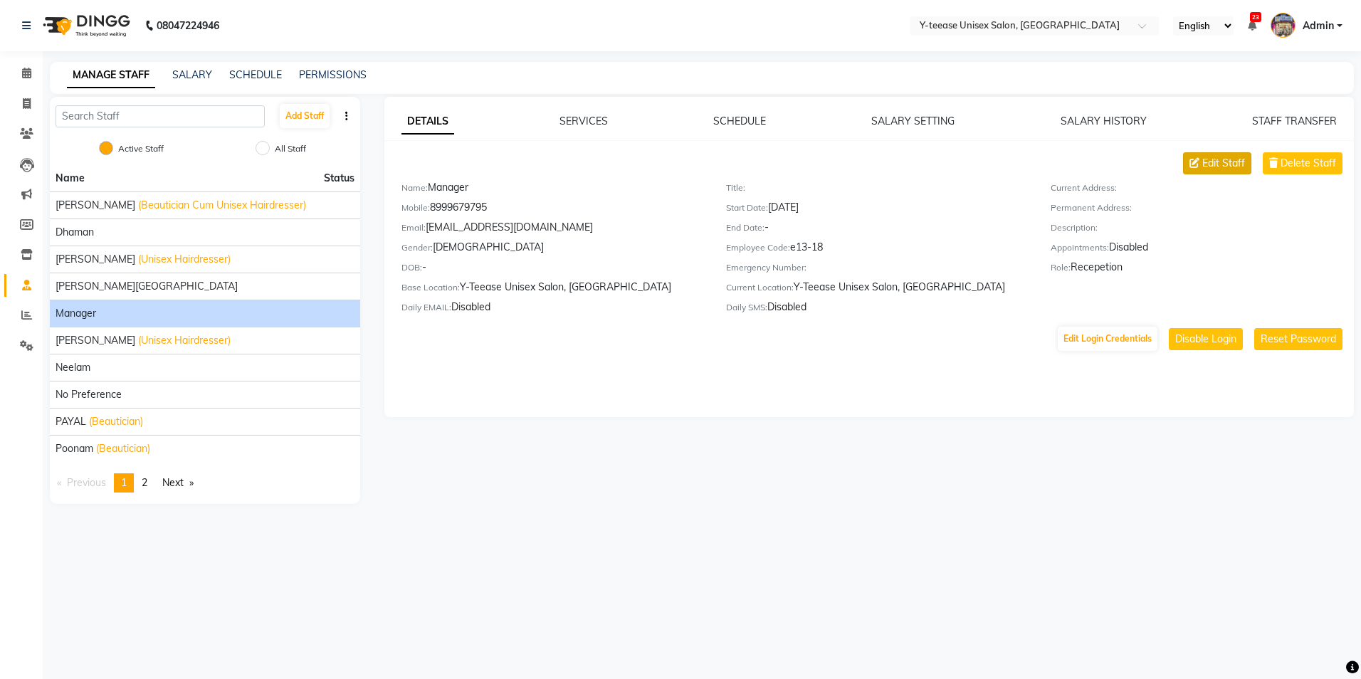
click at [1237, 157] on span "Edit Staff" at bounding box center [1223, 163] width 43 height 15
select select "male"
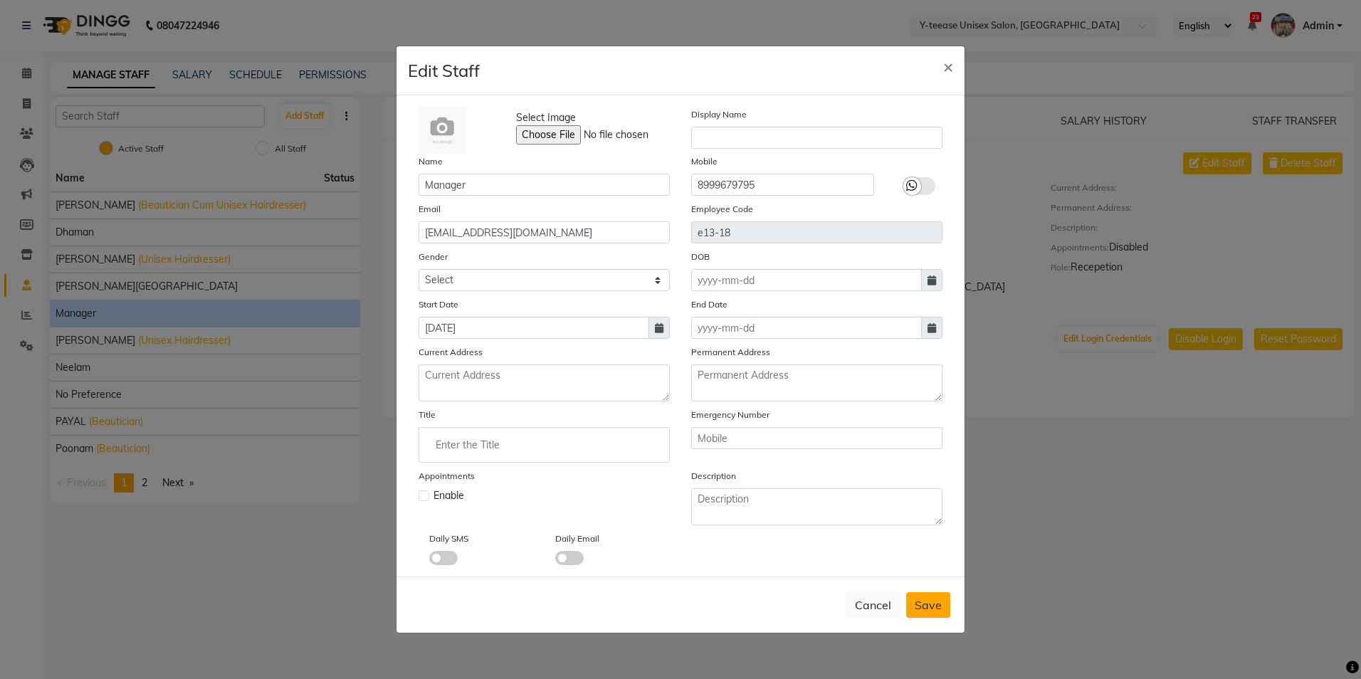
click at [916, 604] on span "Save" at bounding box center [928, 605] width 27 height 14
select select
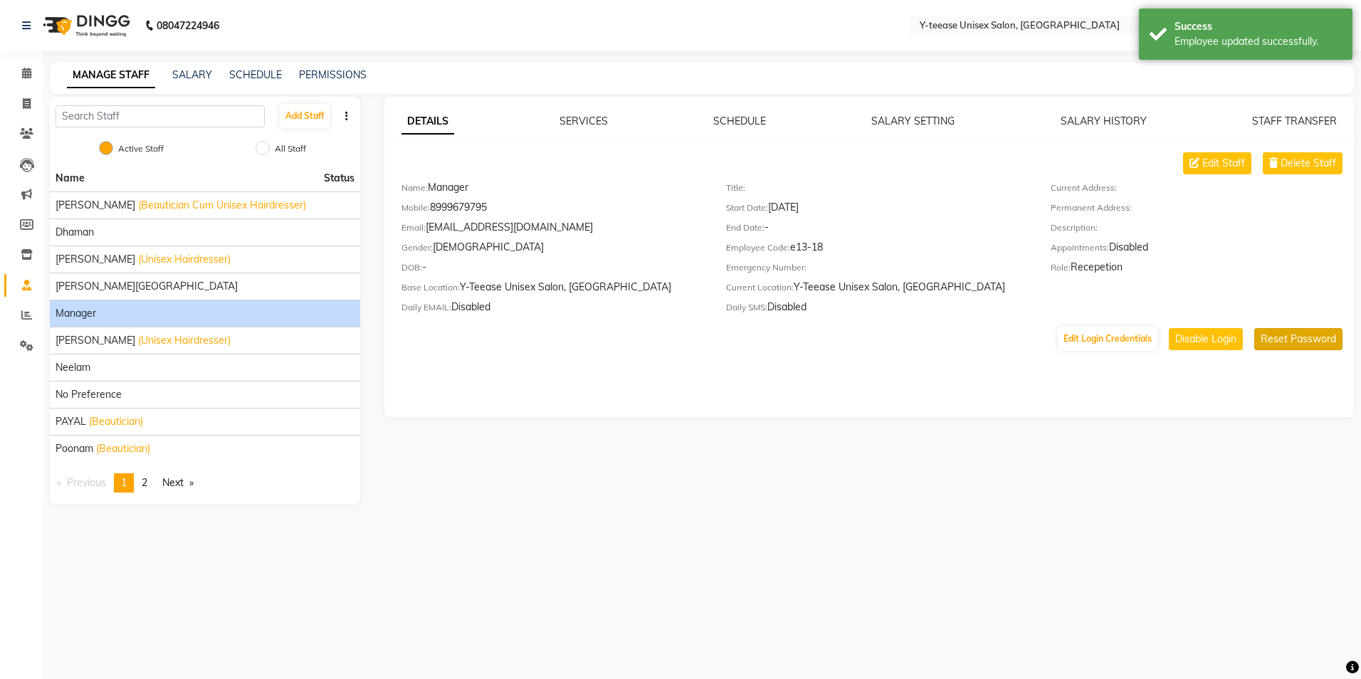
click at [1317, 341] on button "Reset Password" at bounding box center [1298, 339] width 88 height 22
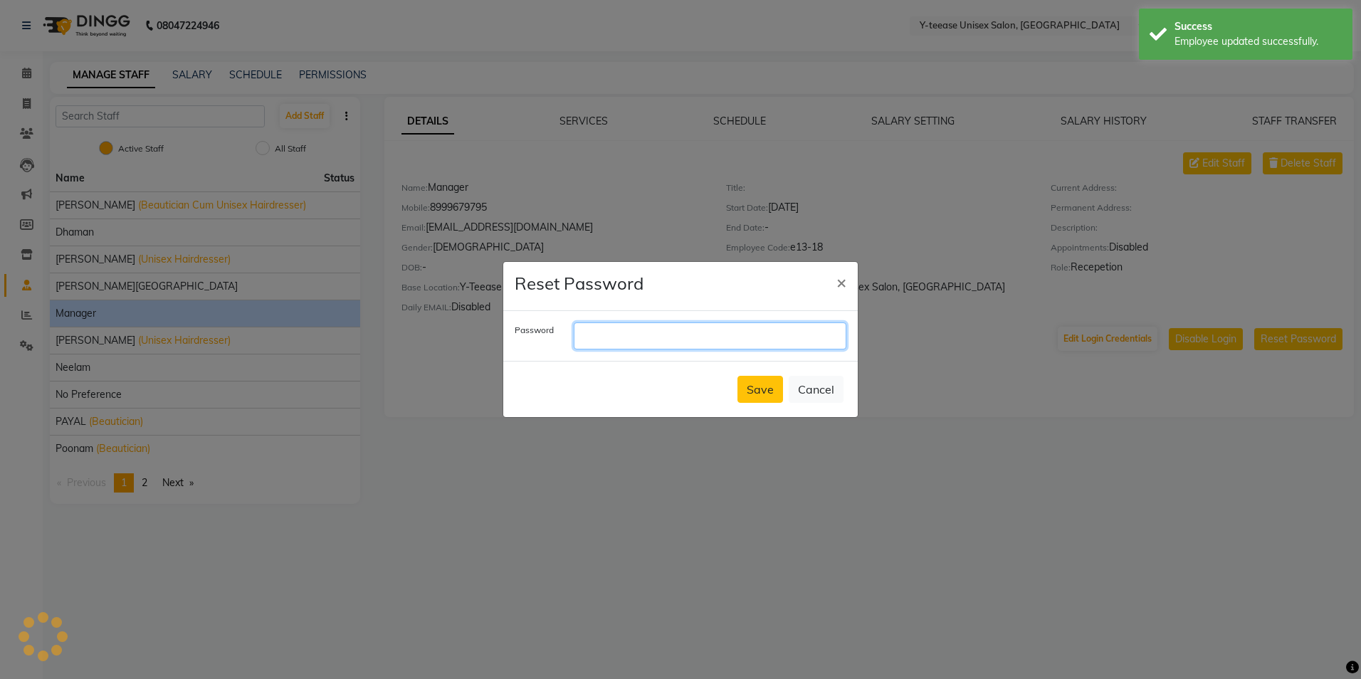
click at [742, 331] on input "text" at bounding box center [710, 335] width 273 height 27
type input "2114"
click at [752, 384] on button "Save" at bounding box center [760, 389] width 46 height 27
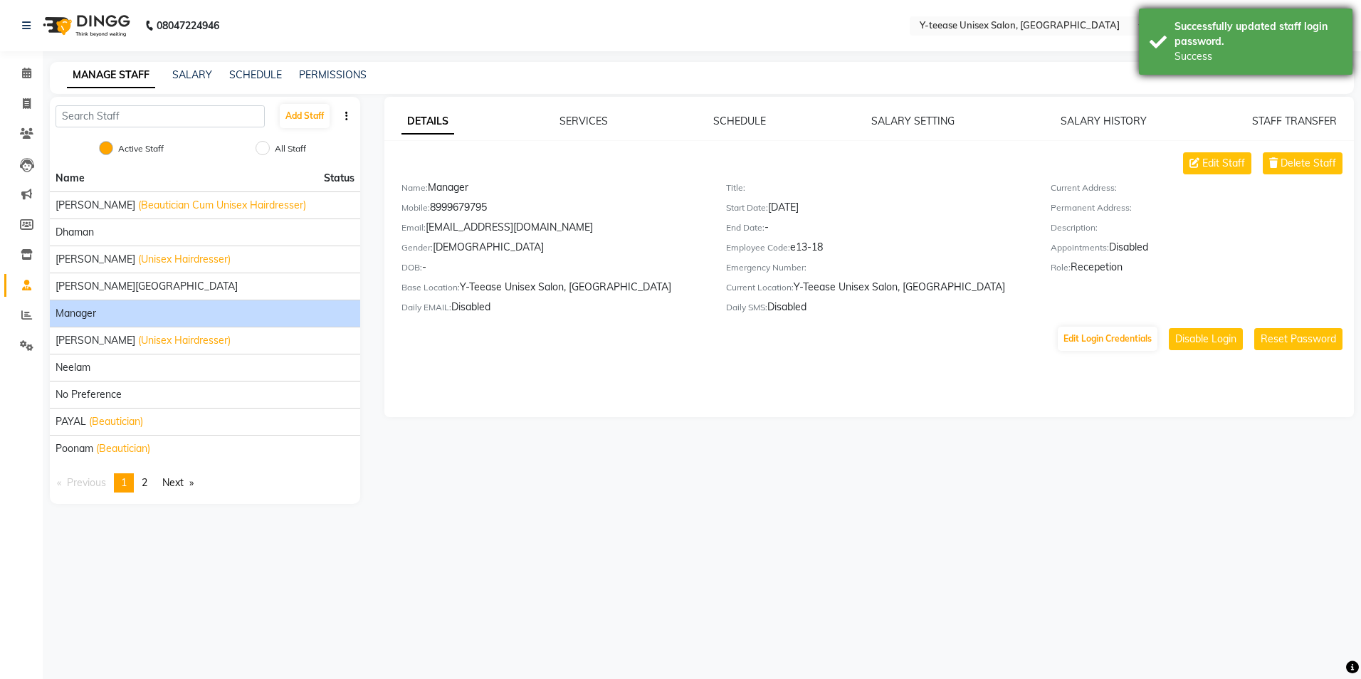
click at [1231, 51] on div "Success" at bounding box center [1257, 56] width 167 height 15
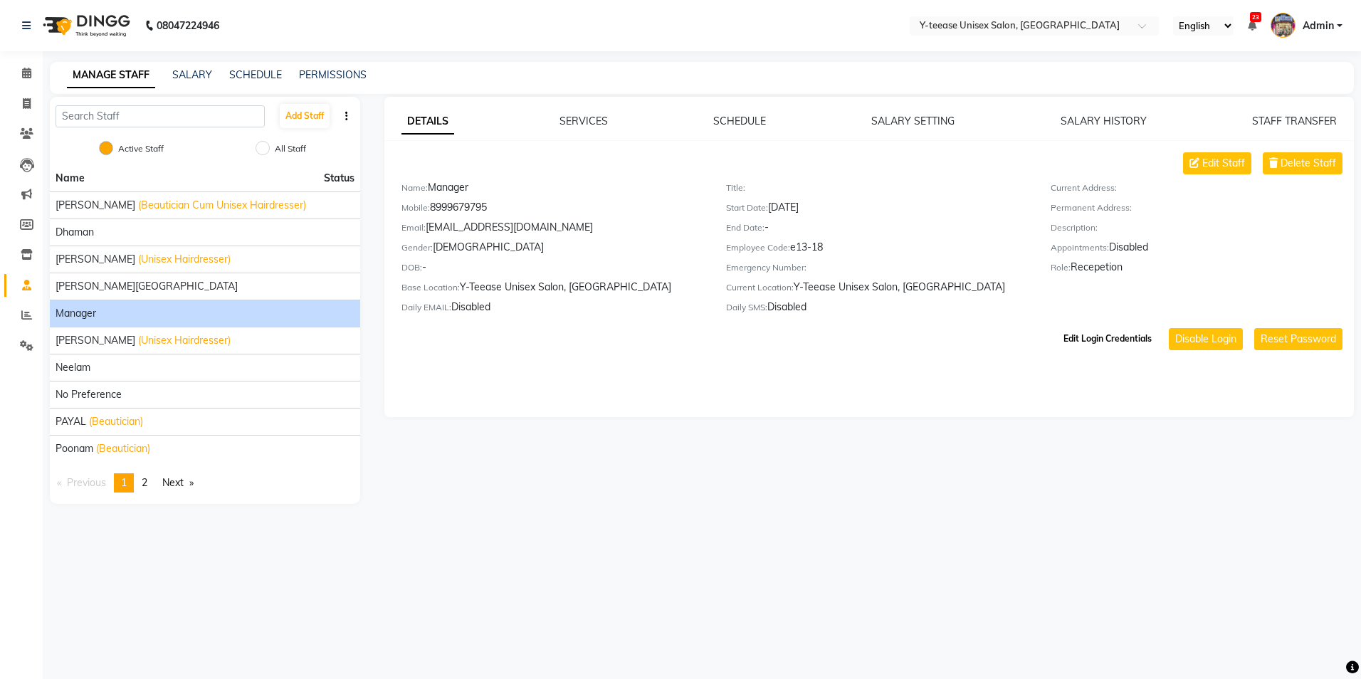
click at [1135, 343] on button "Edit Login Credentials" at bounding box center [1108, 339] width 100 height 24
select select "5680"
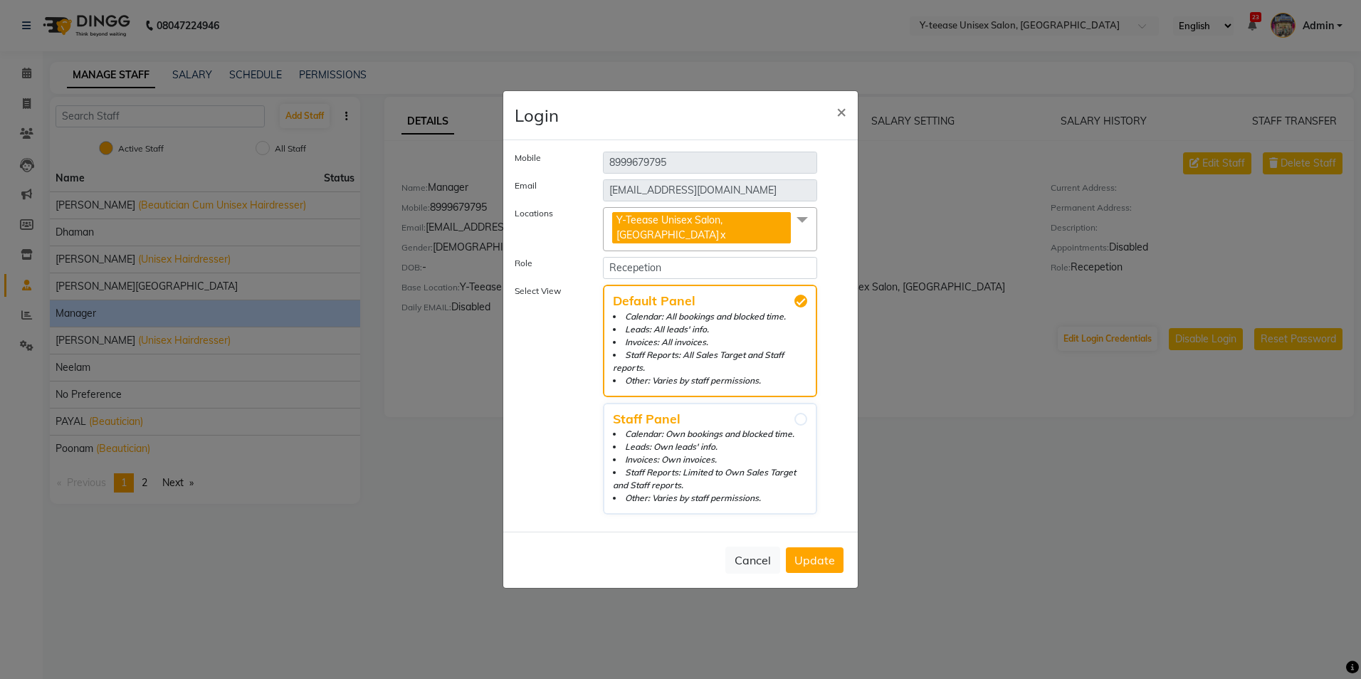
click at [805, 553] on span "Update" at bounding box center [814, 560] width 41 height 14
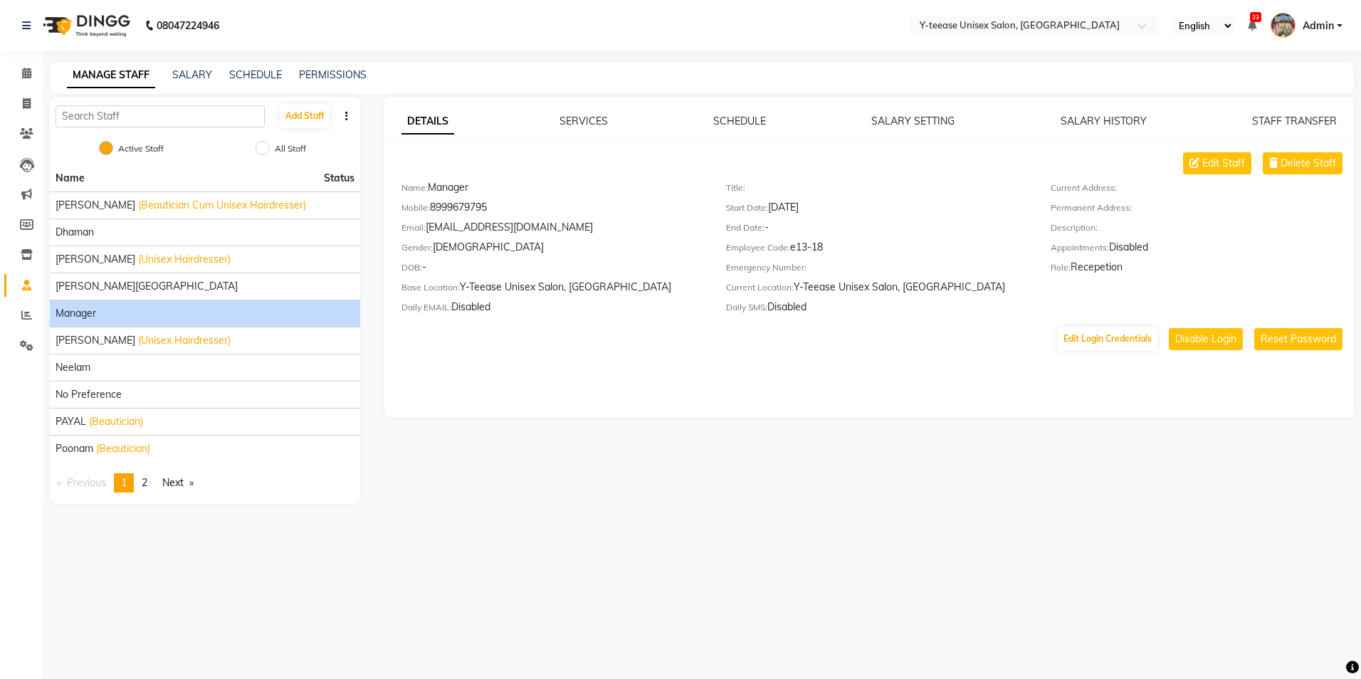
click at [1339, 26] on link "Admin" at bounding box center [1306, 25] width 72 height 23
click at [1278, 101] on link "Sign out" at bounding box center [1269, 102] width 130 height 22
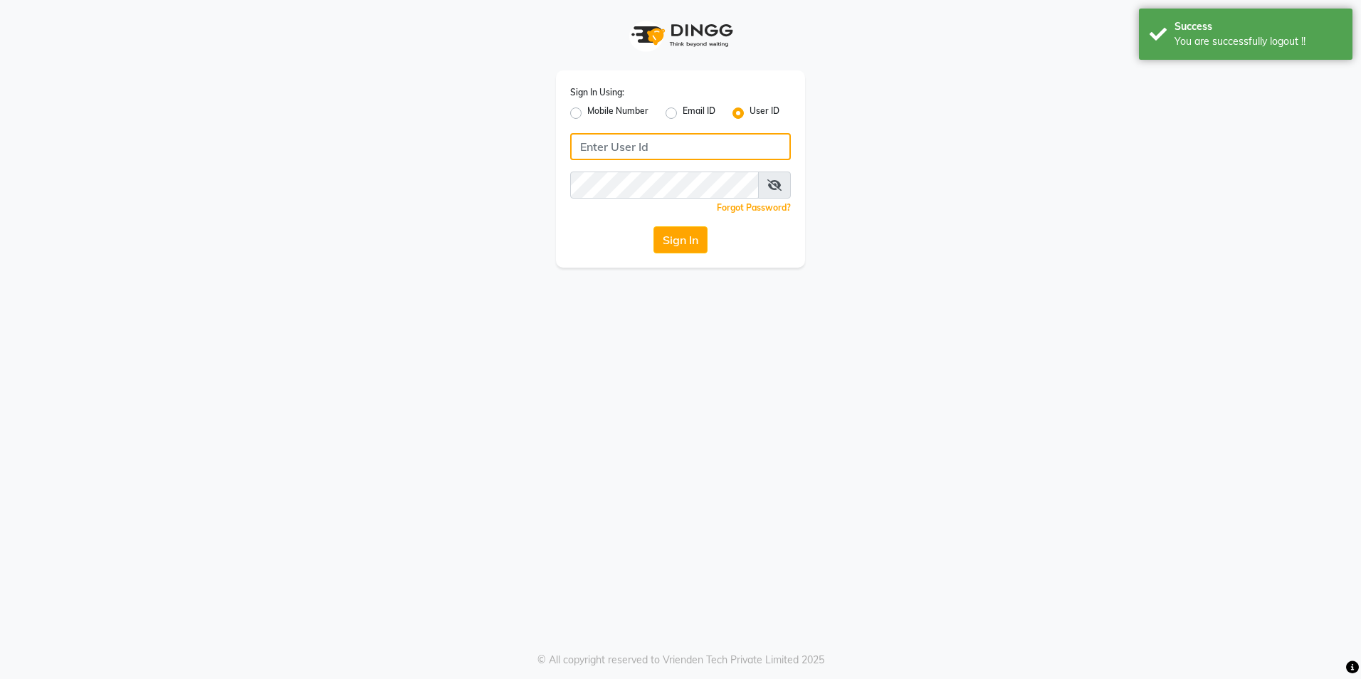
type input "8999679795"
click at [587, 117] on label "Mobile Number" at bounding box center [617, 113] width 61 height 17
click at [587, 114] on input "Mobile Number" at bounding box center [591, 109] width 9 height 9
radio input "true"
radio input "false"
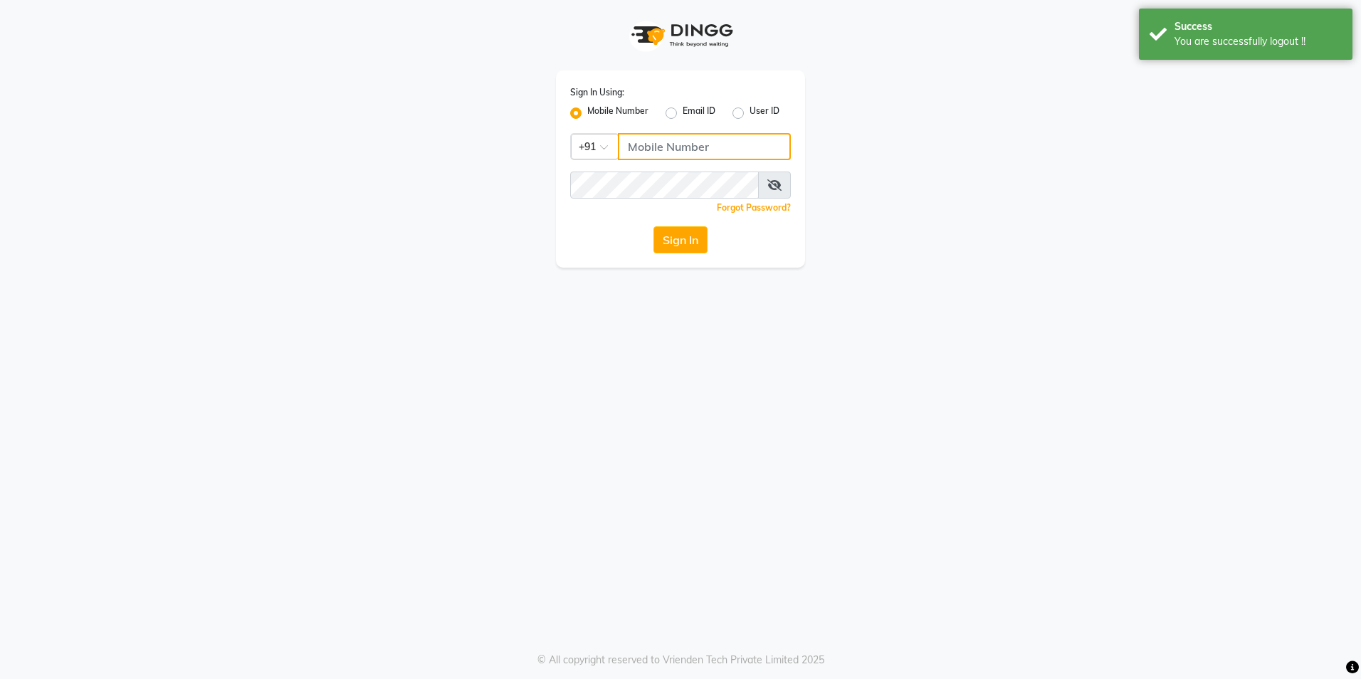
click at [668, 143] on input "Username" at bounding box center [704, 146] width 173 height 27
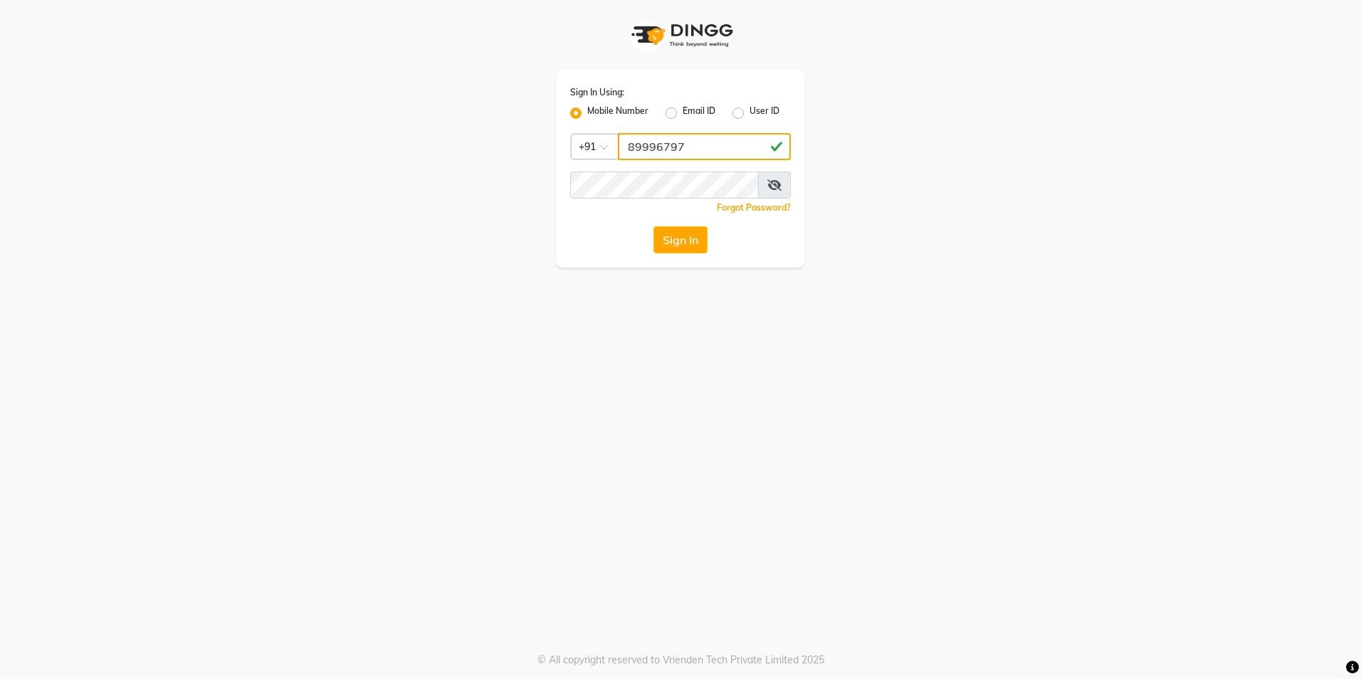
type input "899967979"
